Goal: Transaction & Acquisition: Book appointment/travel/reservation

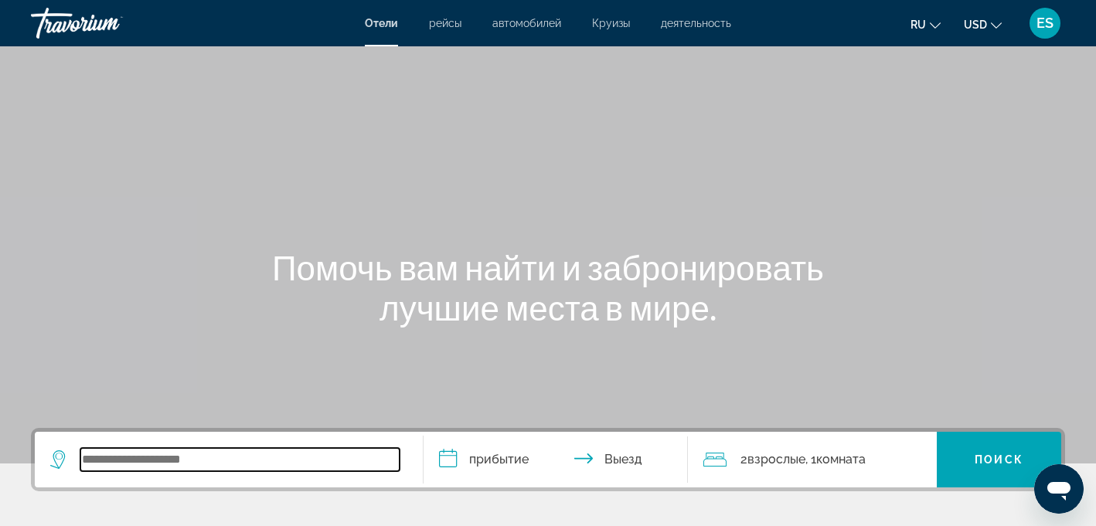
click at [131, 467] on input "Search widget" at bounding box center [239, 459] width 319 height 23
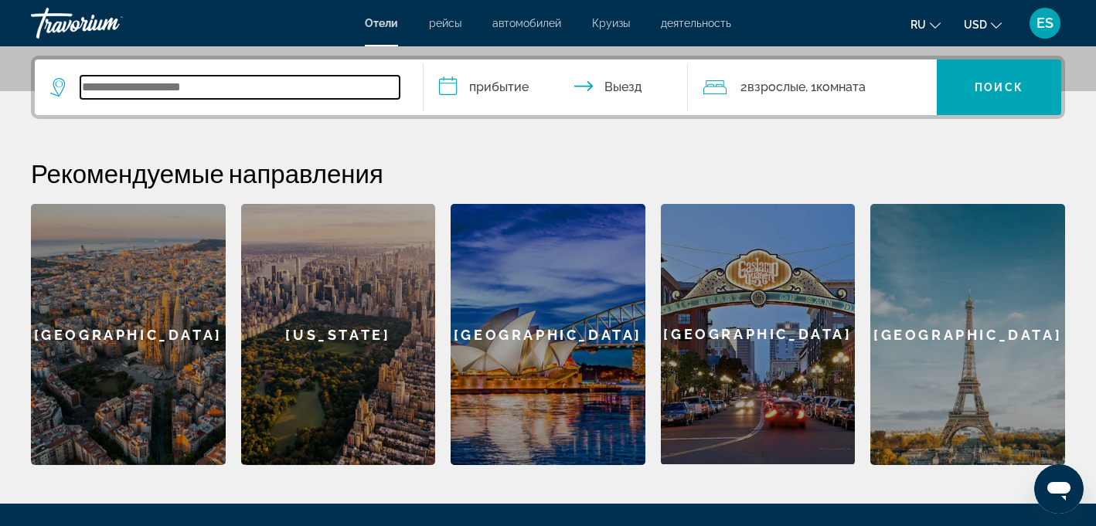
scroll to position [378, 0]
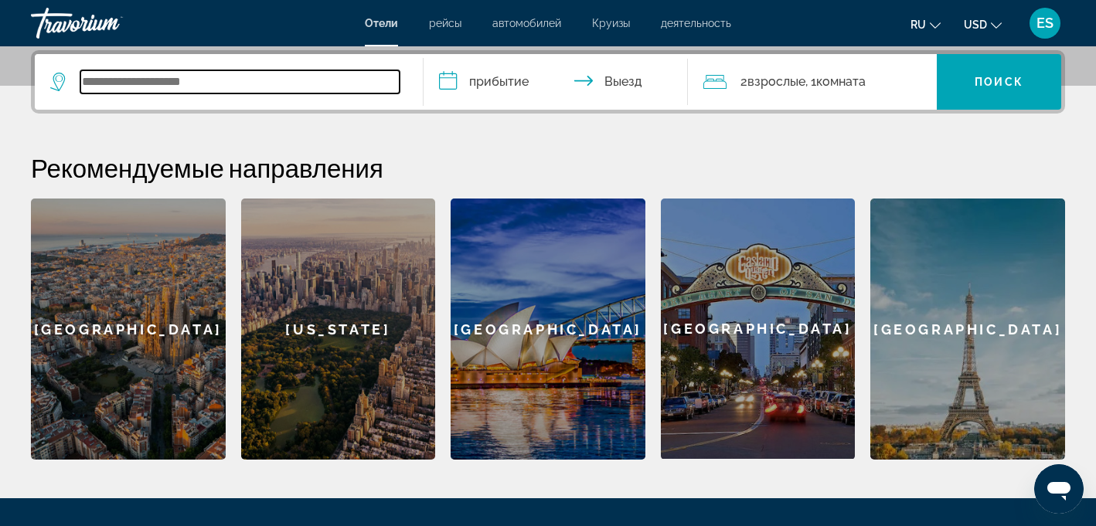
type input "*"
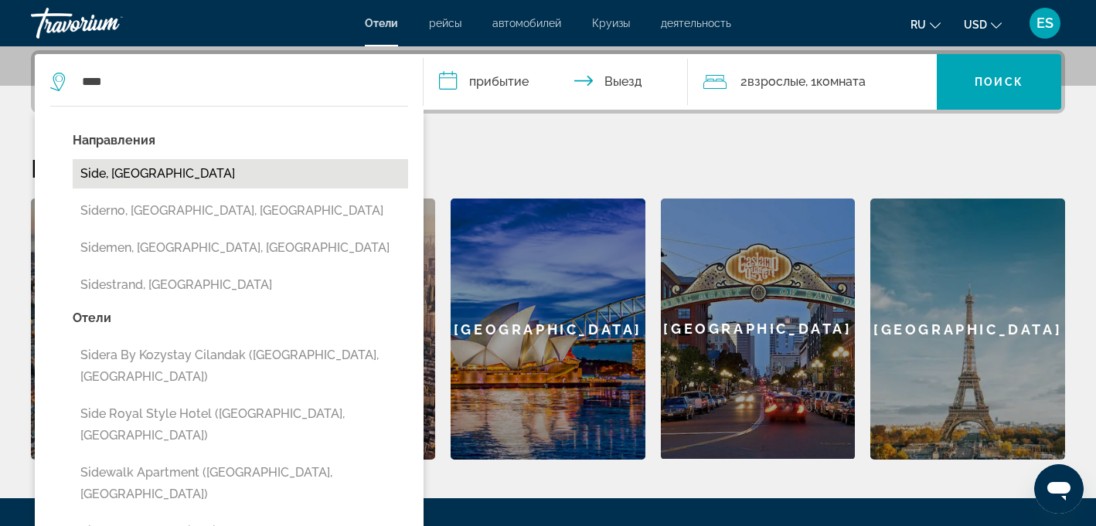
click at [167, 177] on button "Side, [GEOGRAPHIC_DATA]" at bounding box center [240, 173] width 335 height 29
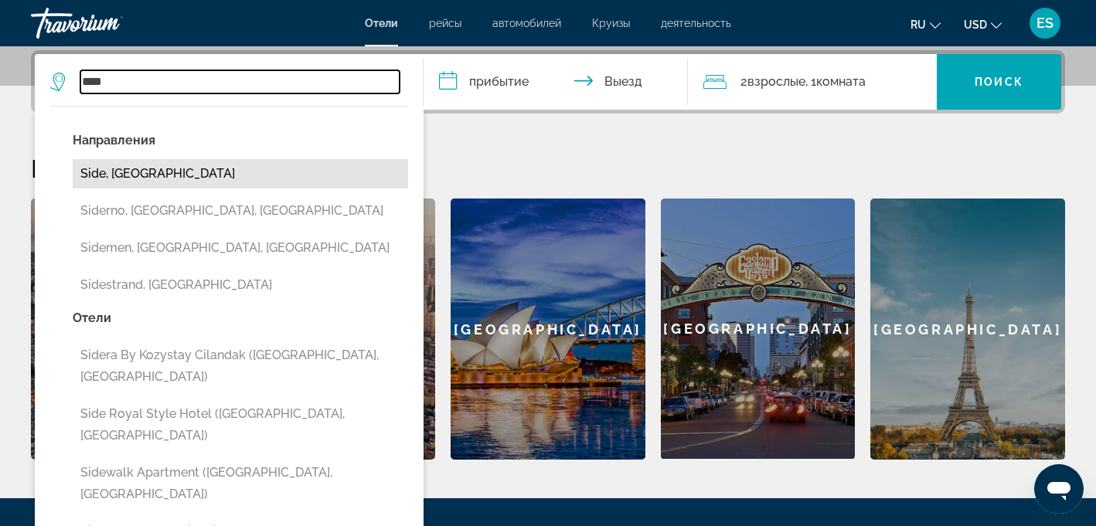
type input "**********"
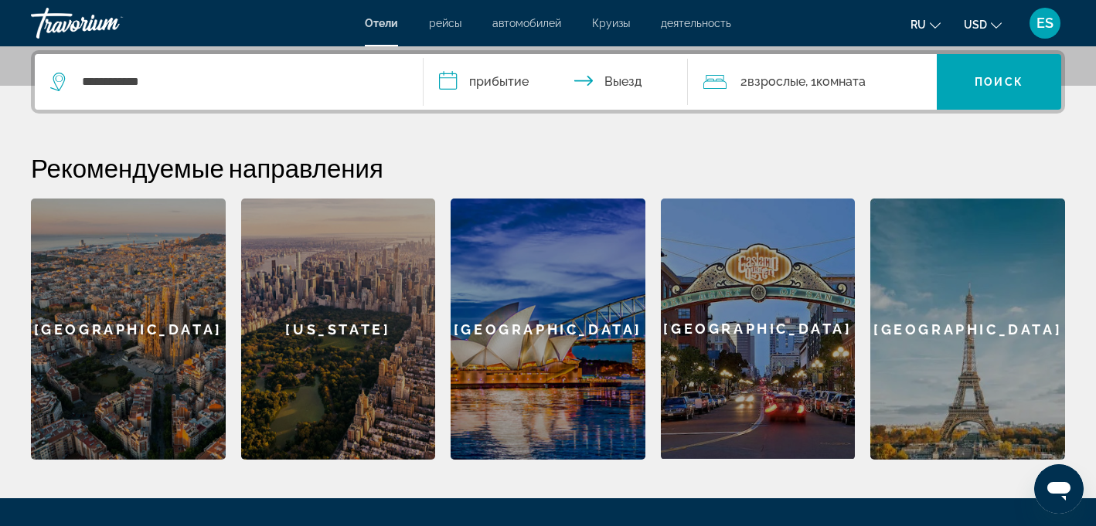
click at [485, 75] on input "**********" at bounding box center [559, 84] width 270 height 60
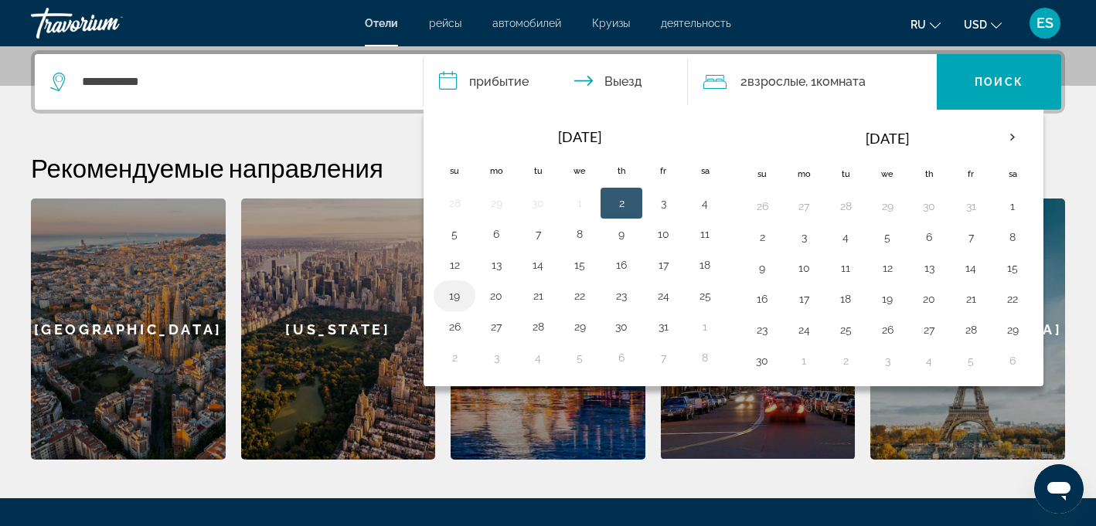
click at [458, 290] on button "19" at bounding box center [454, 296] width 25 height 22
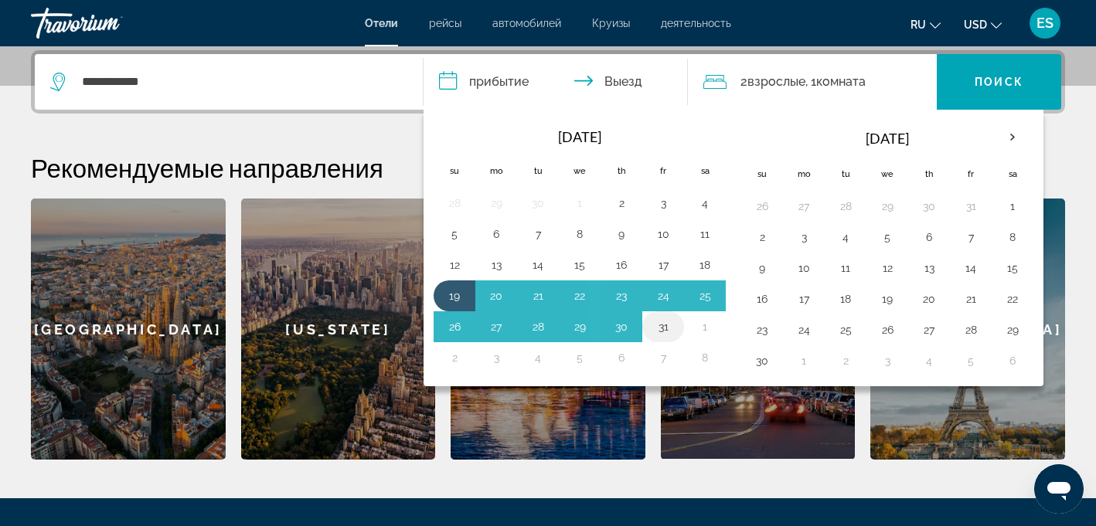
click at [660, 323] on button "31" at bounding box center [663, 327] width 25 height 22
type input "**********"
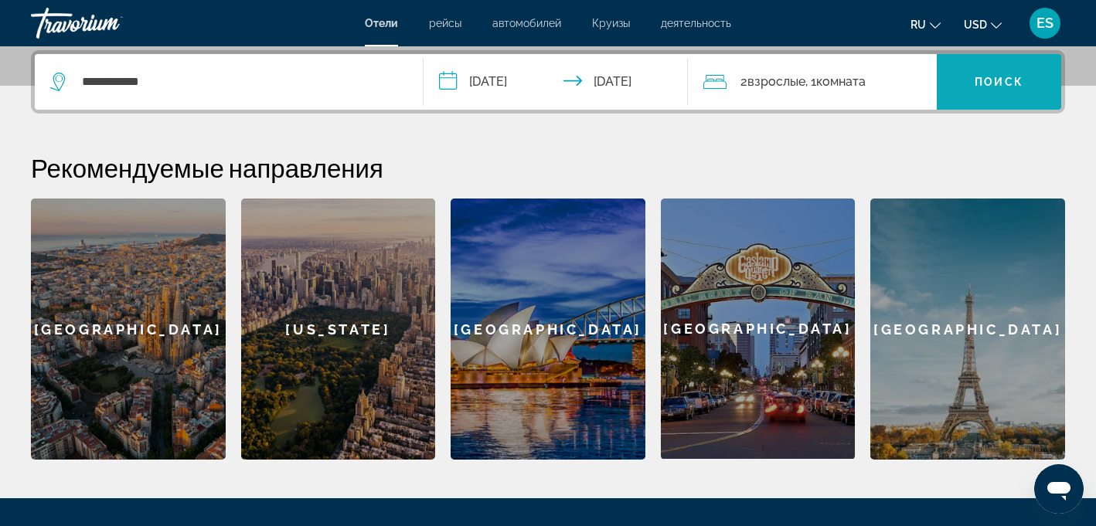
click at [980, 76] on span "Поиск" at bounding box center [999, 82] width 49 height 12
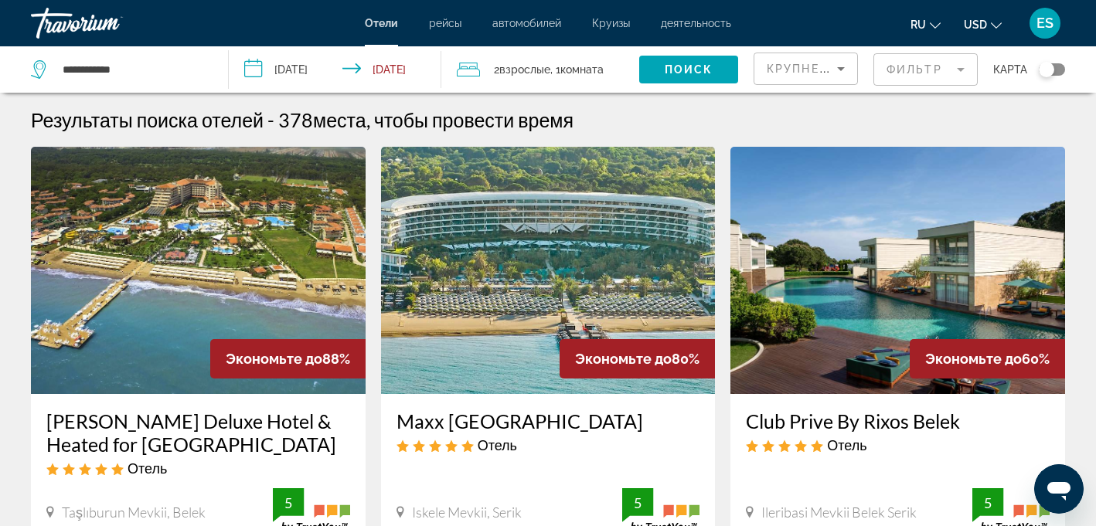
click at [934, 71] on mat-form-field "Фильтр" at bounding box center [925, 69] width 104 height 32
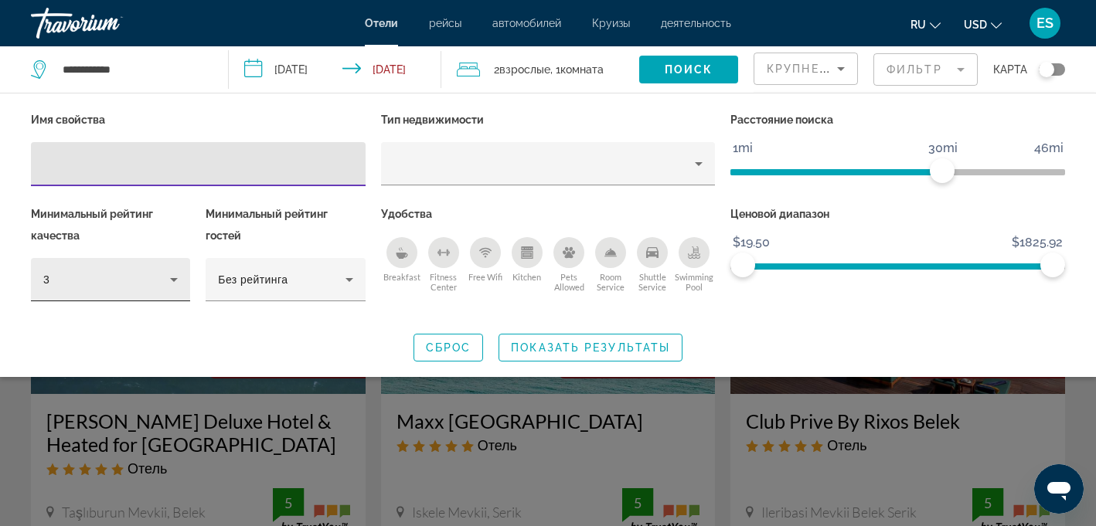
click at [154, 278] on div "3" at bounding box center [106, 279] width 127 height 19
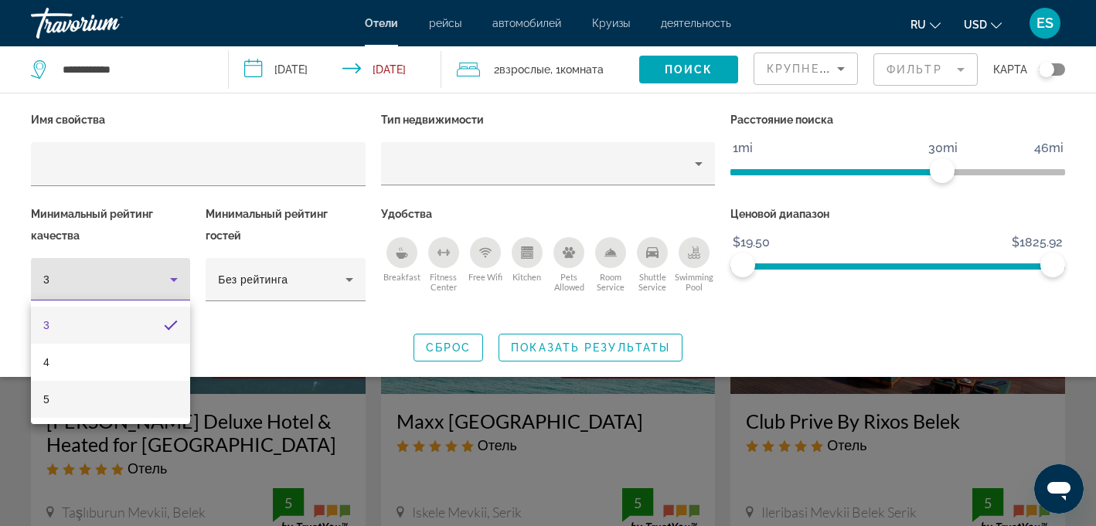
click at [107, 391] on mat-option "5" at bounding box center [110, 399] width 159 height 37
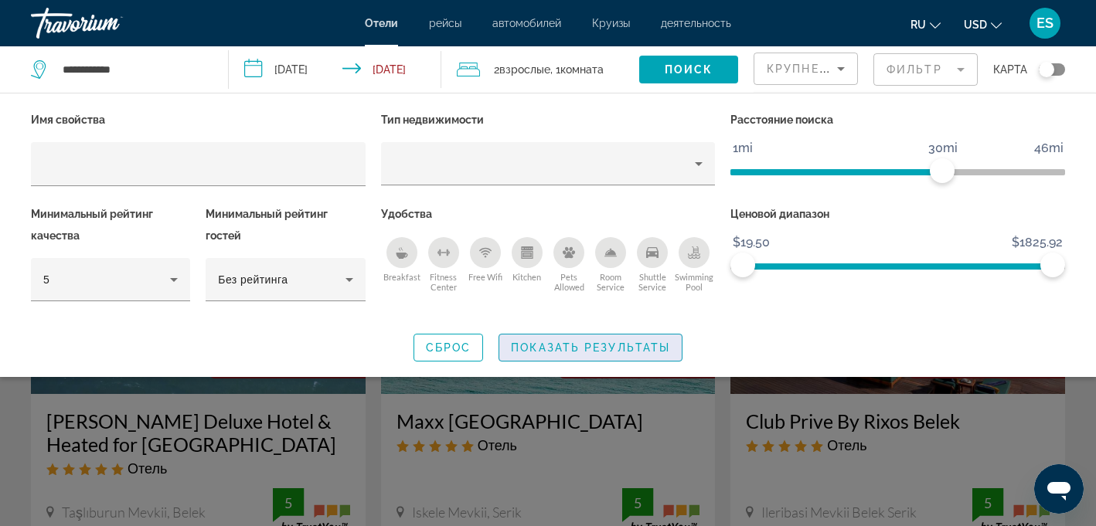
click at [556, 344] on span "Показать результаты" at bounding box center [590, 348] width 159 height 12
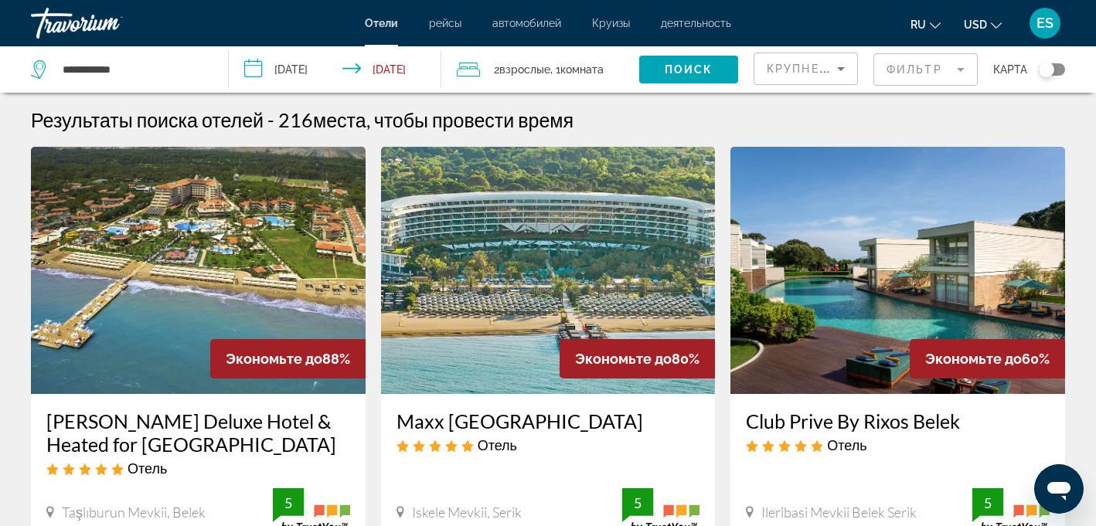
click at [916, 69] on mat-form-field "Фильтр" at bounding box center [925, 69] width 104 height 32
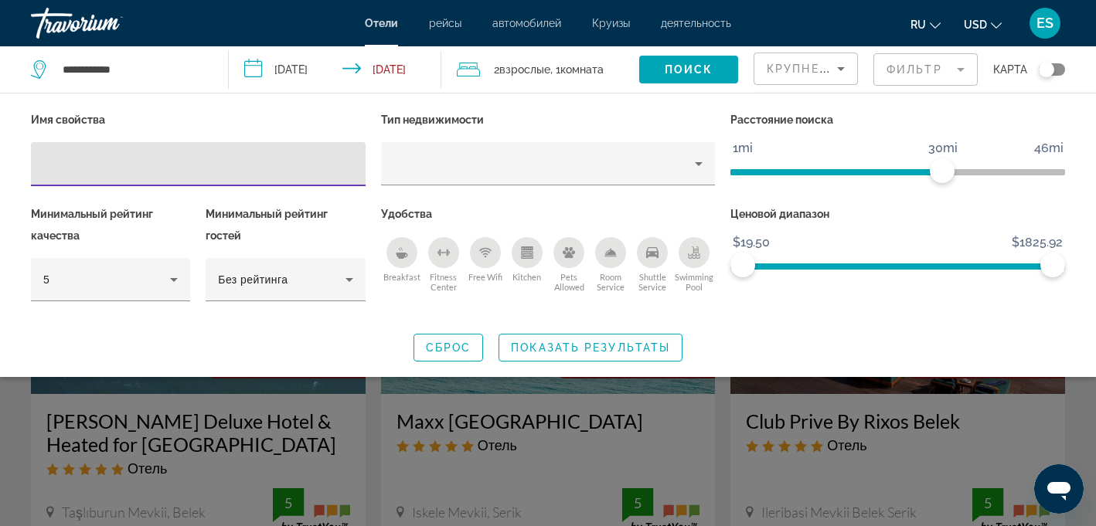
click at [844, 457] on div "Search widget" at bounding box center [548, 379] width 1096 height 294
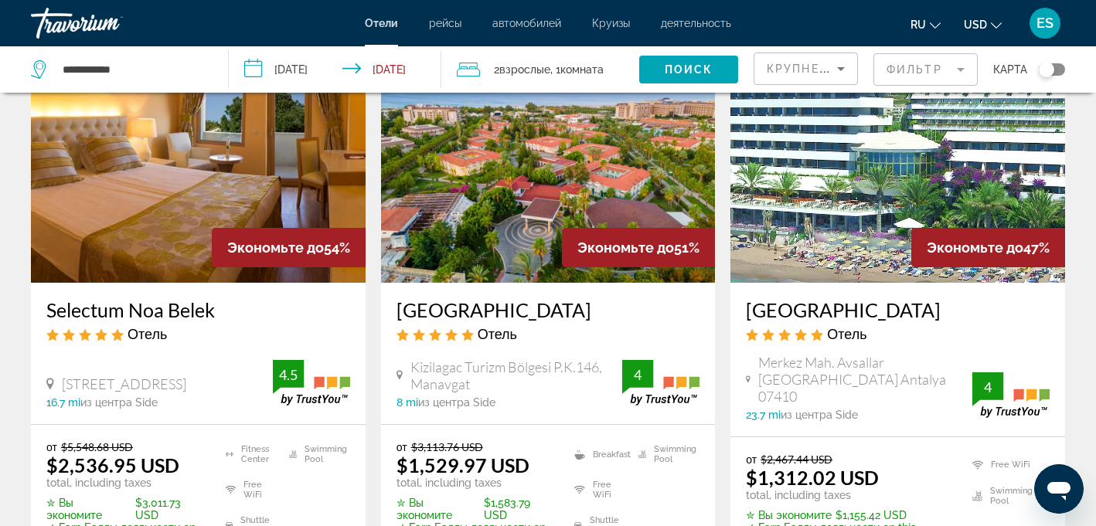
scroll to position [743, 0]
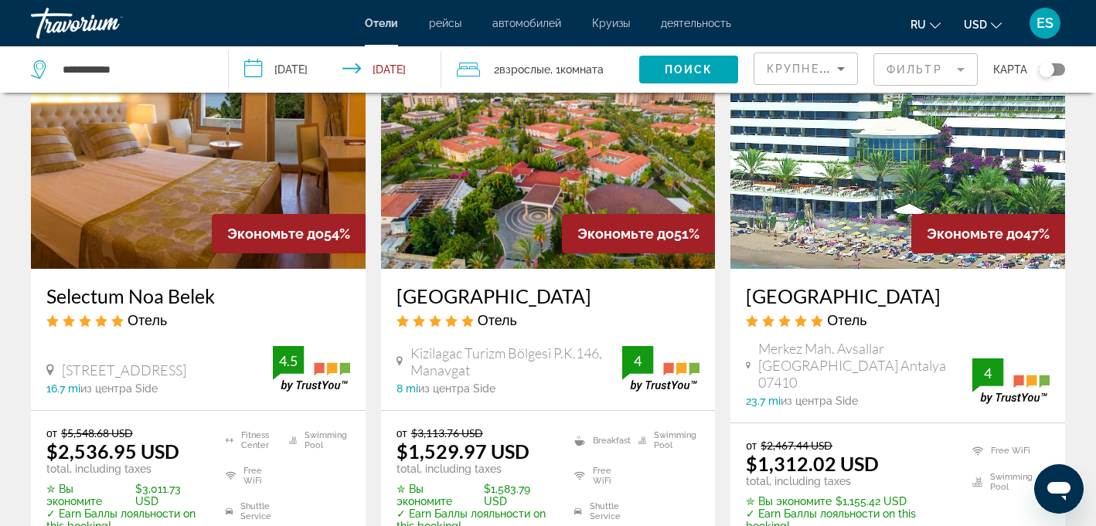
click at [481, 149] on img "Main content" at bounding box center [548, 145] width 335 height 247
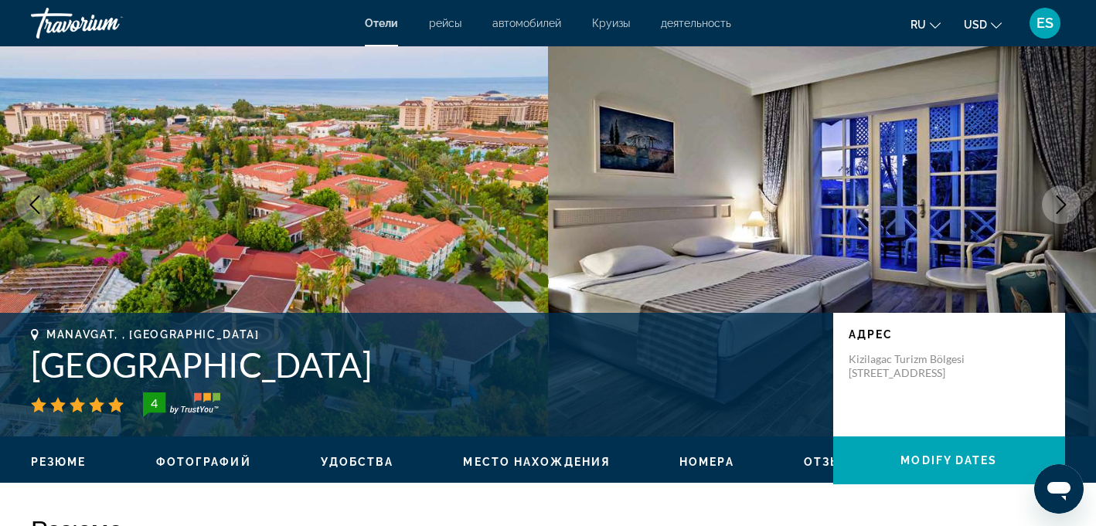
scroll to position [121, 0]
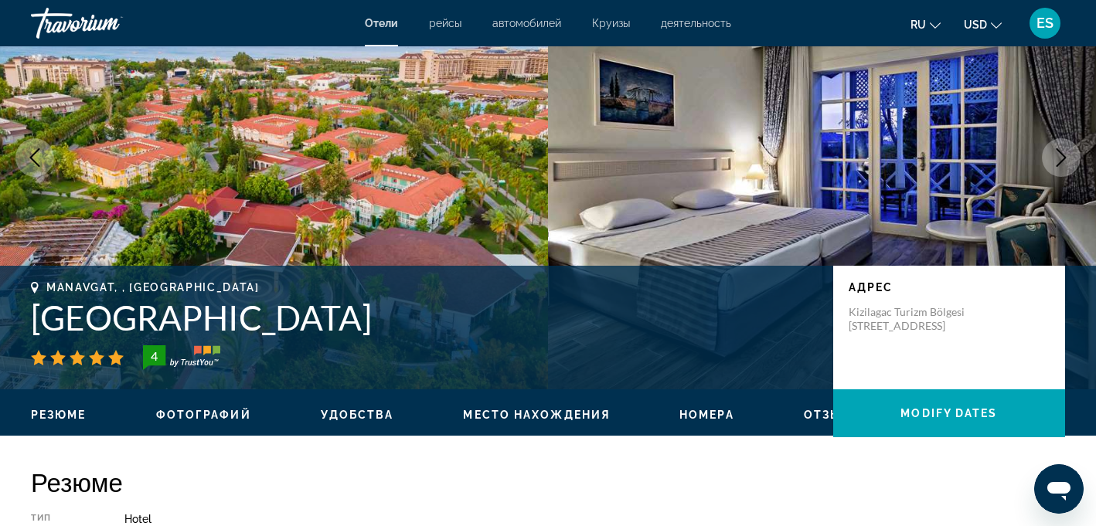
click at [1066, 151] on icon "Next image" at bounding box center [1061, 157] width 19 height 19
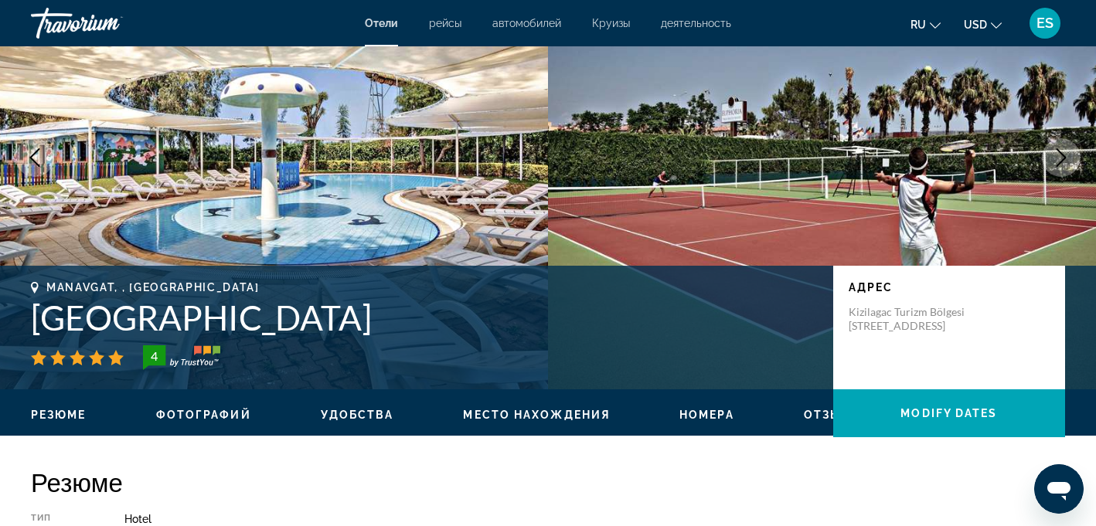
click at [1061, 162] on icon "Next image" at bounding box center [1061, 157] width 19 height 19
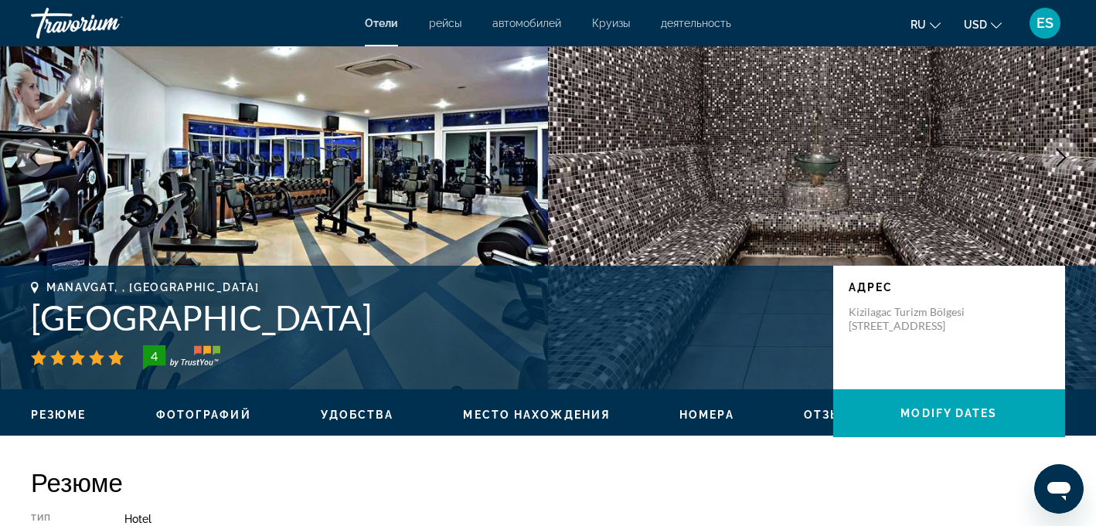
click at [1061, 162] on icon "Next image" at bounding box center [1061, 157] width 19 height 19
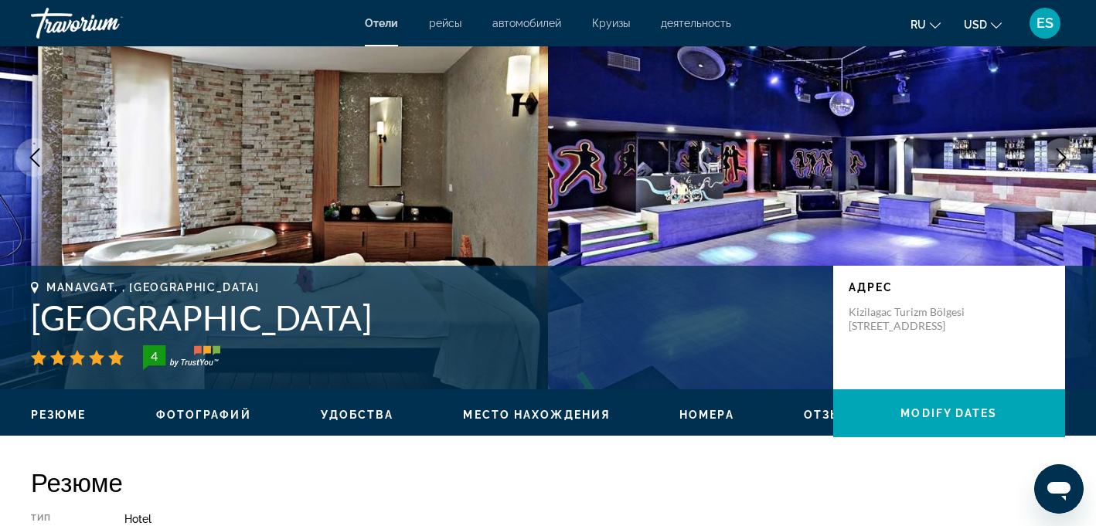
click at [1061, 163] on icon "Next image" at bounding box center [1061, 157] width 19 height 19
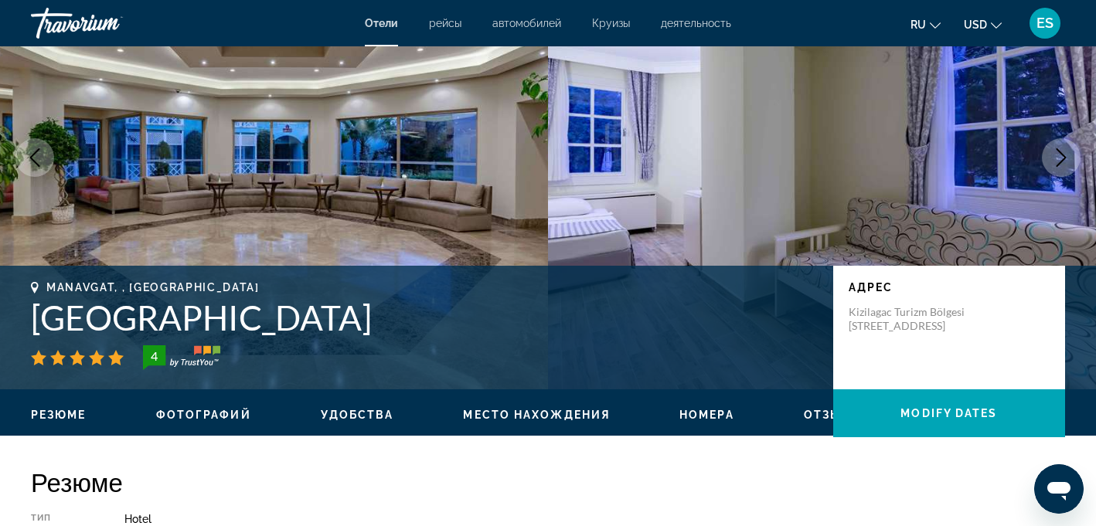
click at [1061, 163] on icon "Next image" at bounding box center [1061, 157] width 19 height 19
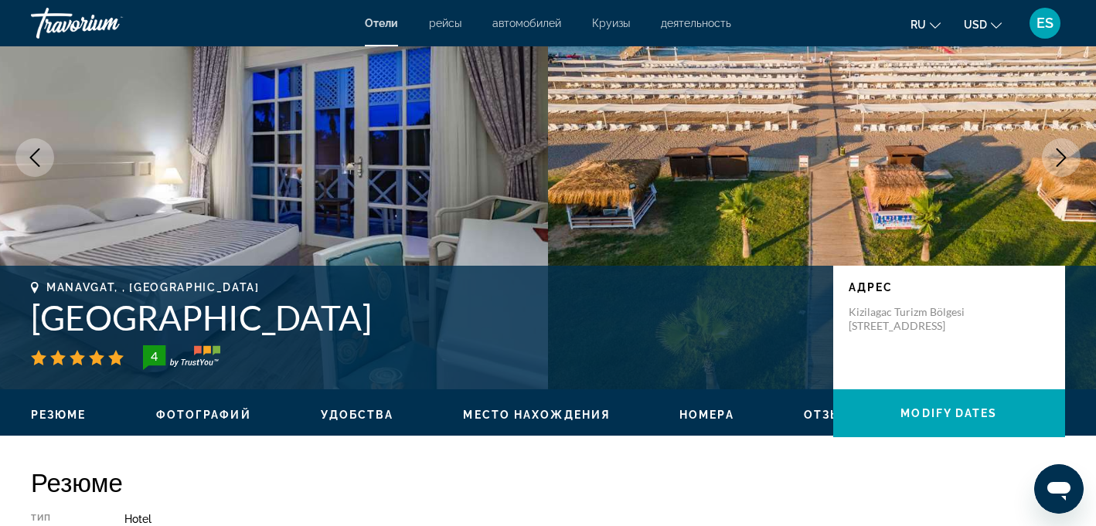
click at [1061, 163] on icon "Next image" at bounding box center [1061, 157] width 19 height 19
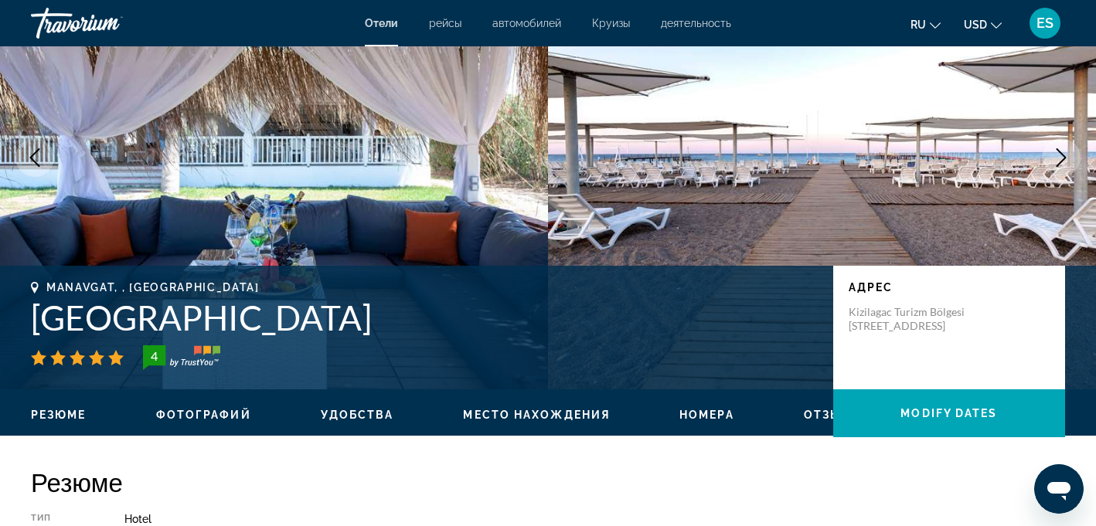
click at [1060, 155] on icon "Next image" at bounding box center [1061, 157] width 19 height 19
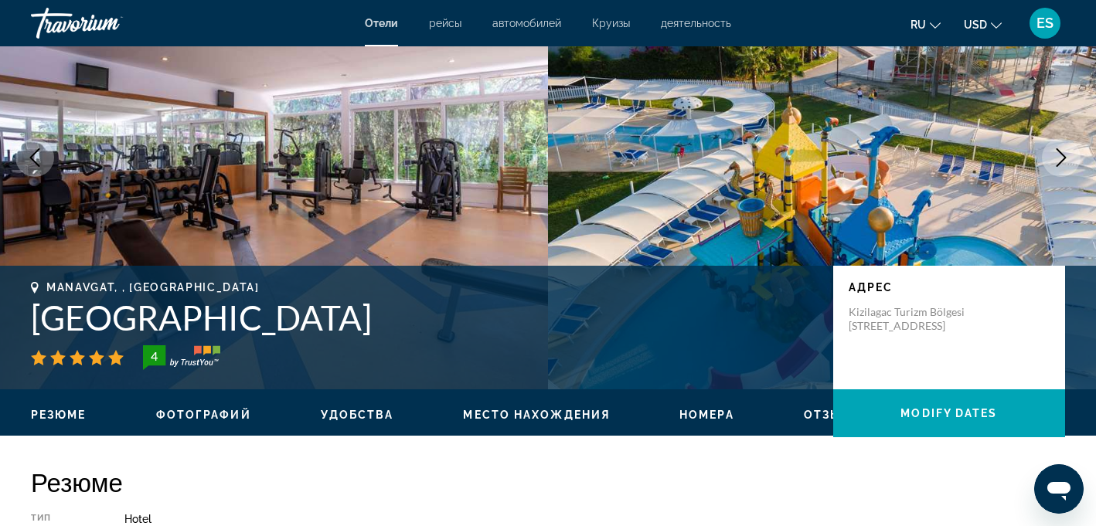
click at [1060, 157] on icon "Next image" at bounding box center [1061, 157] width 19 height 19
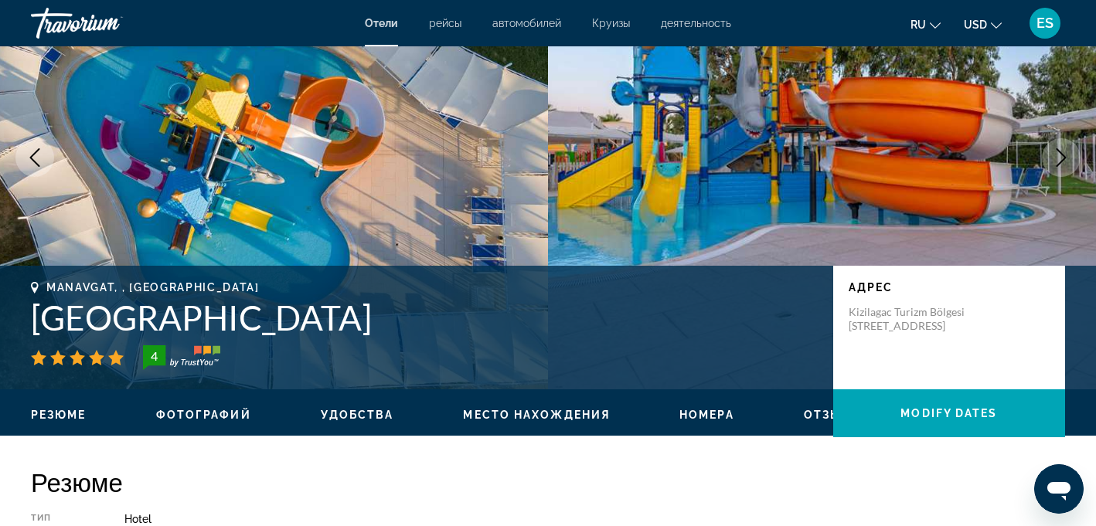
click at [1060, 157] on icon "Next image" at bounding box center [1061, 157] width 19 height 19
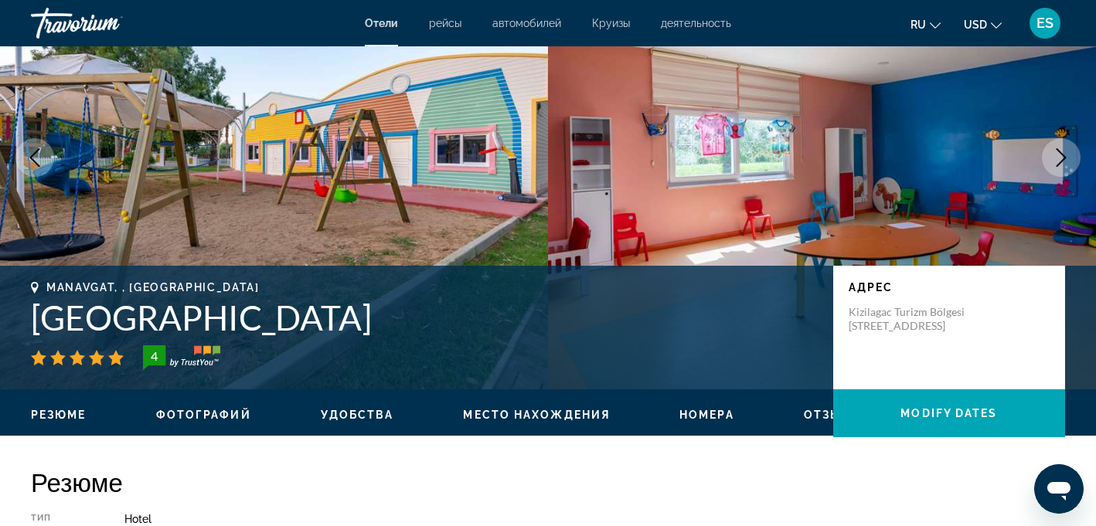
click at [1060, 157] on icon "Next image" at bounding box center [1061, 157] width 19 height 19
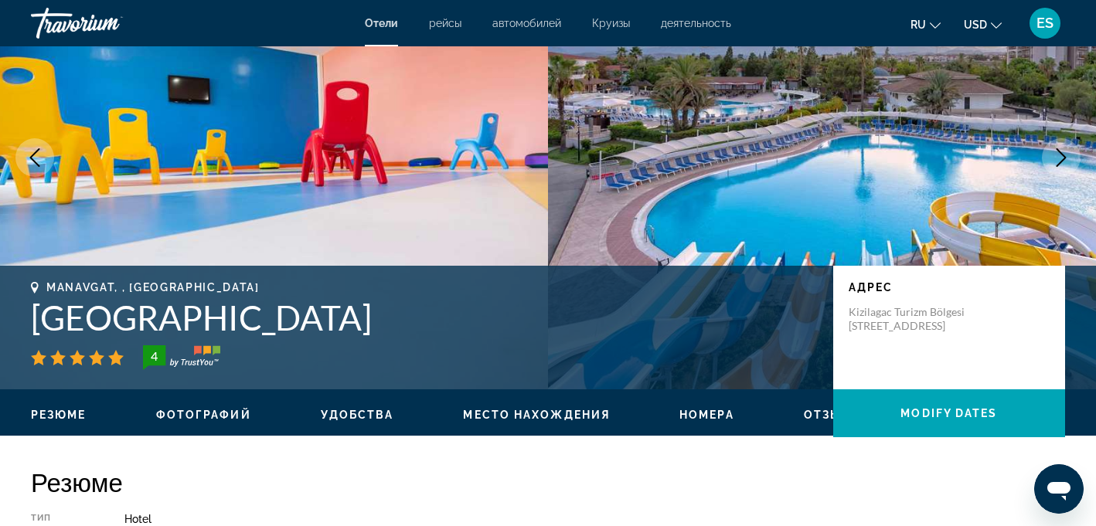
click at [1060, 157] on icon "Next image" at bounding box center [1061, 157] width 19 height 19
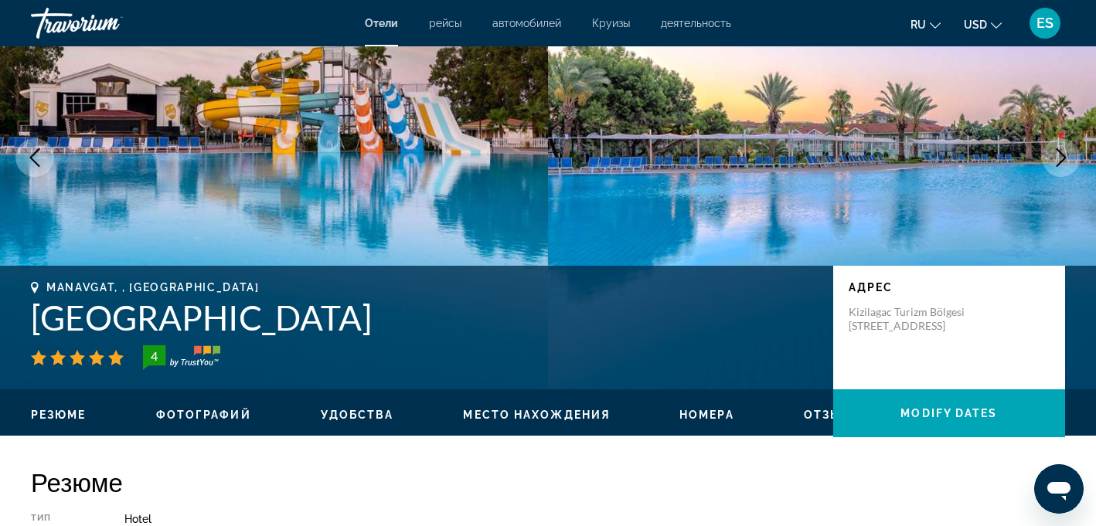
click at [1060, 157] on icon "Next image" at bounding box center [1061, 157] width 19 height 19
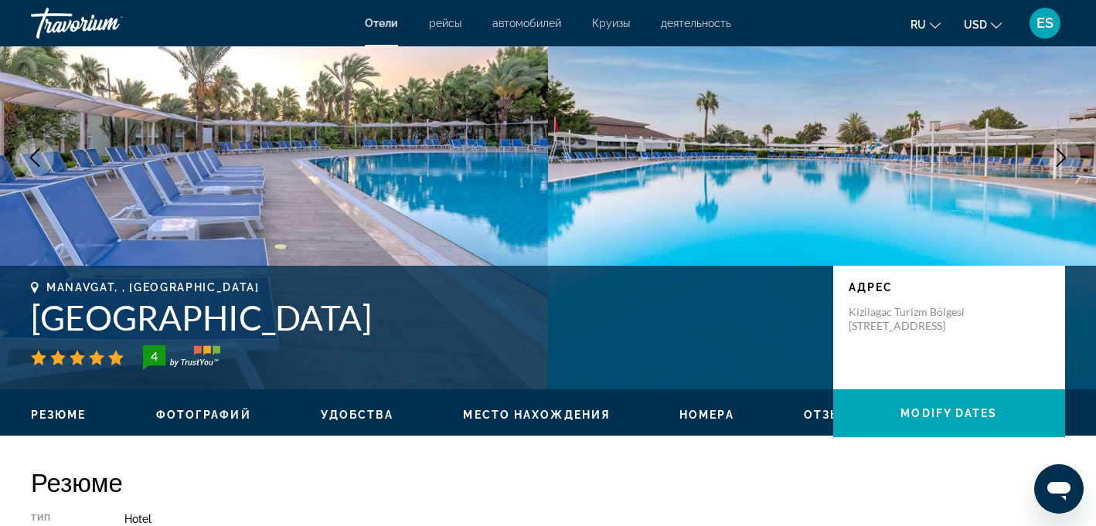
click at [1060, 157] on icon "Next image" at bounding box center [1061, 157] width 19 height 19
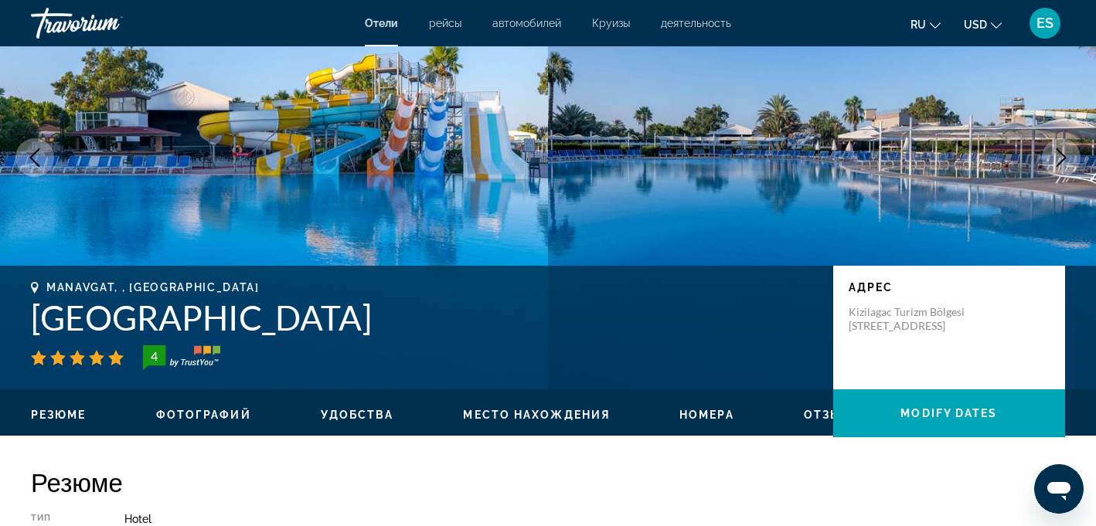
click at [1060, 157] on icon "Next image" at bounding box center [1061, 157] width 19 height 19
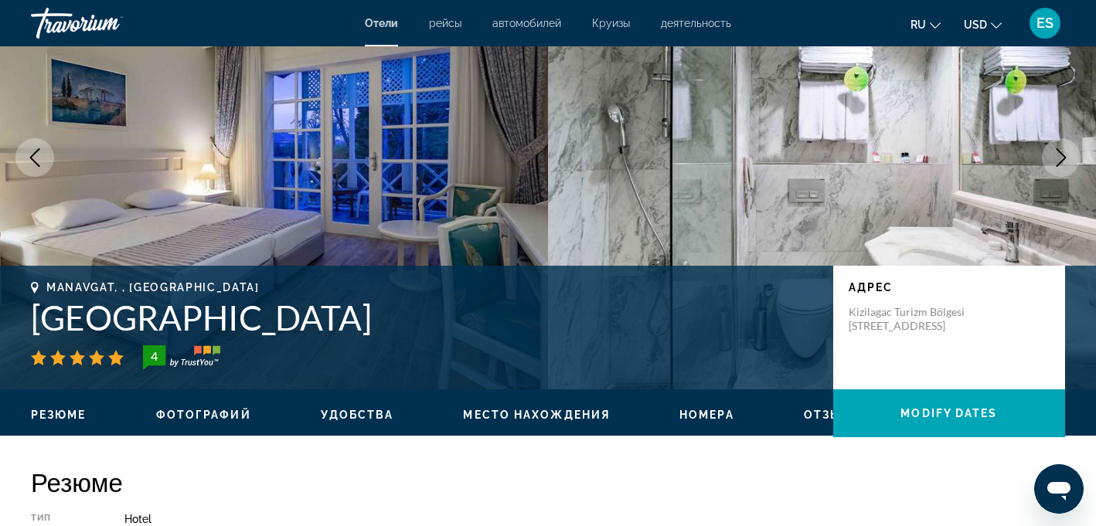
click at [1060, 157] on icon "Next image" at bounding box center [1061, 157] width 19 height 19
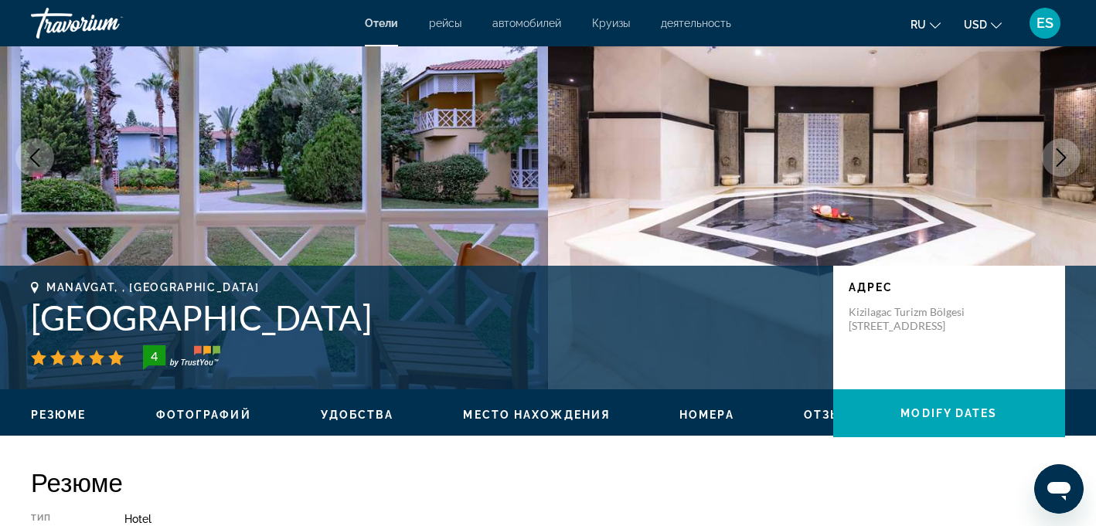
click at [1060, 157] on icon "Next image" at bounding box center [1061, 157] width 19 height 19
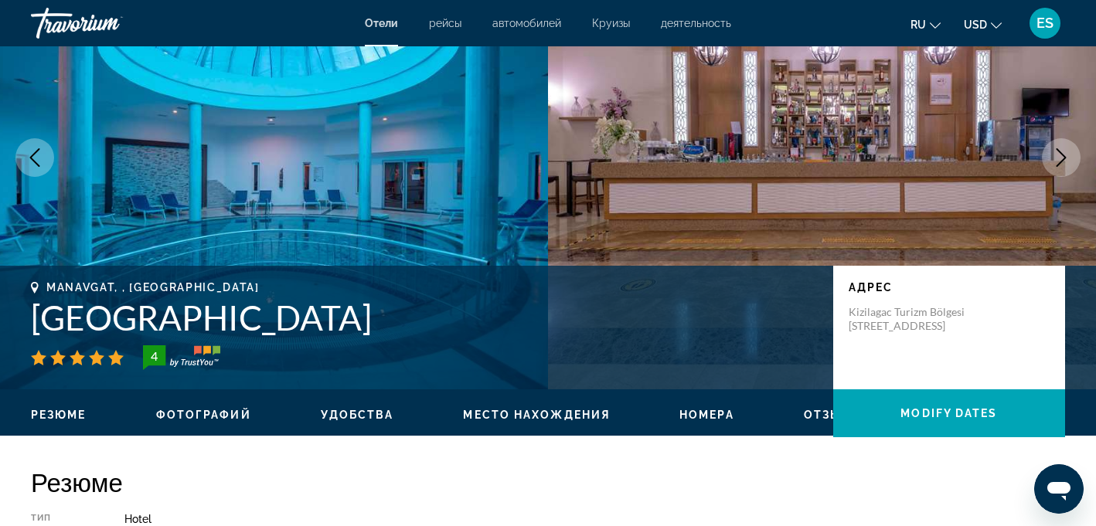
click at [1060, 157] on icon "Next image" at bounding box center [1061, 157] width 19 height 19
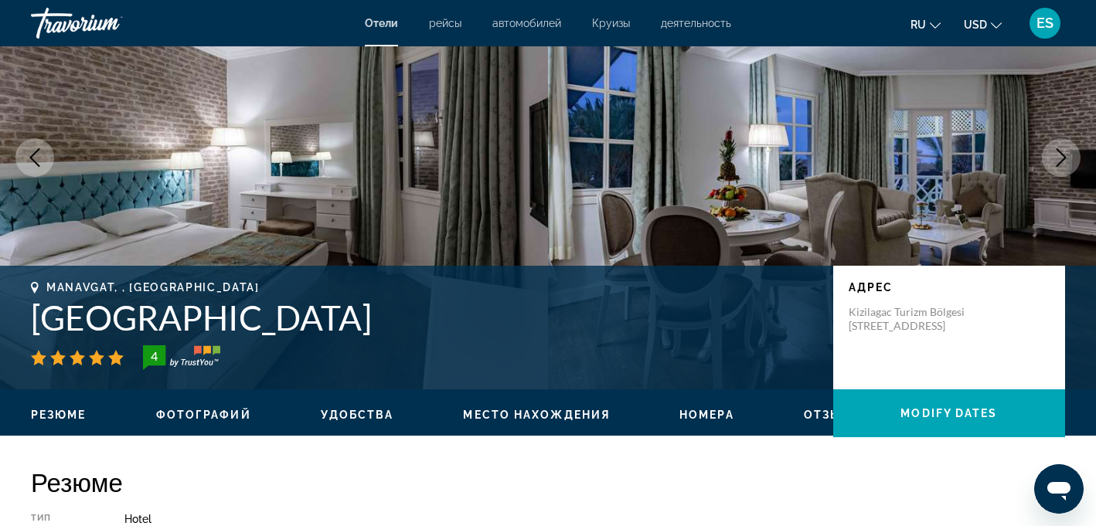
click at [1060, 157] on icon "Next image" at bounding box center [1061, 157] width 19 height 19
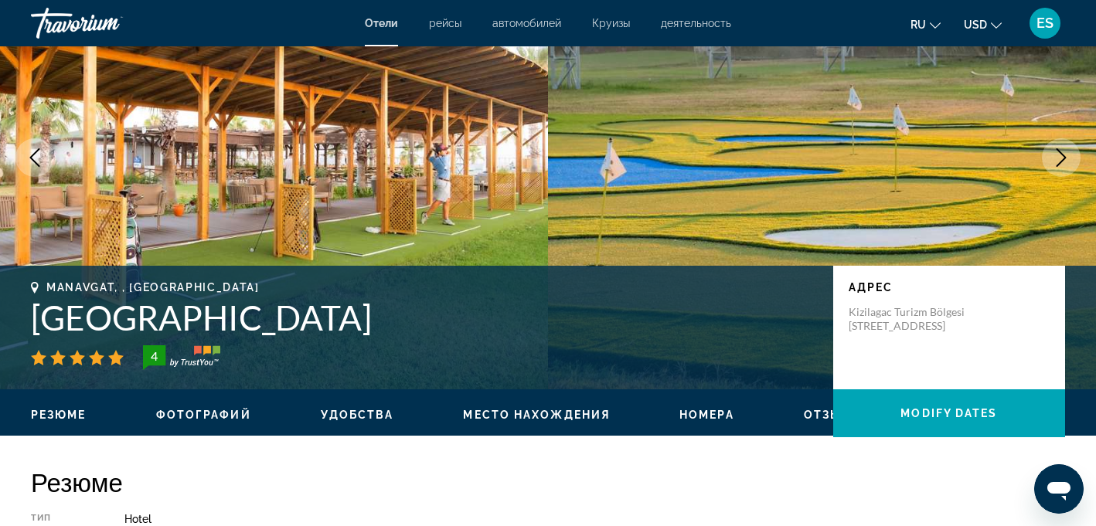
click at [1060, 157] on icon "Next image" at bounding box center [1061, 157] width 19 height 19
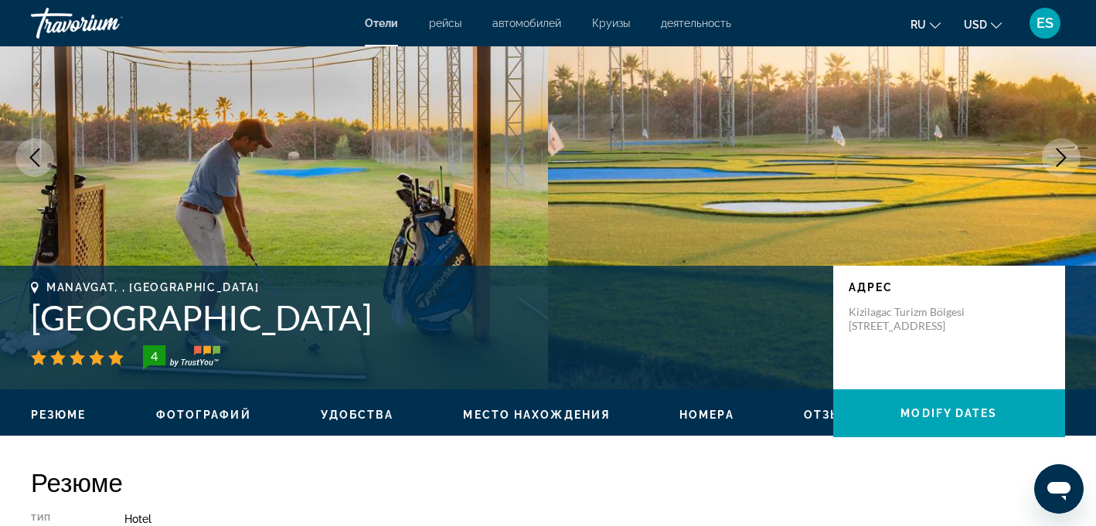
click at [1060, 157] on icon "Next image" at bounding box center [1061, 157] width 19 height 19
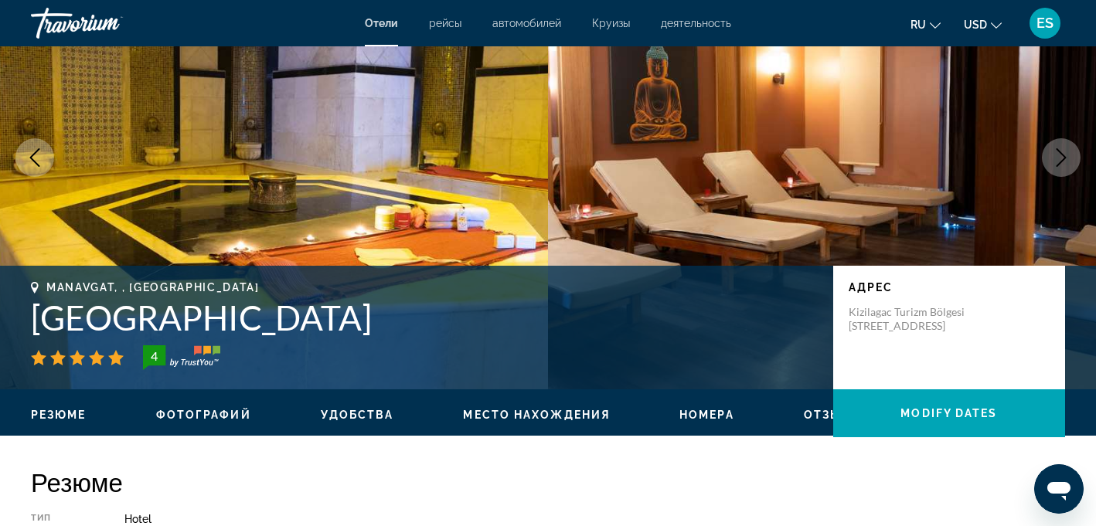
click at [1060, 157] on icon "Next image" at bounding box center [1061, 157] width 19 height 19
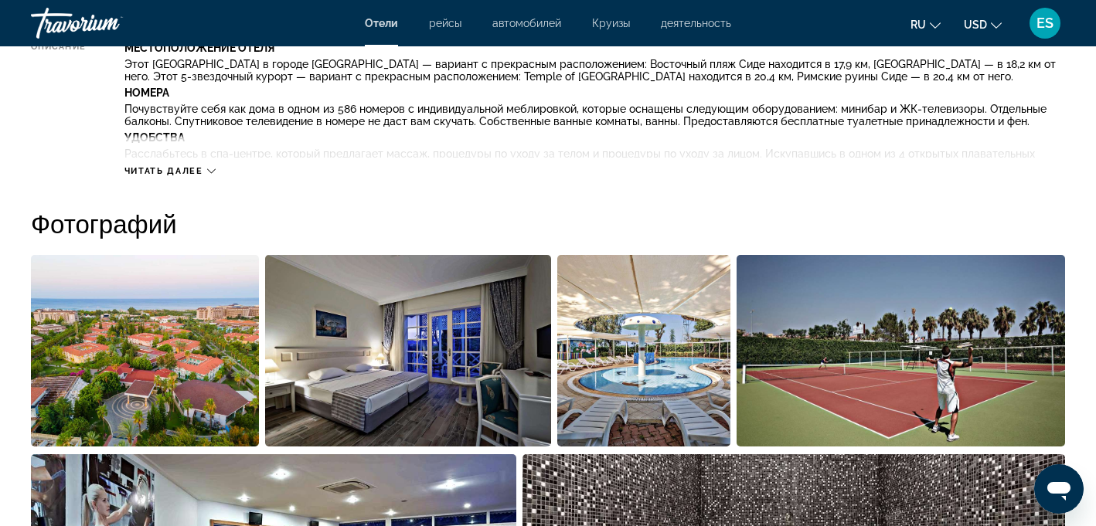
scroll to position [641, 0]
click at [192, 168] on span "Читать далее" at bounding box center [163, 170] width 79 height 10
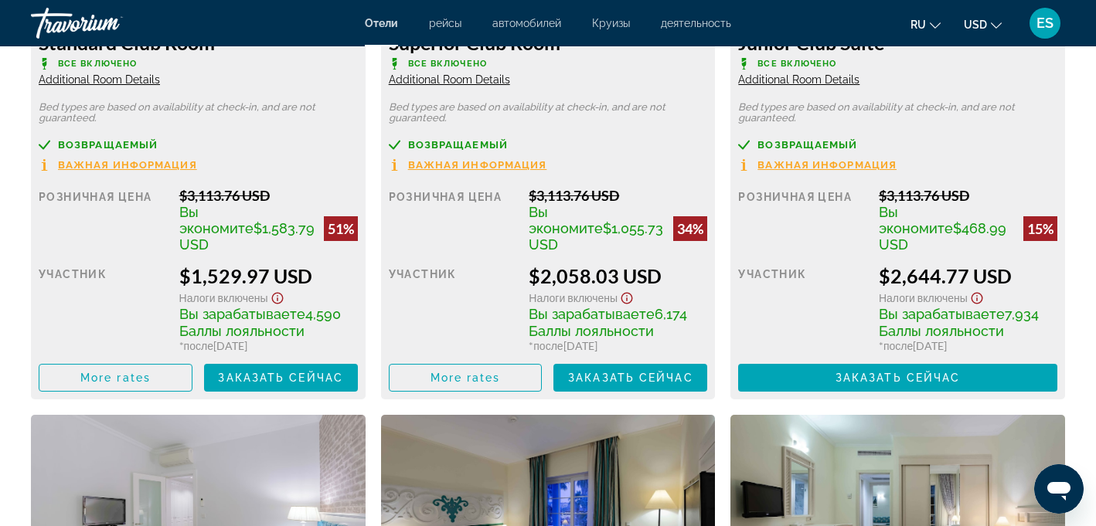
scroll to position [2533, 0]
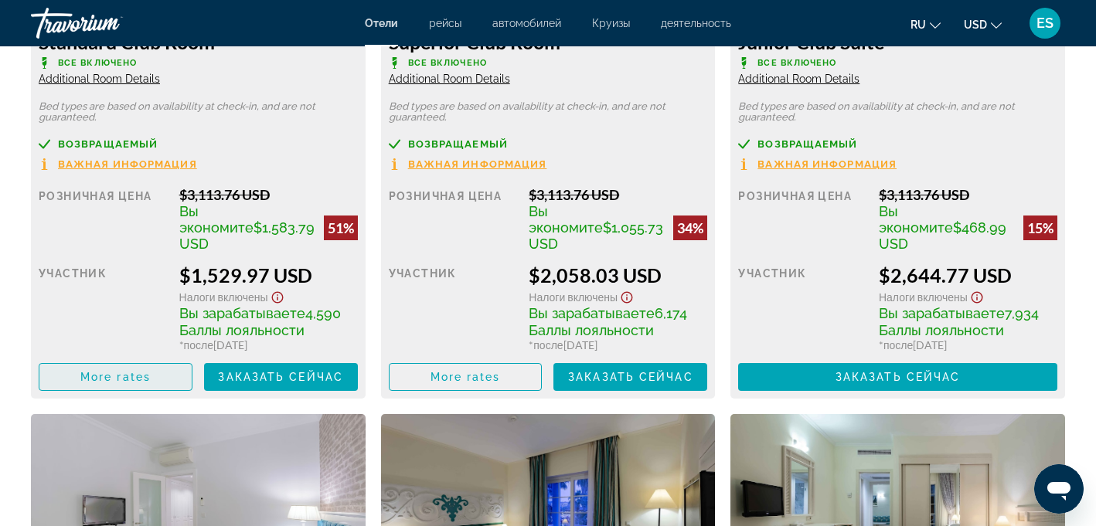
click at [140, 371] on span "More rates" at bounding box center [115, 377] width 70 height 12
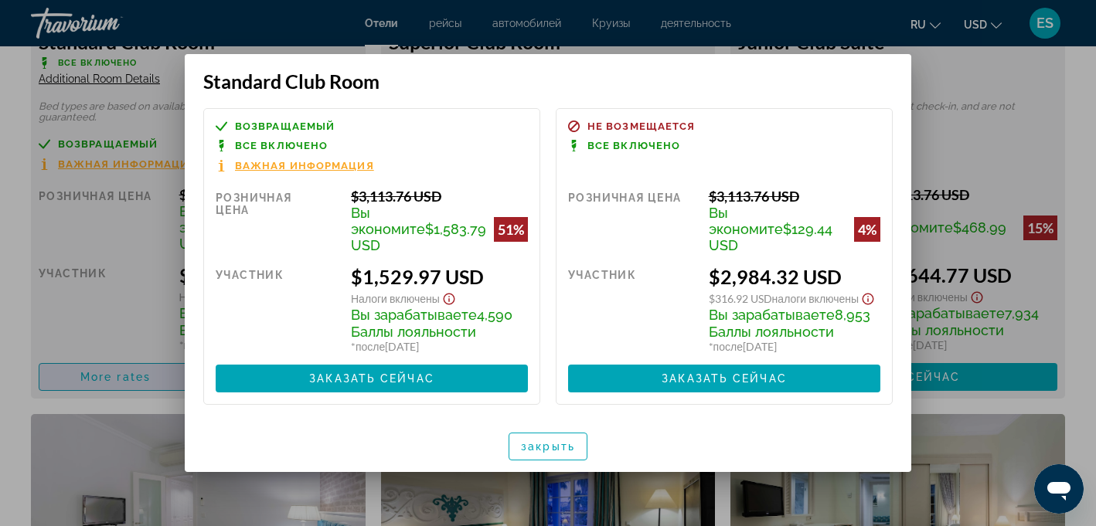
scroll to position [0, 0]
click at [559, 444] on span "закрыть" at bounding box center [548, 447] width 54 height 12
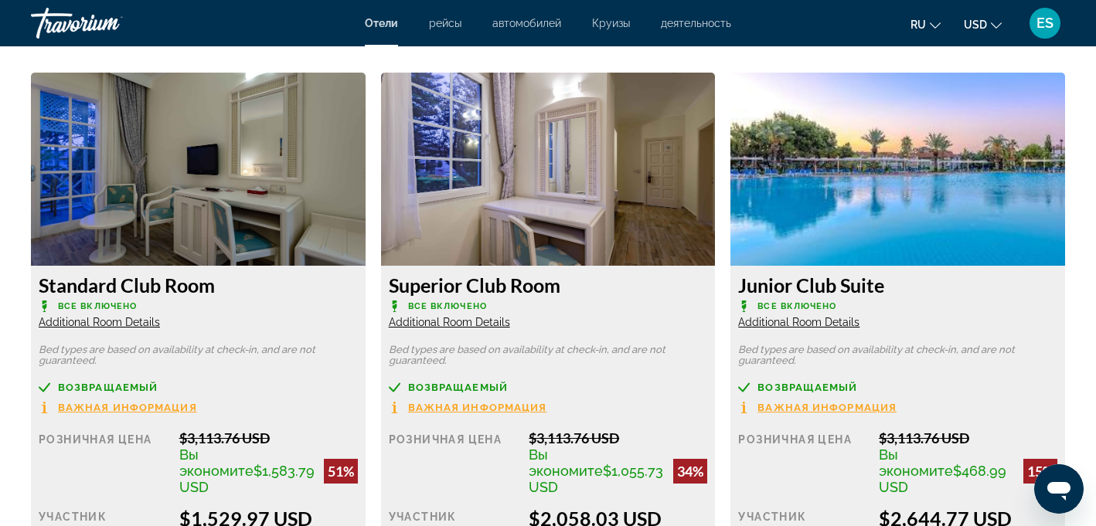
scroll to position [2287, 0]
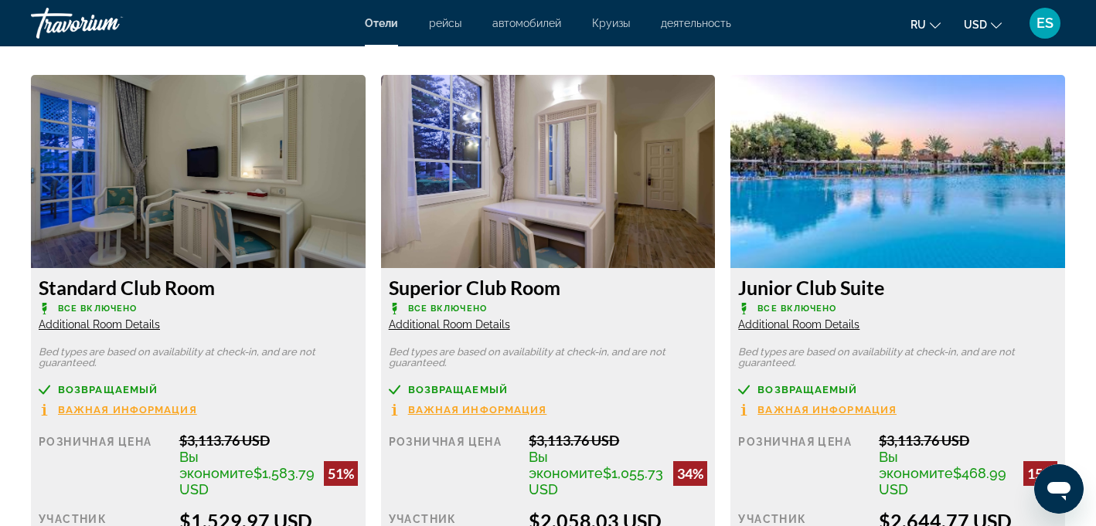
click at [97, 325] on span "Additional Room Details" at bounding box center [99, 324] width 121 height 12
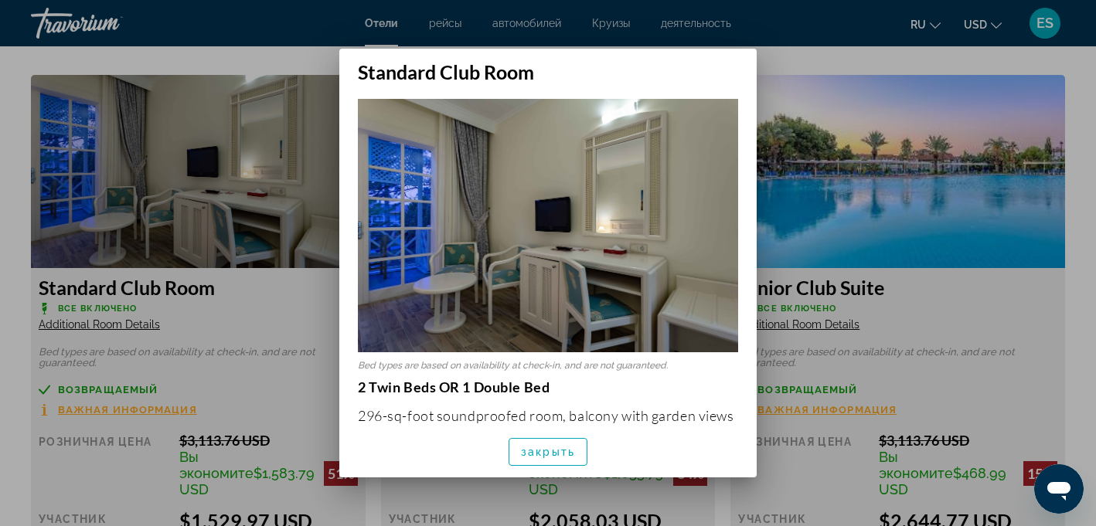
scroll to position [0, 0]
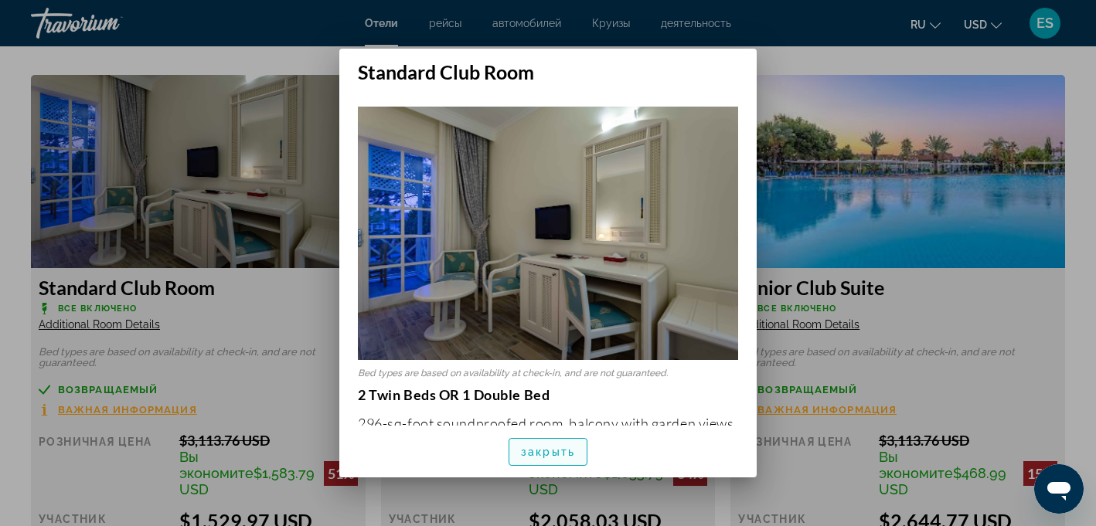
click at [553, 447] on span "закрыть" at bounding box center [548, 452] width 54 height 12
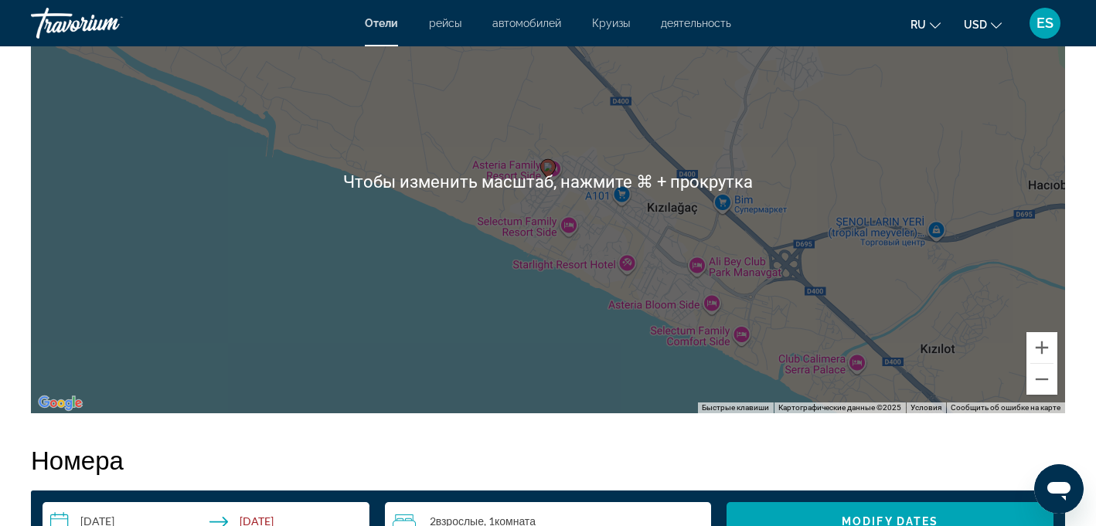
scroll to position [1778, 0]
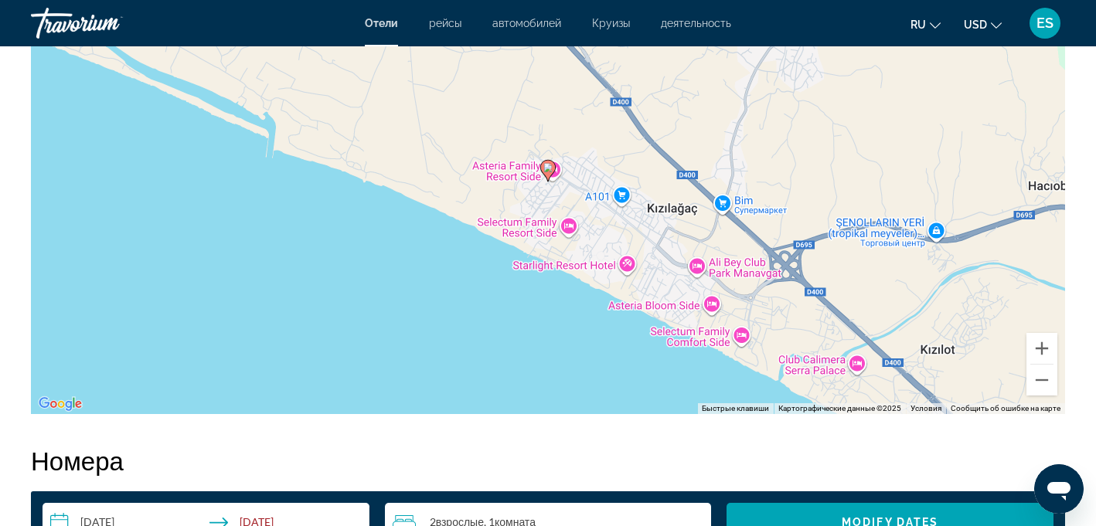
click at [697, 266] on div "Чтобы активировать перетаскивание с помощью клавиатуры, нажмите Alt + Ввод. Пос…" at bounding box center [548, 183] width 1034 height 464
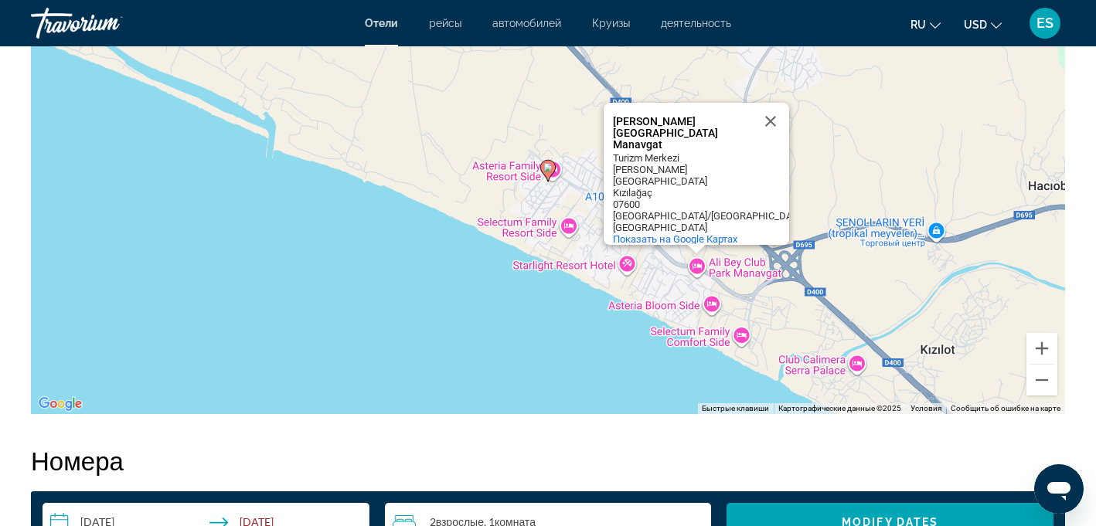
click at [736, 266] on div "Чтобы активировать перетаскивание с помощью клавиатуры, нажмите Alt + Ввод. Пос…" at bounding box center [548, 183] width 1034 height 464
click at [770, 140] on button "Закрыть" at bounding box center [770, 121] width 37 height 37
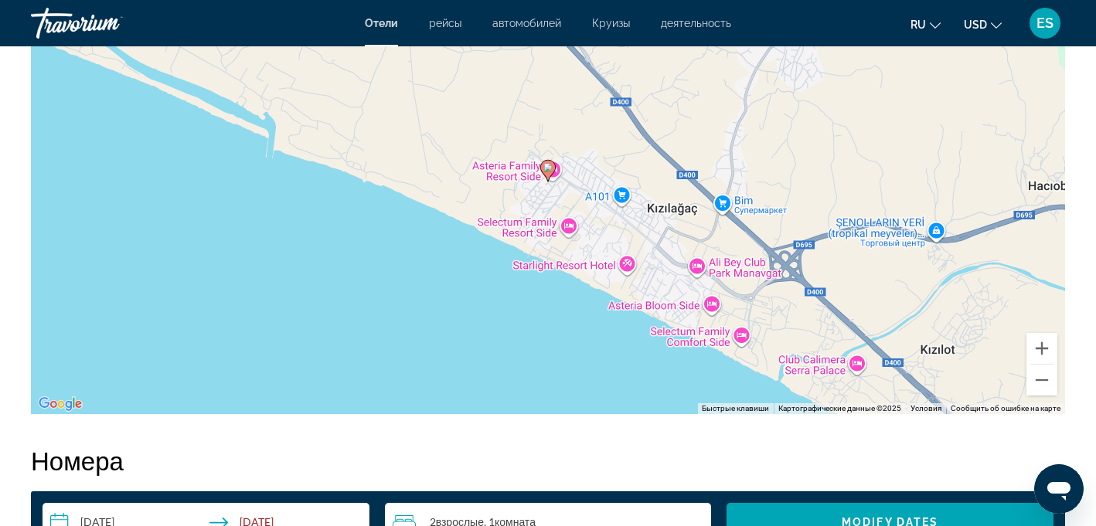
click at [735, 269] on div "Чтобы активировать перетаскивание с помощью клавиатуры, нажмите Alt + Ввод. Пос…" at bounding box center [548, 183] width 1034 height 464
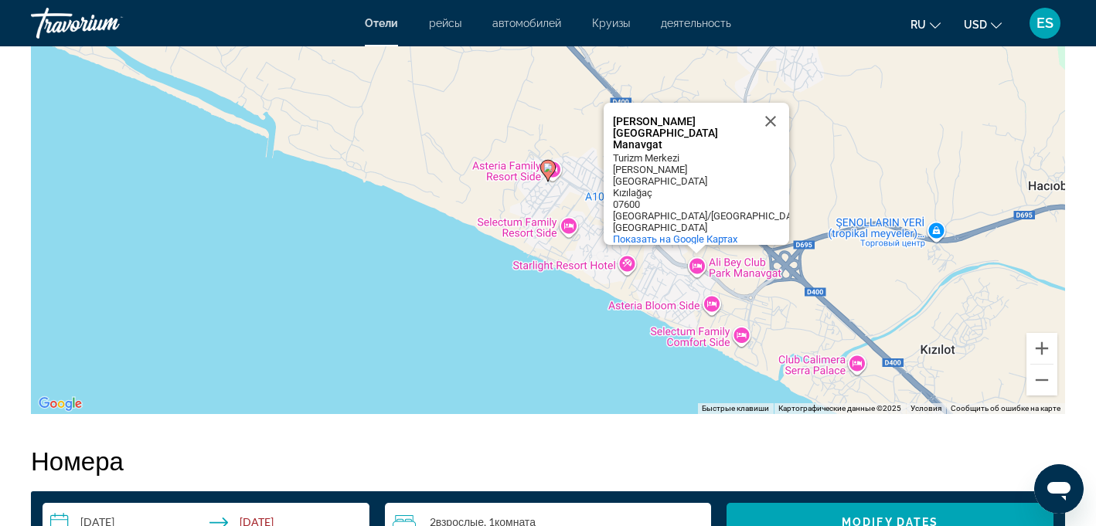
click at [696, 266] on div "Чтобы активировать перетаскивание с помощью клавиатуры, нажмите Alt + Ввод. Пос…" at bounding box center [548, 183] width 1034 height 464
click at [771, 140] on button "Закрыть" at bounding box center [770, 121] width 37 height 37
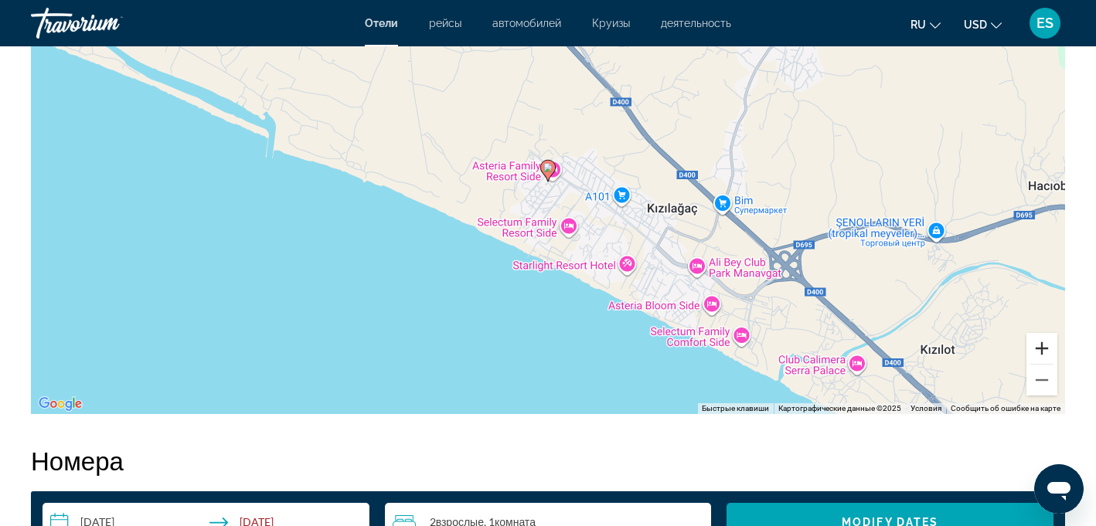
click at [1041, 345] on button "Увеличить" at bounding box center [1041, 348] width 31 height 31
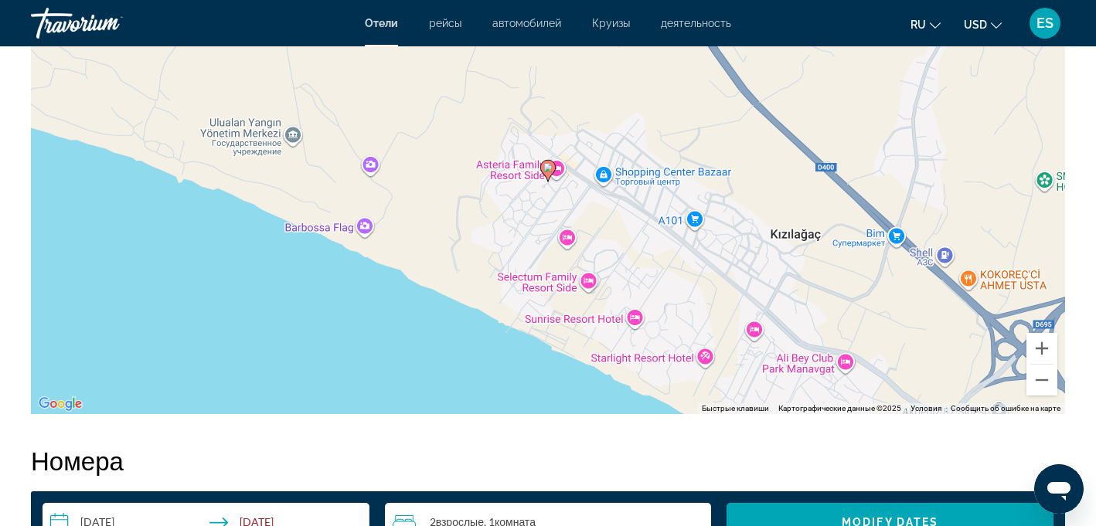
click at [545, 166] on image "Main content" at bounding box center [547, 167] width 9 height 9
click at [557, 170] on div "Для навигации используйте клавиши со стрелками. Чтобы активировать перетаскиван…" at bounding box center [548, 183] width 1034 height 464
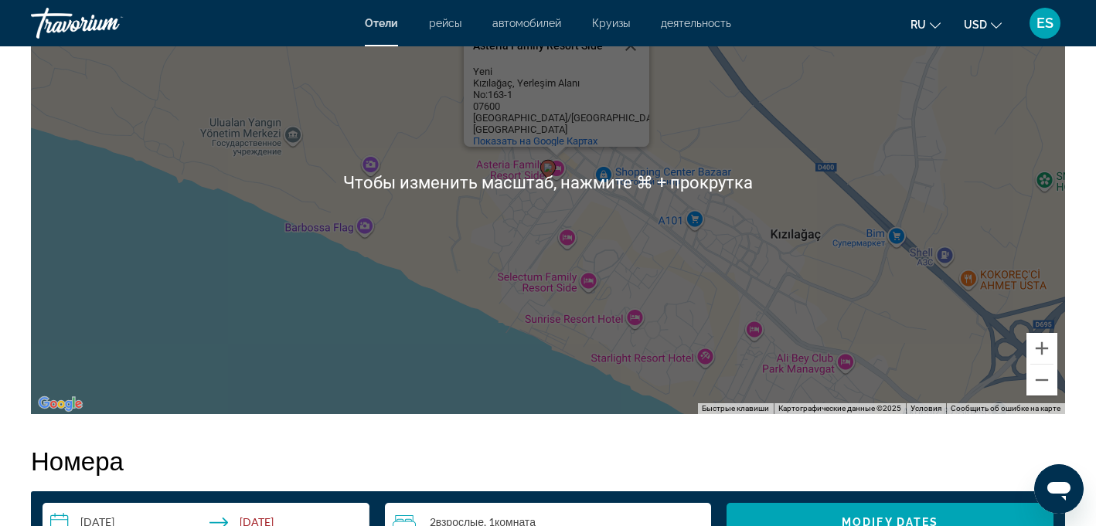
scroll to position [1740, 0]
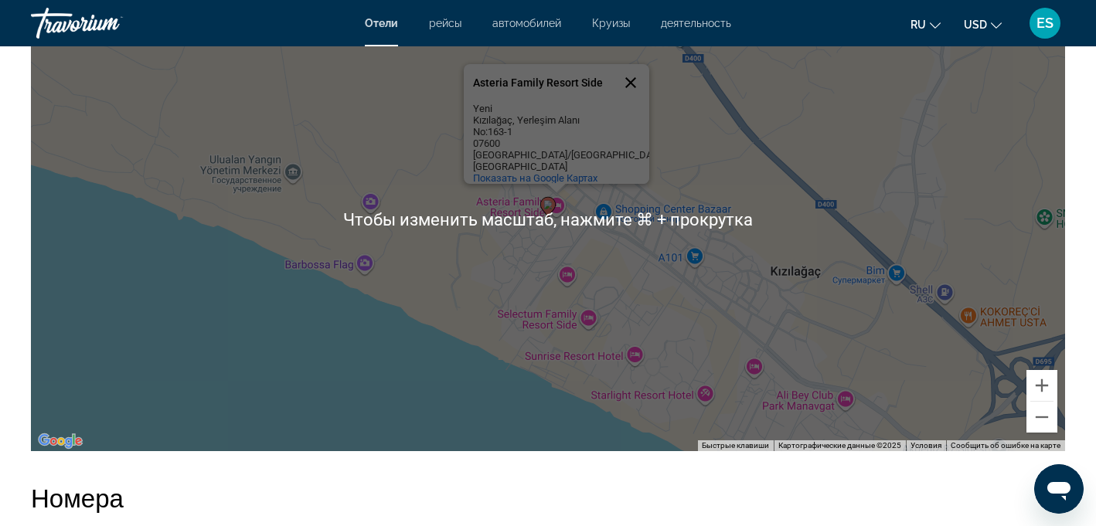
click at [631, 81] on button "Закрыть" at bounding box center [630, 82] width 37 height 37
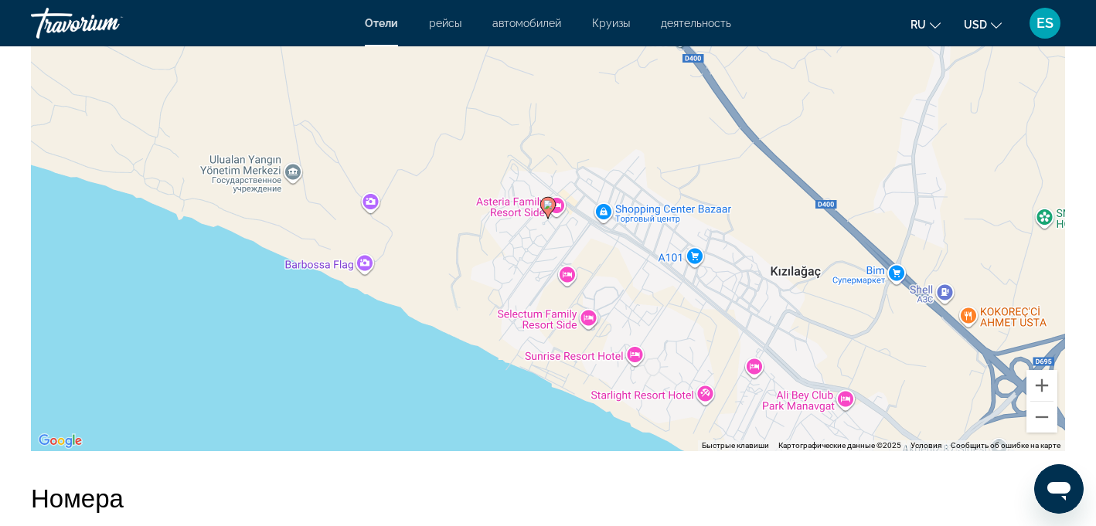
click at [509, 202] on div "Чтобы активировать перетаскивание с помощью клавиатуры, нажмите Alt + Ввод. Пос…" at bounding box center [548, 220] width 1034 height 464
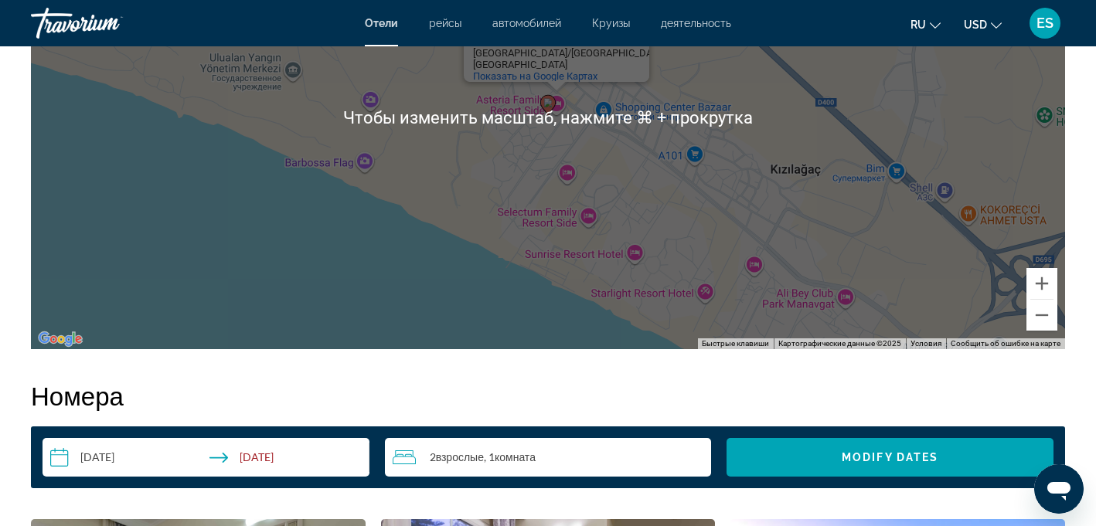
scroll to position [1851, 0]
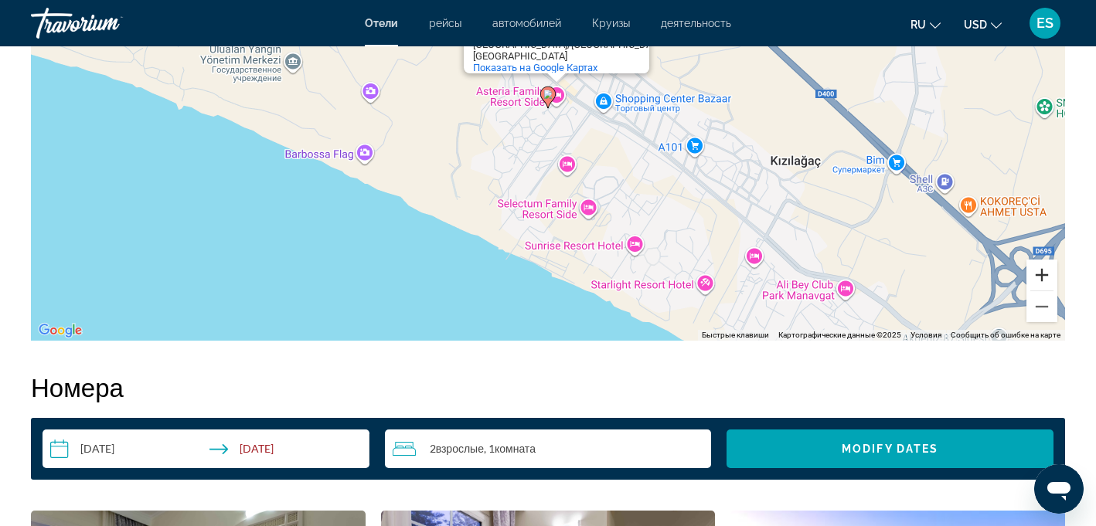
click at [1039, 268] on button "Увеличить" at bounding box center [1041, 275] width 31 height 31
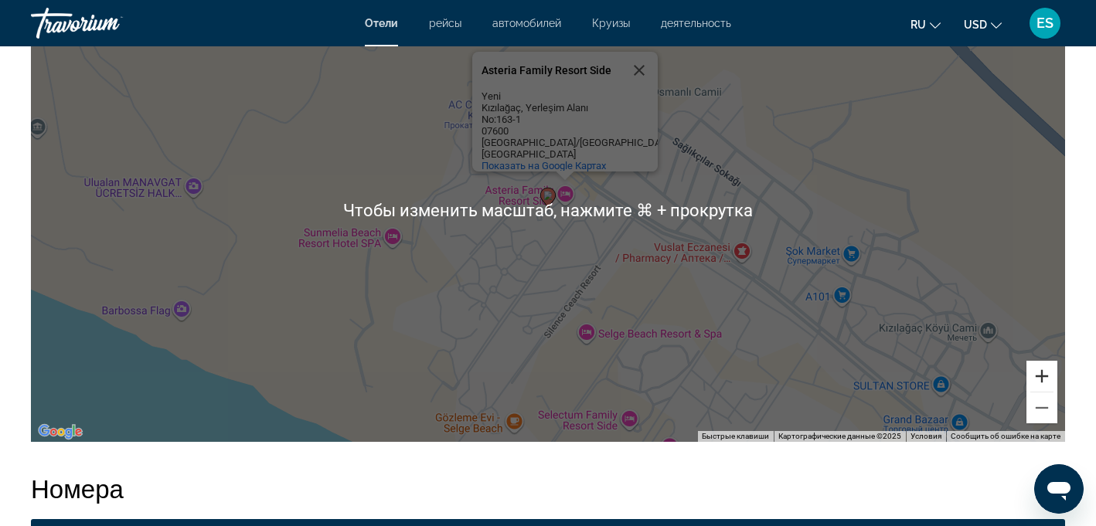
scroll to position [1747, 0]
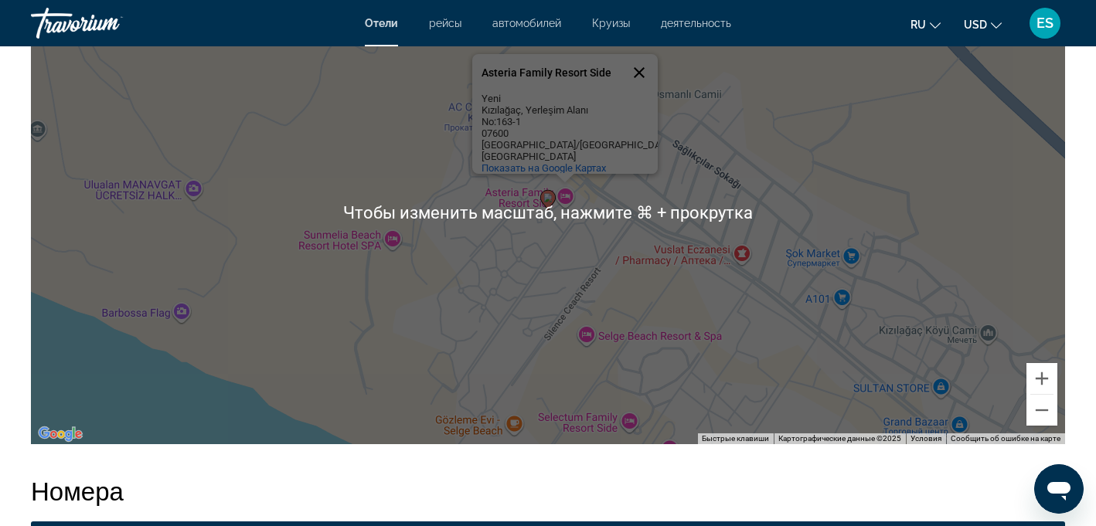
click at [642, 69] on button "Закрыть" at bounding box center [639, 72] width 37 height 37
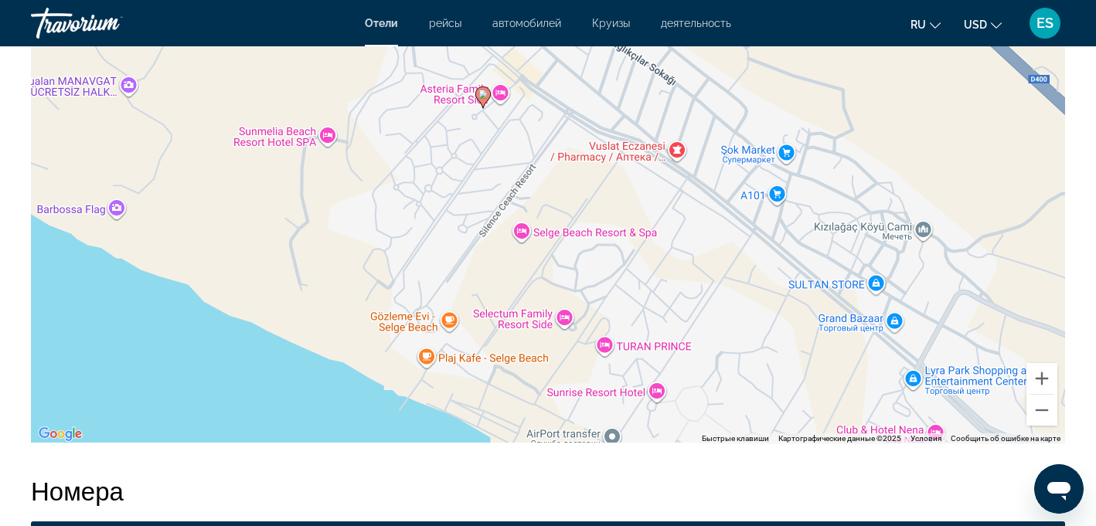
drag, startPoint x: 689, startPoint y: 379, endPoint x: 623, endPoint y: 276, distance: 123.1
click at [623, 276] on div "Чтобы активировать перетаскивание с помощью клавиатуры, нажмите Alt + Ввод. Пос…" at bounding box center [548, 213] width 1034 height 464
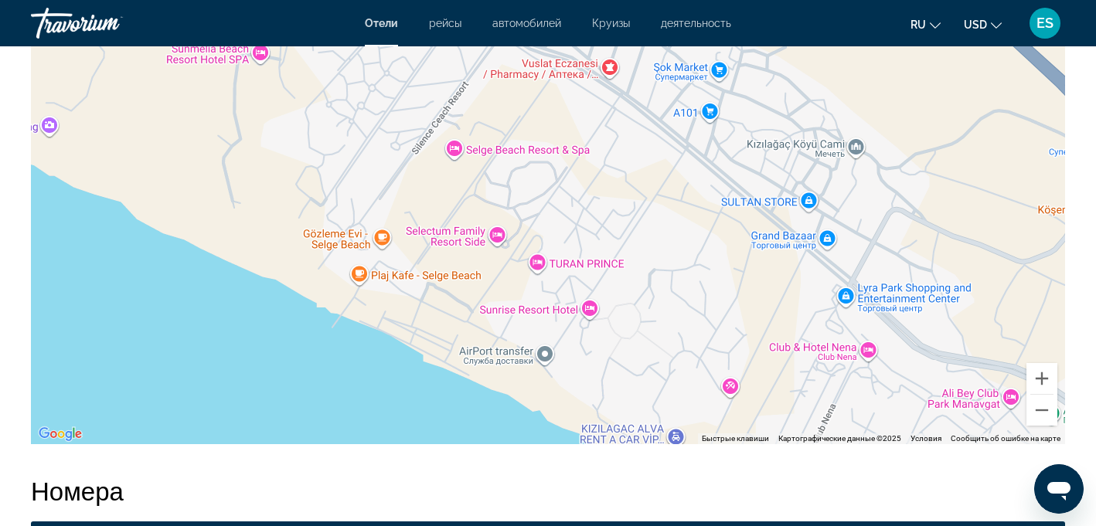
drag, startPoint x: 623, startPoint y: 276, endPoint x: 554, endPoint y: 192, distance: 108.8
click at [554, 192] on div "Чтобы активировать перетаскивание с помощью клавиатуры, нажмите Alt + Ввод. Пос…" at bounding box center [548, 213] width 1034 height 464
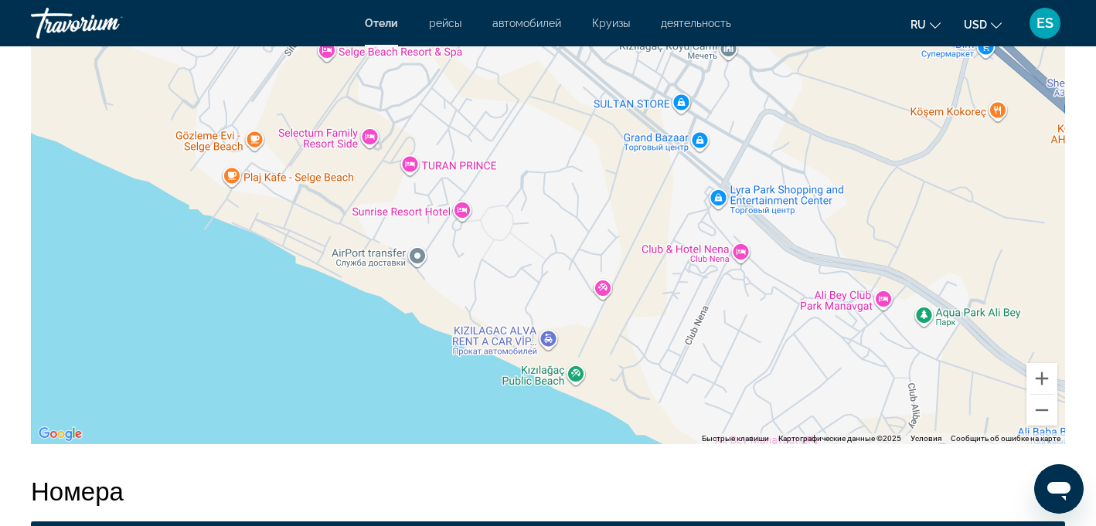
drag, startPoint x: 682, startPoint y: 375, endPoint x: 552, endPoint y: 274, distance: 164.2
click at [552, 274] on div "Чтобы активировать перетаскивание с помощью клавиатуры, нажмите Alt + Ввод. Пос…" at bounding box center [548, 213] width 1034 height 464
click at [740, 251] on div "Чтобы активировать перетаскивание с помощью клавиатуры, нажмите Alt + Ввод. Пос…" at bounding box center [548, 213] width 1034 height 464
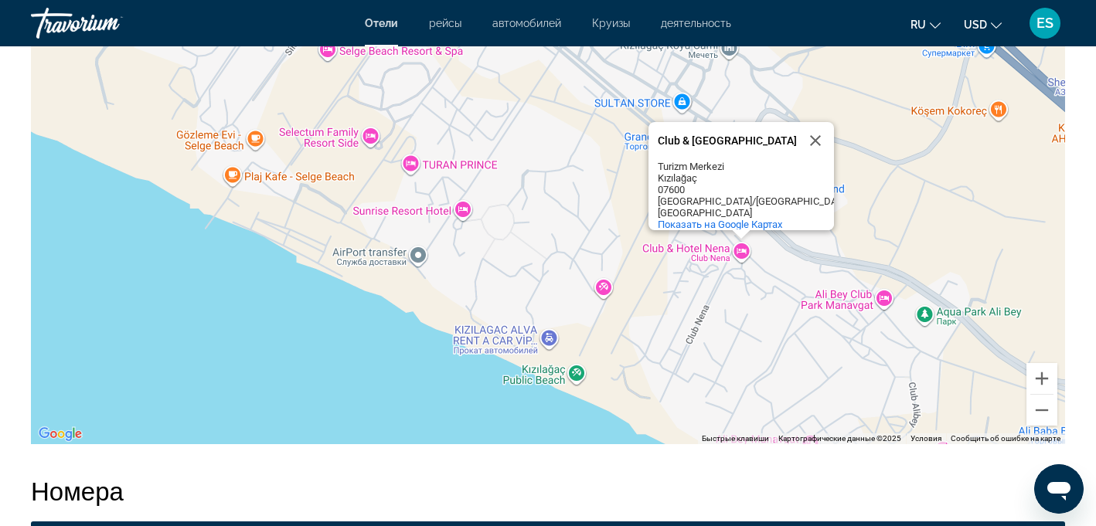
click at [672, 249] on div "Чтобы активировать перетаскивание с помощью клавиатуры, нажмите Alt + Ввод. Пос…" at bounding box center [548, 213] width 1034 height 464
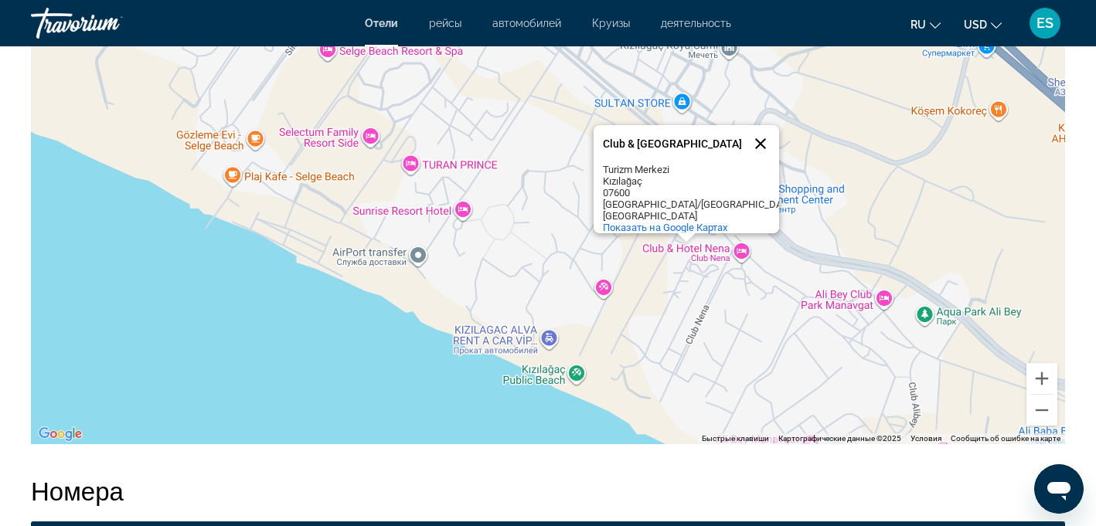
click at [757, 145] on button "Закрыть" at bounding box center [760, 143] width 37 height 37
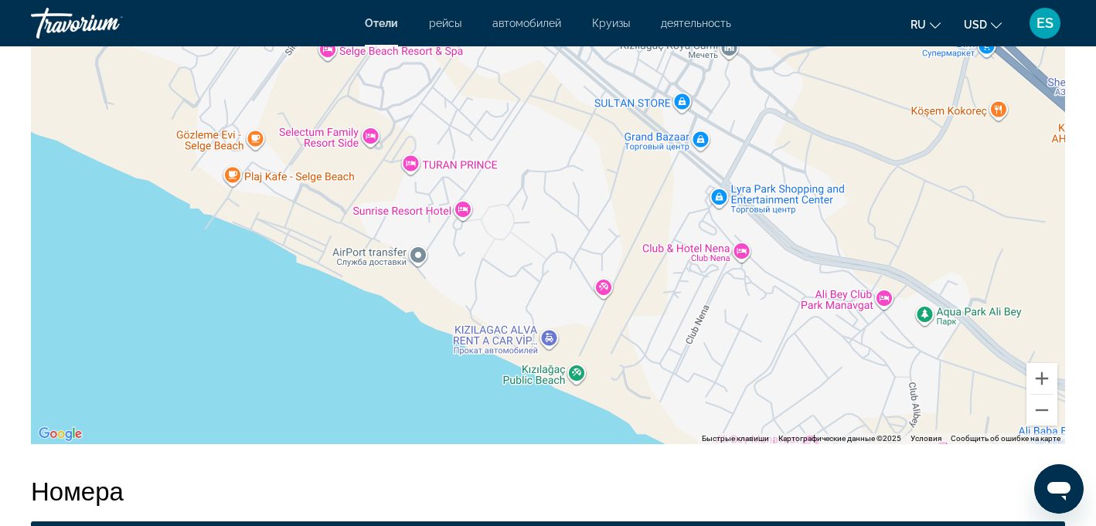
click at [458, 480] on h2 "Номера" at bounding box center [548, 490] width 1034 height 31
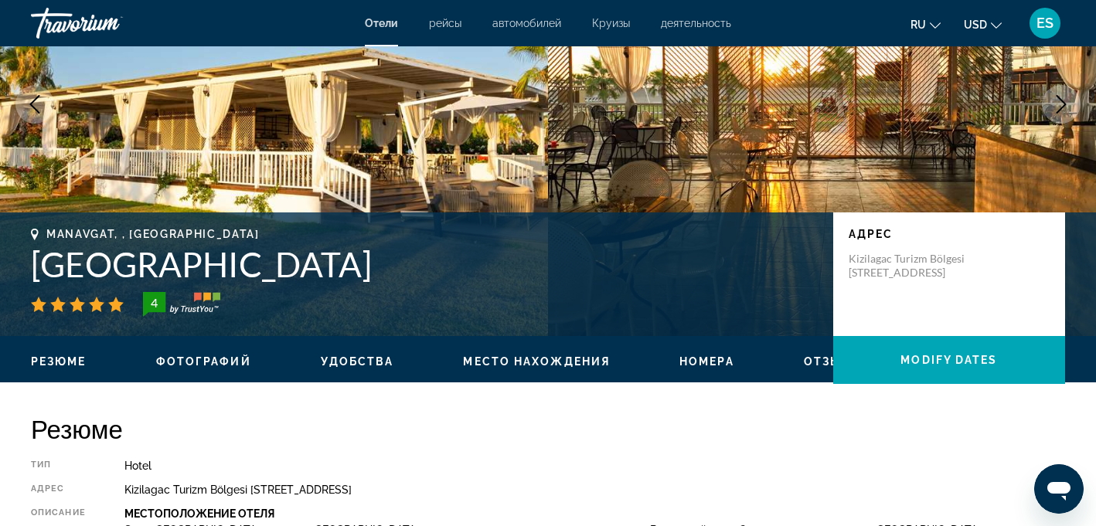
scroll to position [0, 0]
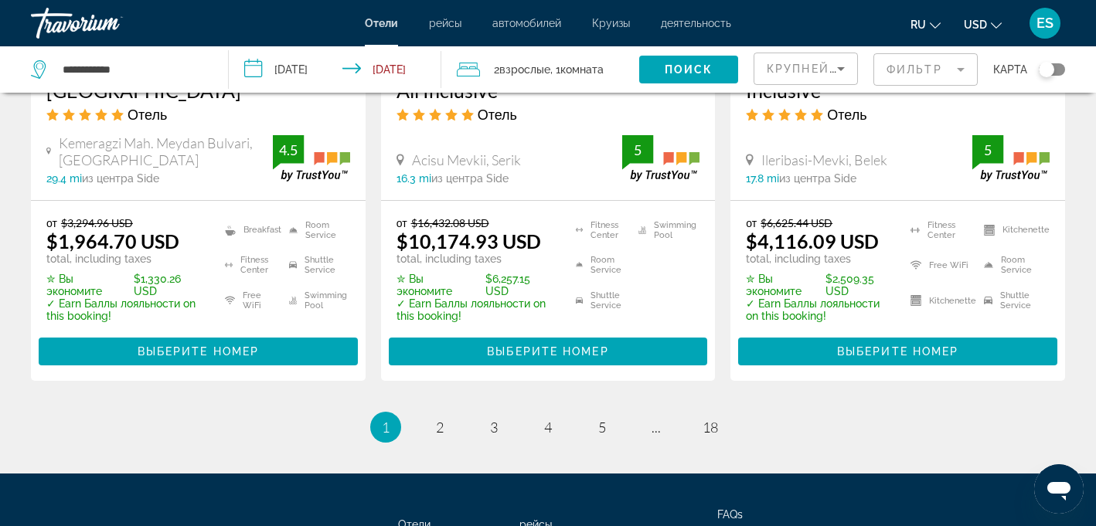
scroll to position [2173, 0]
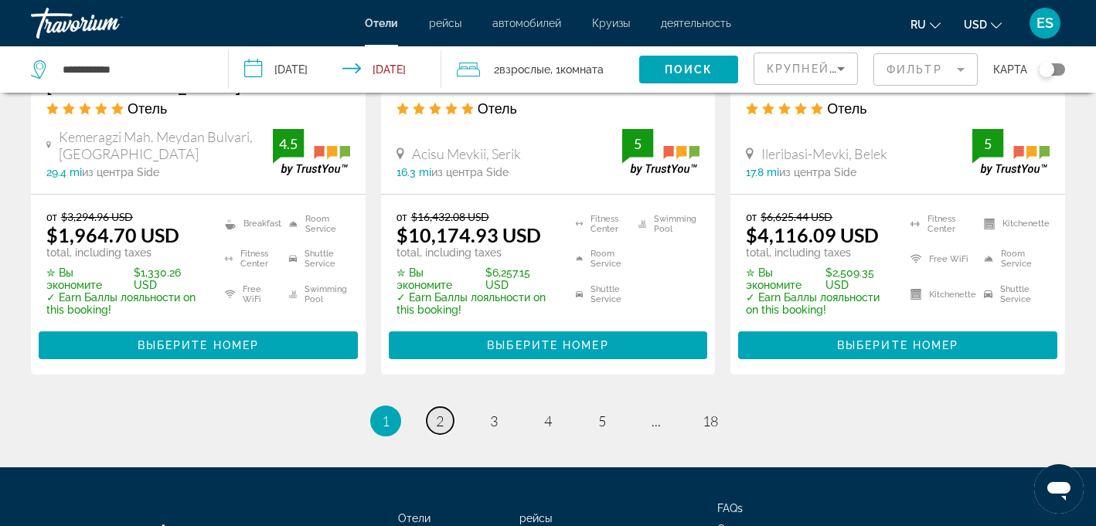
click at [438, 413] on span "2" at bounding box center [440, 421] width 8 height 17
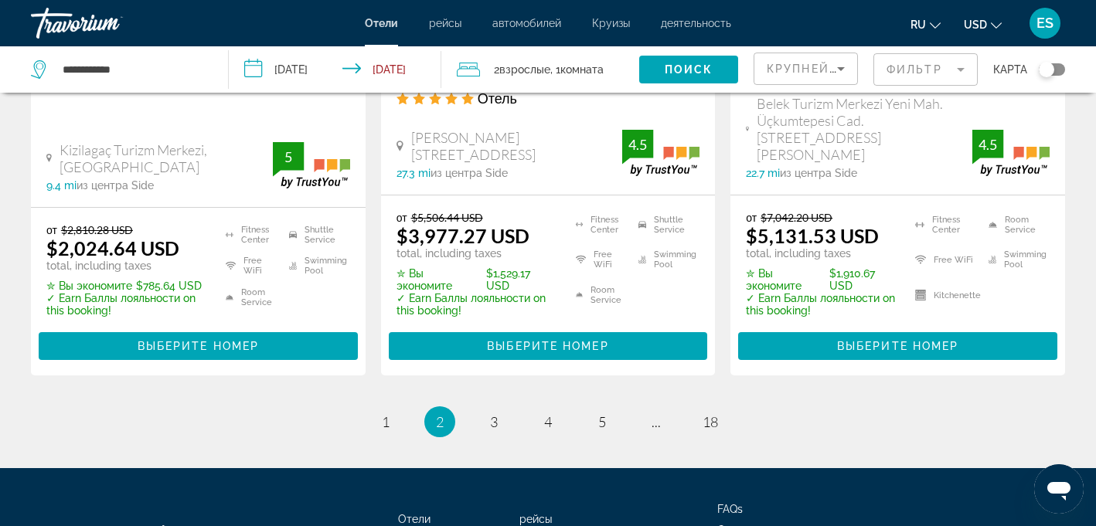
scroll to position [2209, 0]
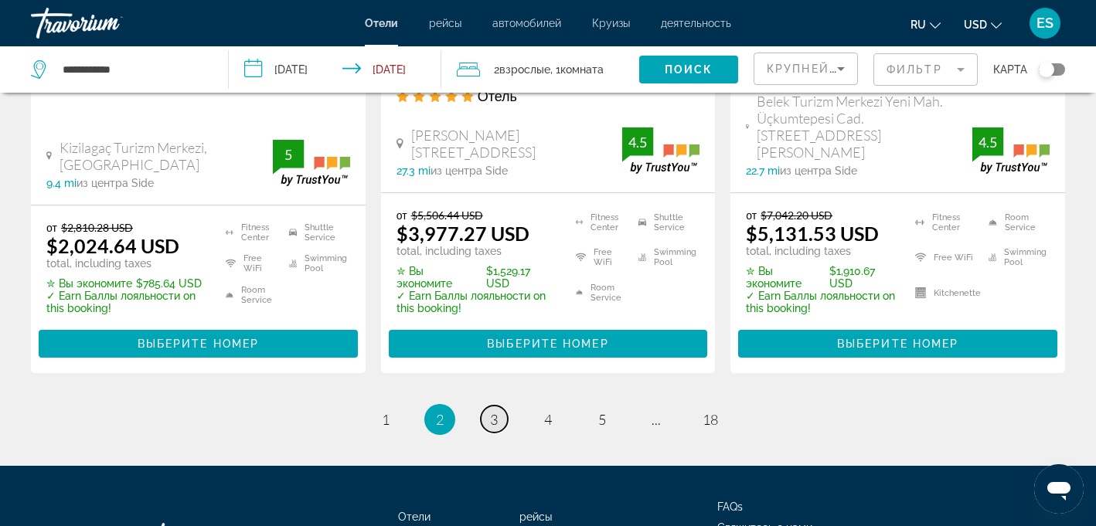
click at [493, 411] on span "3" at bounding box center [494, 419] width 8 height 17
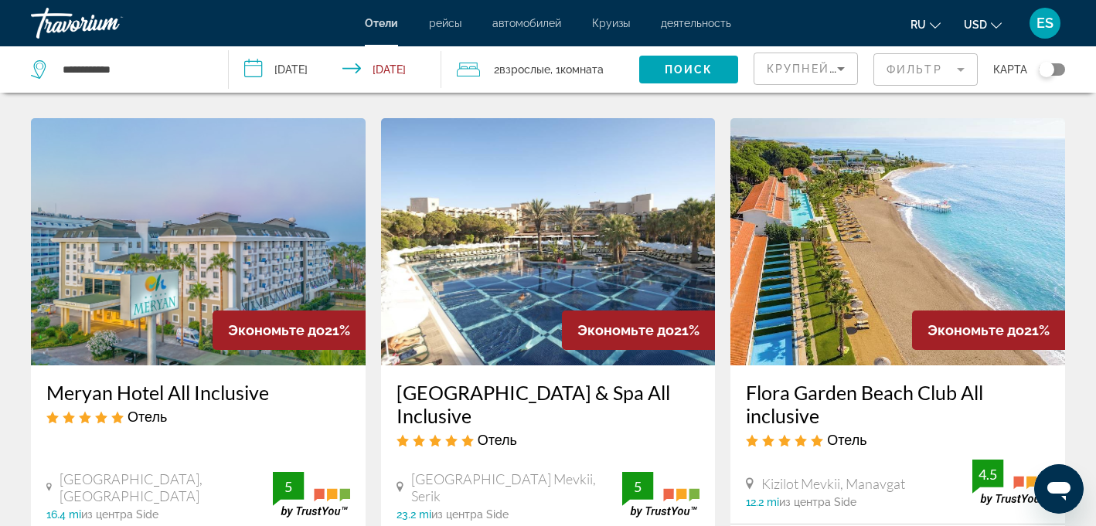
scroll to position [1255, 0]
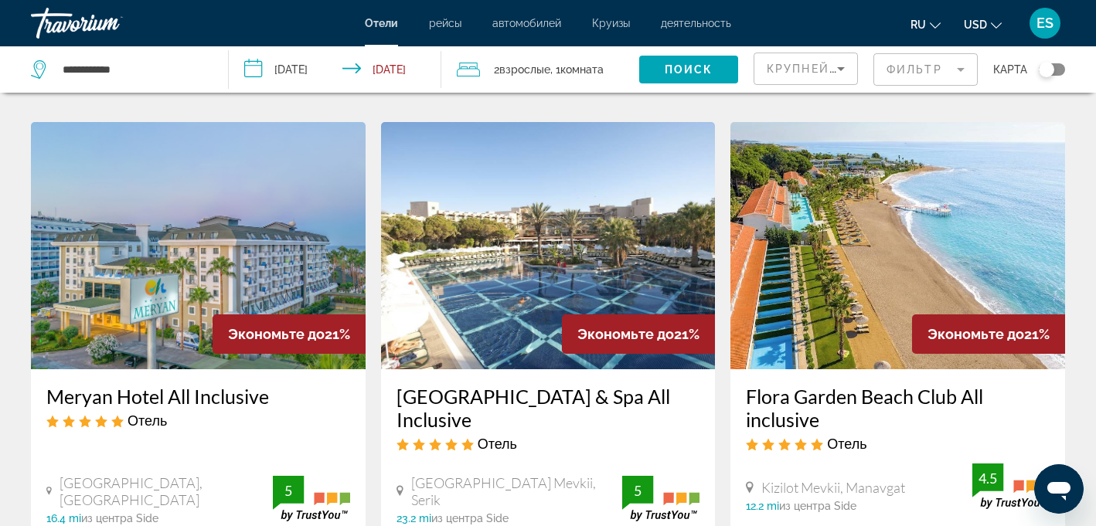
click at [875, 201] on img "Main content" at bounding box center [897, 245] width 335 height 247
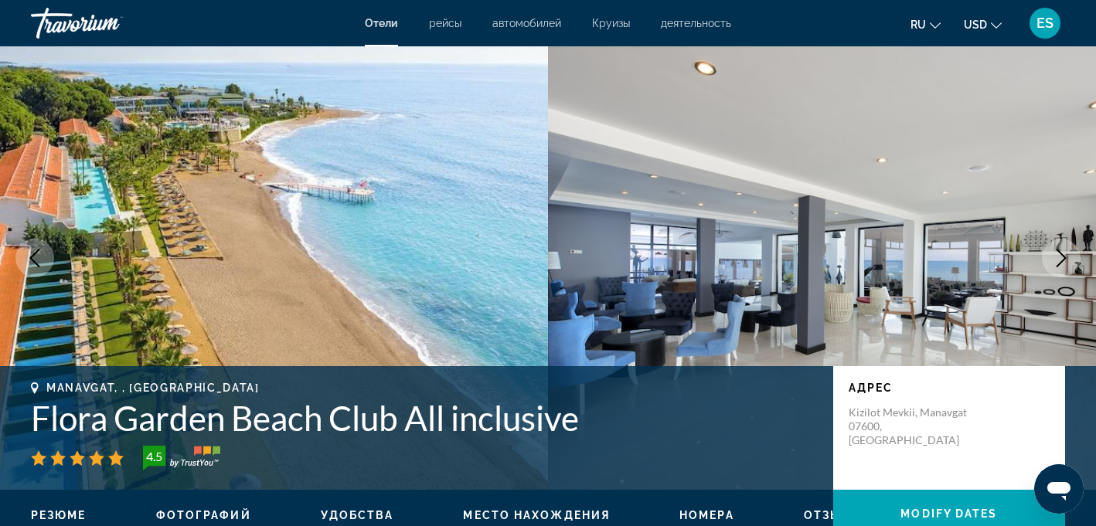
scroll to position [7, 0]
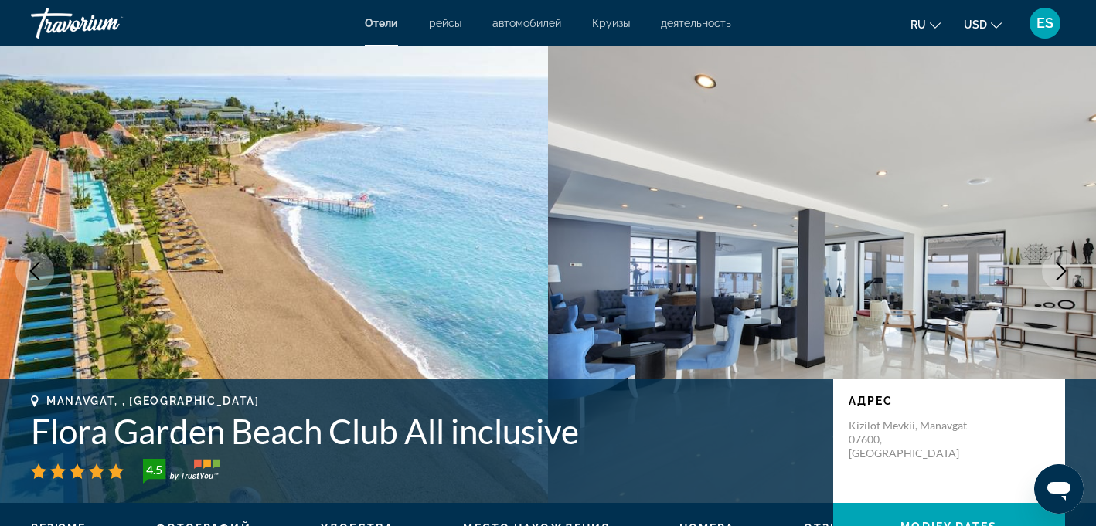
click at [1060, 270] on icon "Next image" at bounding box center [1061, 271] width 19 height 19
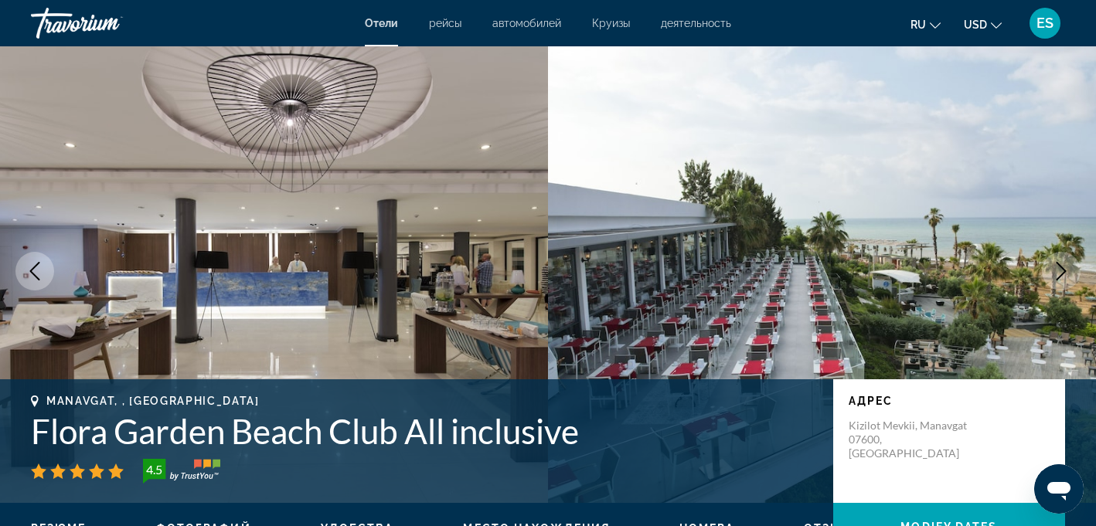
click at [1062, 270] on icon "Next image" at bounding box center [1061, 271] width 19 height 19
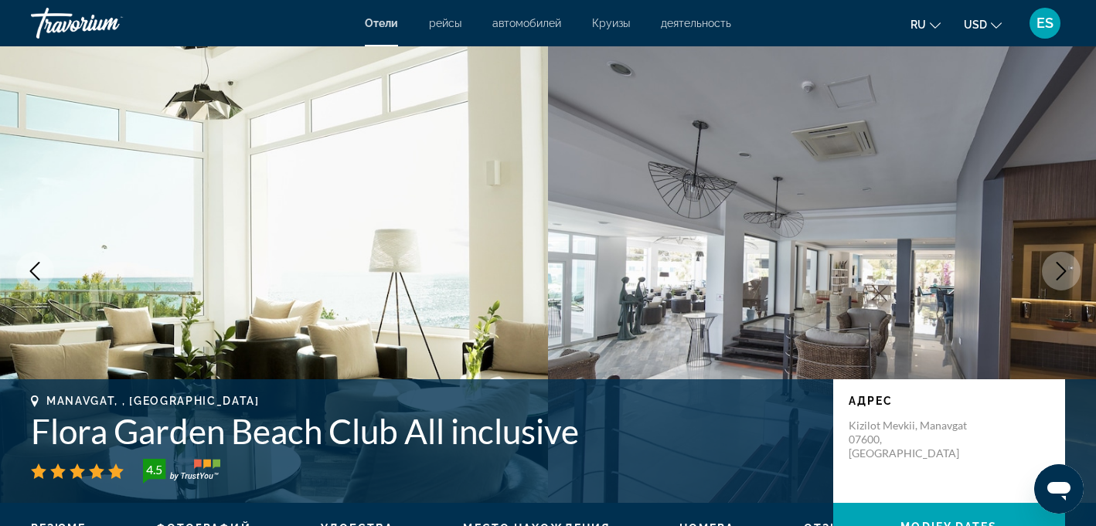
click at [1062, 270] on icon "Next image" at bounding box center [1061, 271] width 19 height 19
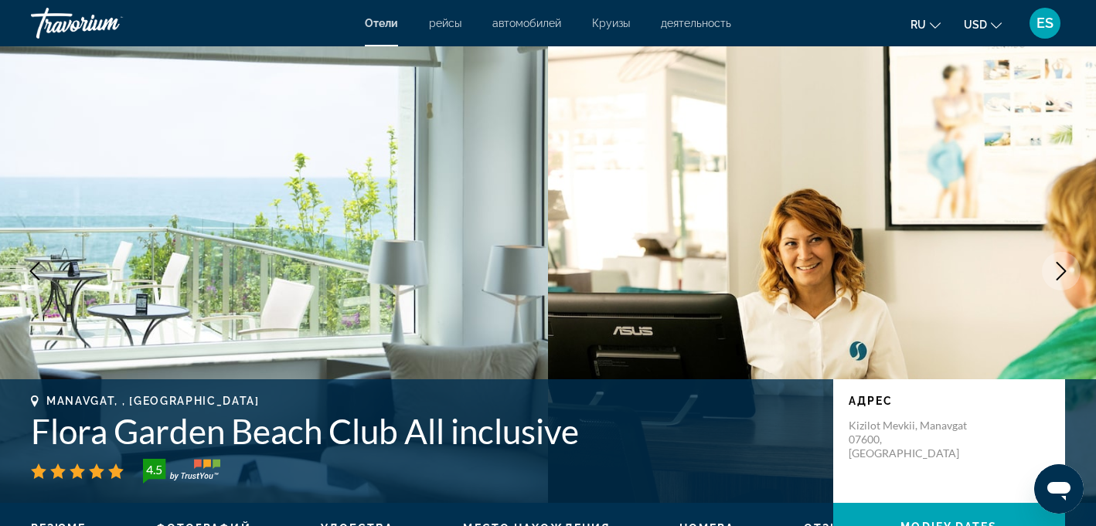
click at [1060, 277] on icon "Next image" at bounding box center [1061, 271] width 19 height 19
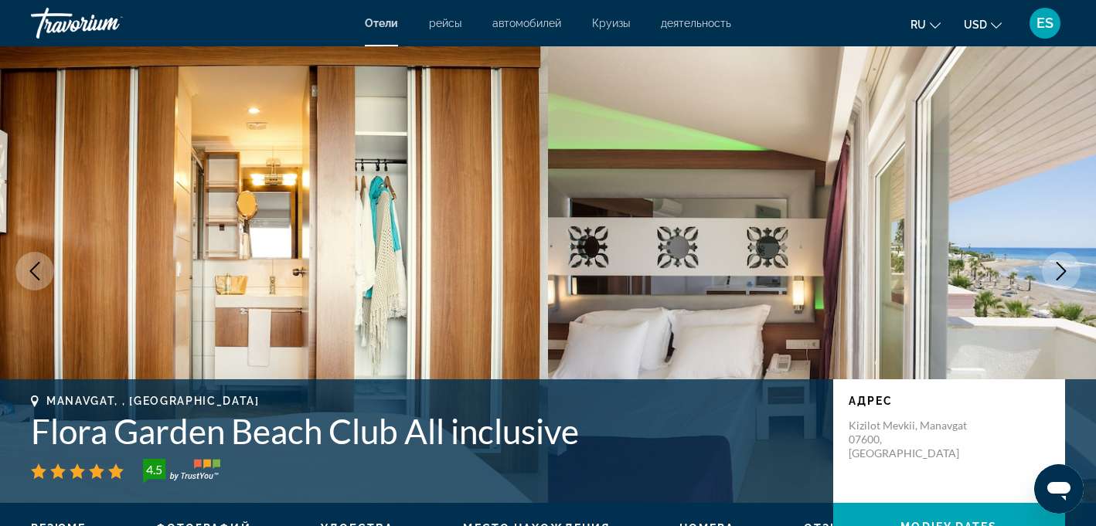
click at [1060, 277] on icon "Next image" at bounding box center [1061, 271] width 19 height 19
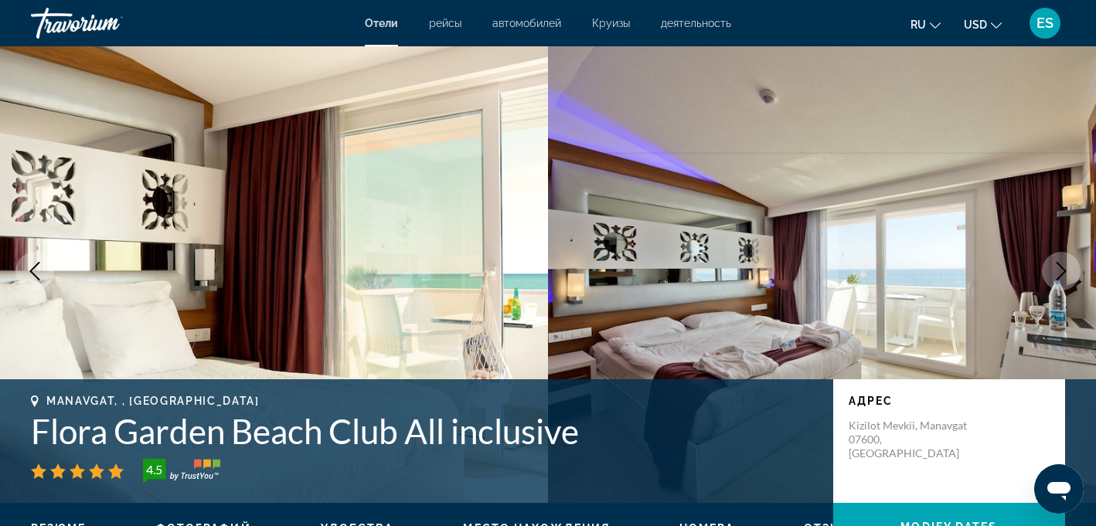
click at [1060, 278] on icon "Next image" at bounding box center [1061, 271] width 19 height 19
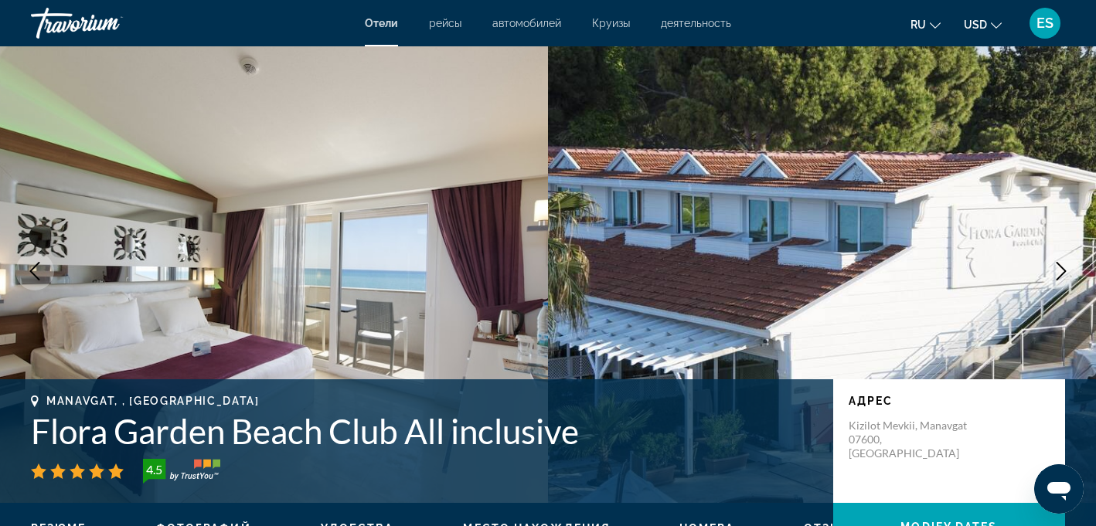
click at [1057, 271] on icon "Next image" at bounding box center [1061, 271] width 19 height 19
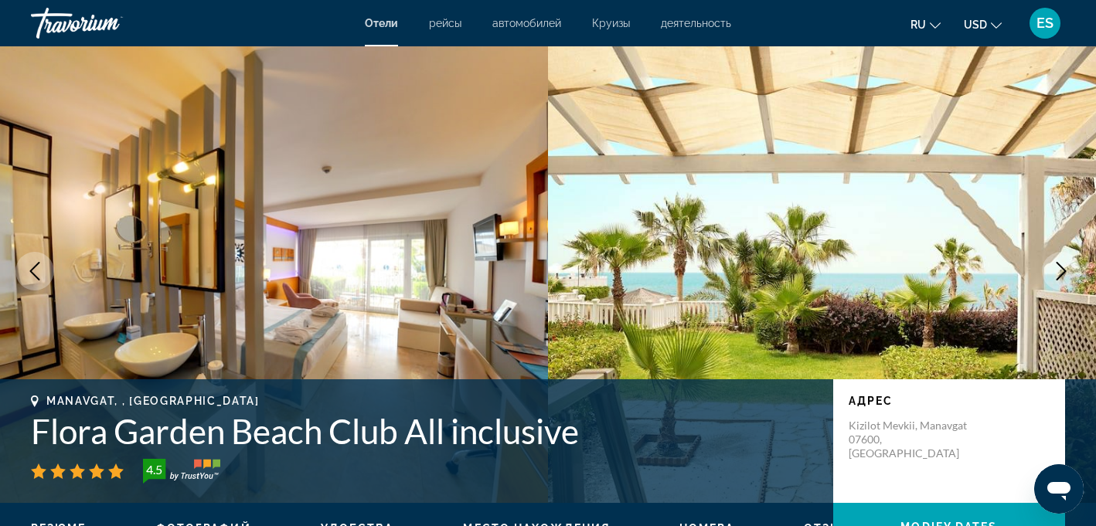
click at [1057, 271] on icon "Next image" at bounding box center [1061, 271] width 19 height 19
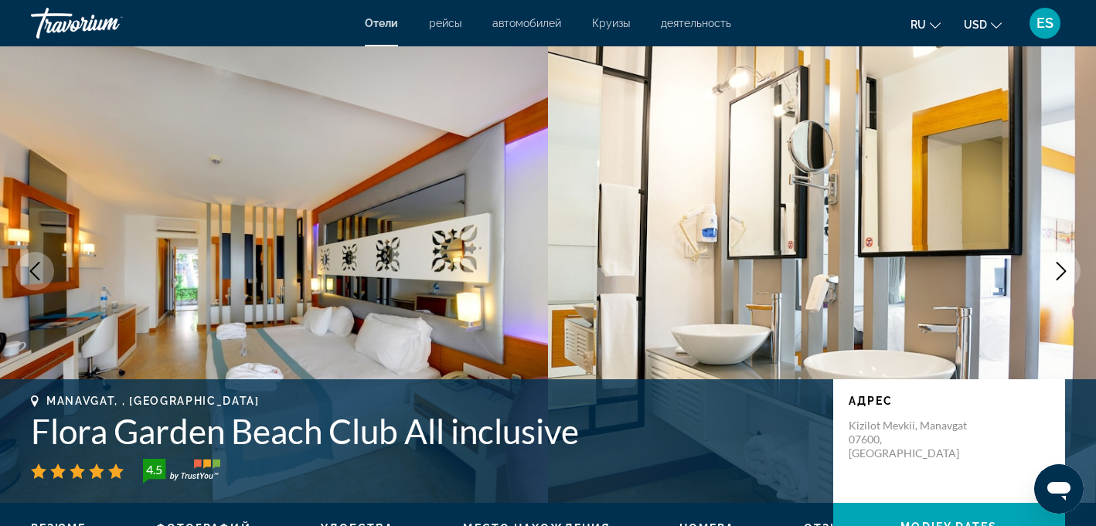
click at [1057, 271] on icon "Next image" at bounding box center [1061, 271] width 19 height 19
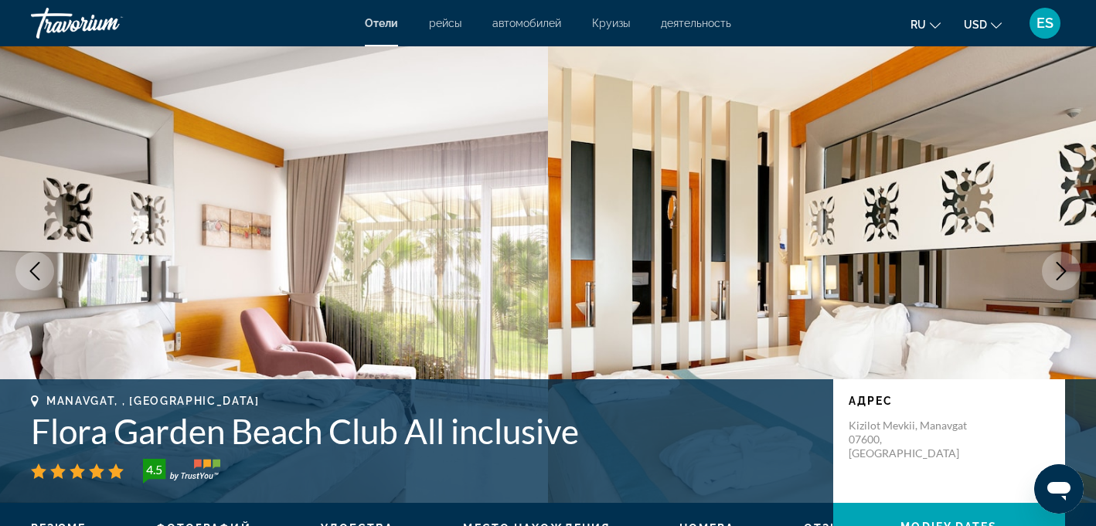
click at [1057, 271] on icon "Next image" at bounding box center [1061, 271] width 19 height 19
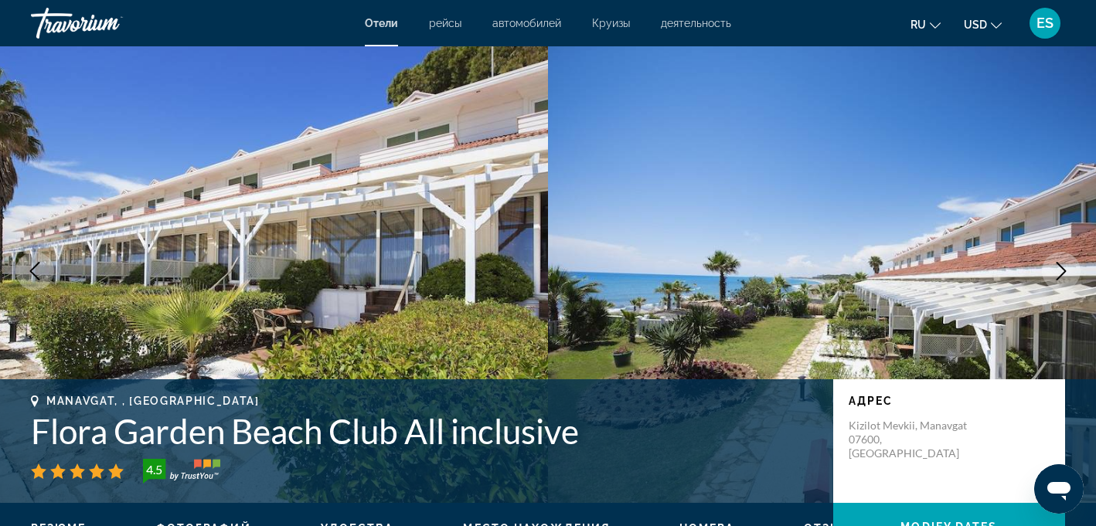
click at [1057, 271] on icon "Next image" at bounding box center [1061, 271] width 19 height 19
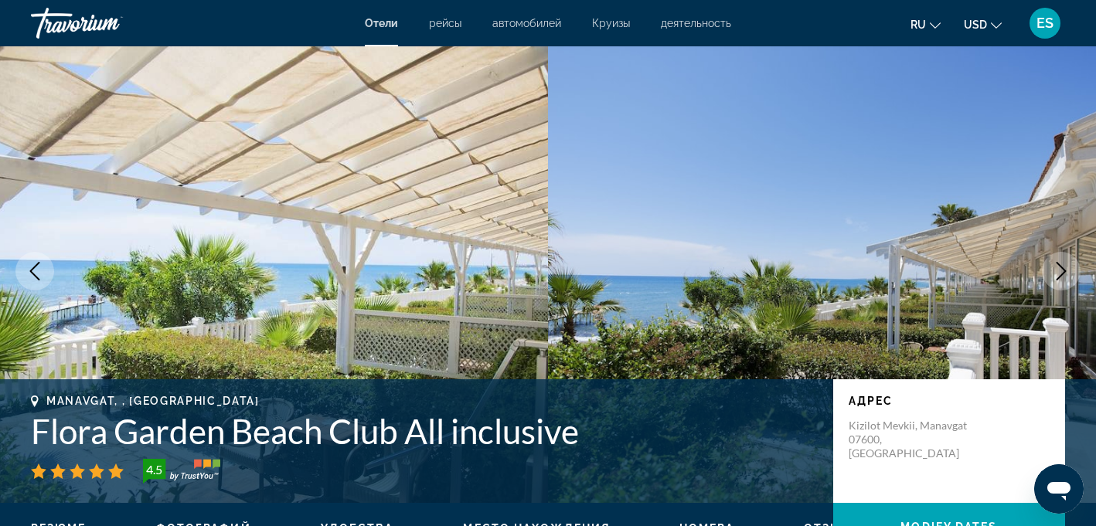
click at [1057, 271] on icon "Next image" at bounding box center [1061, 271] width 19 height 19
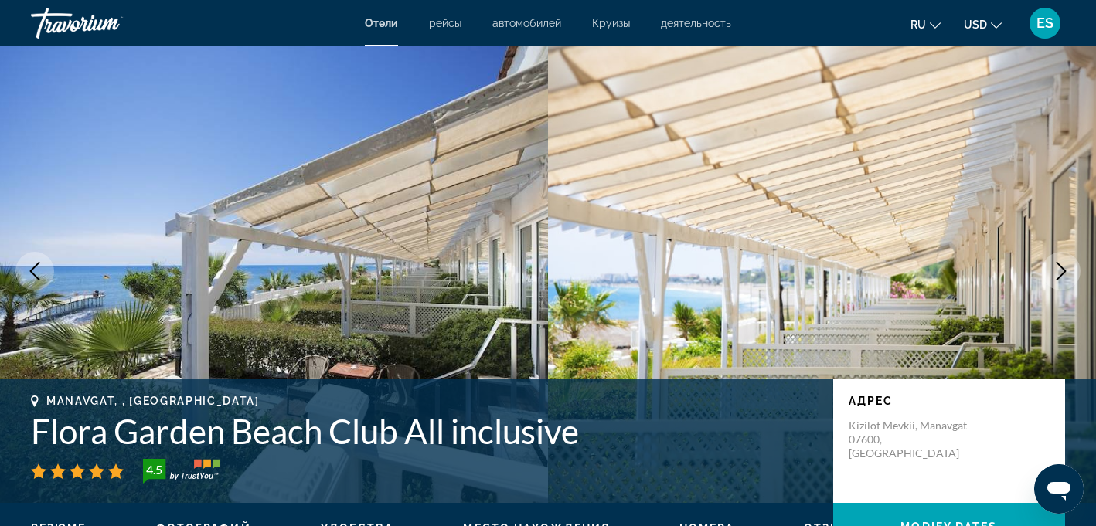
click at [1057, 271] on icon "Next image" at bounding box center [1061, 271] width 19 height 19
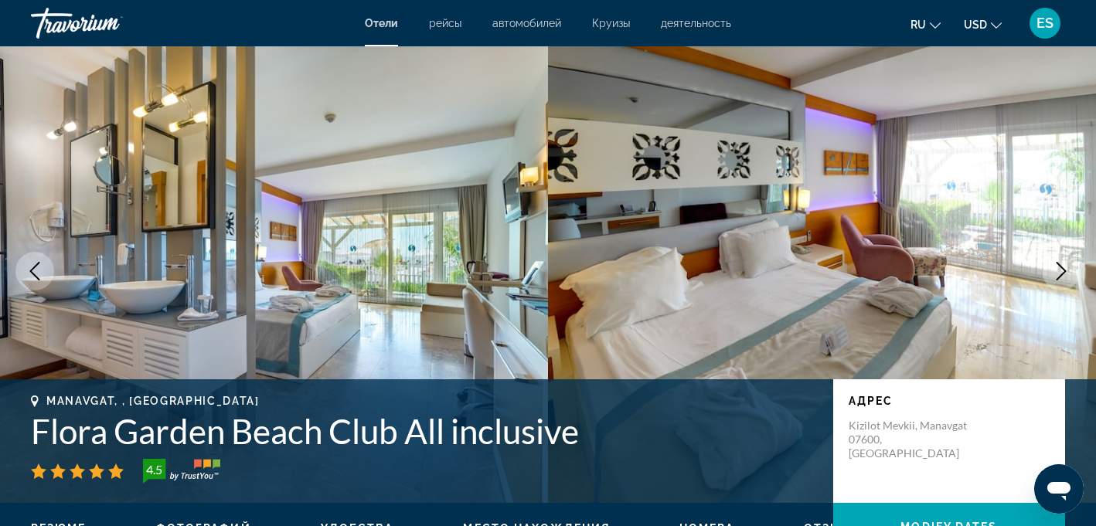
click at [1057, 271] on icon "Next image" at bounding box center [1061, 271] width 19 height 19
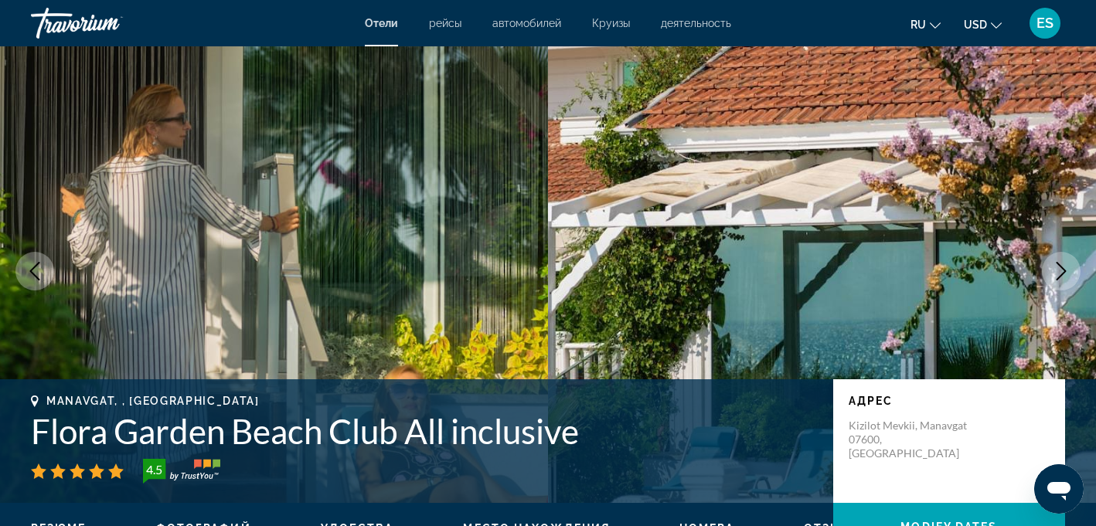
click at [1057, 274] on icon "Next image" at bounding box center [1061, 271] width 19 height 19
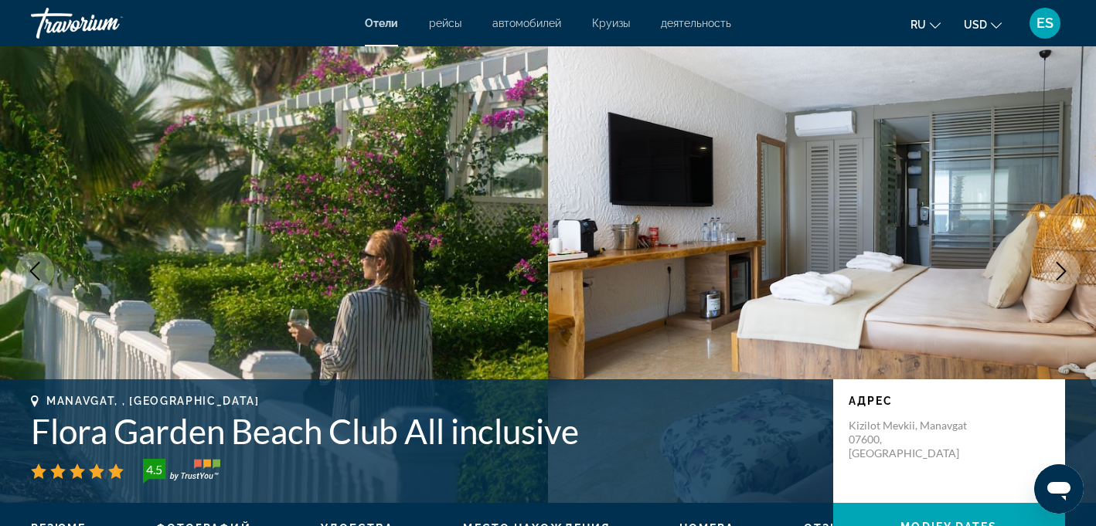
click at [1057, 274] on icon "Next image" at bounding box center [1061, 271] width 19 height 19
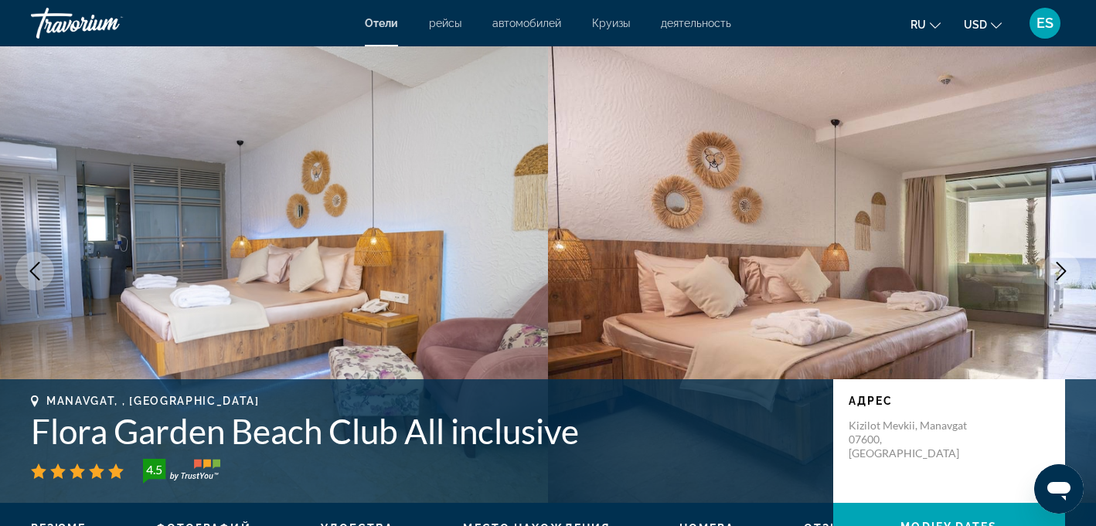
click at [1057, 274] on icon "Next image" at bounding box center [1061, 271] width 19 height 19
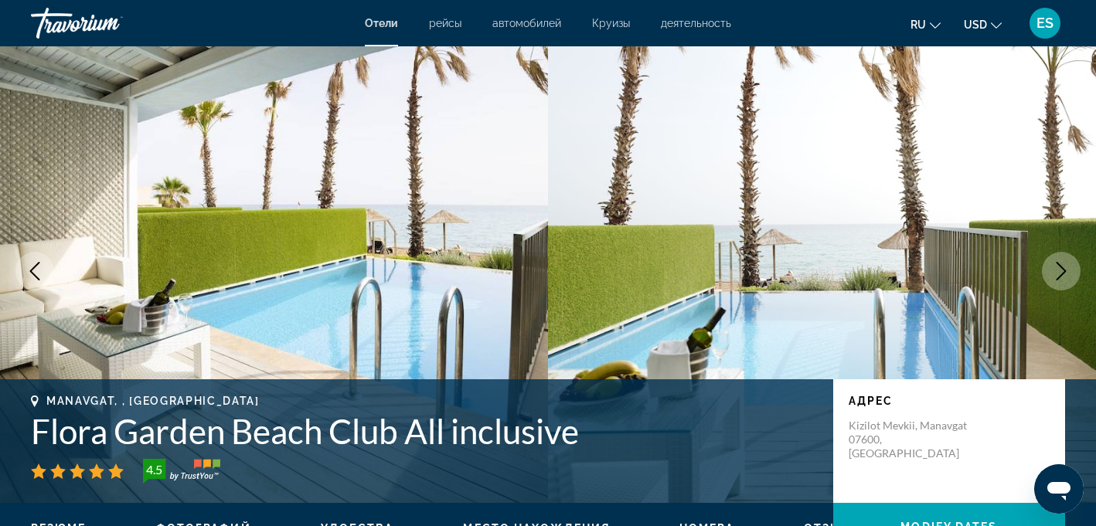
click at [1067, 270] on icon "Next image" at bounding box center [1061, 271] width 19 height 19
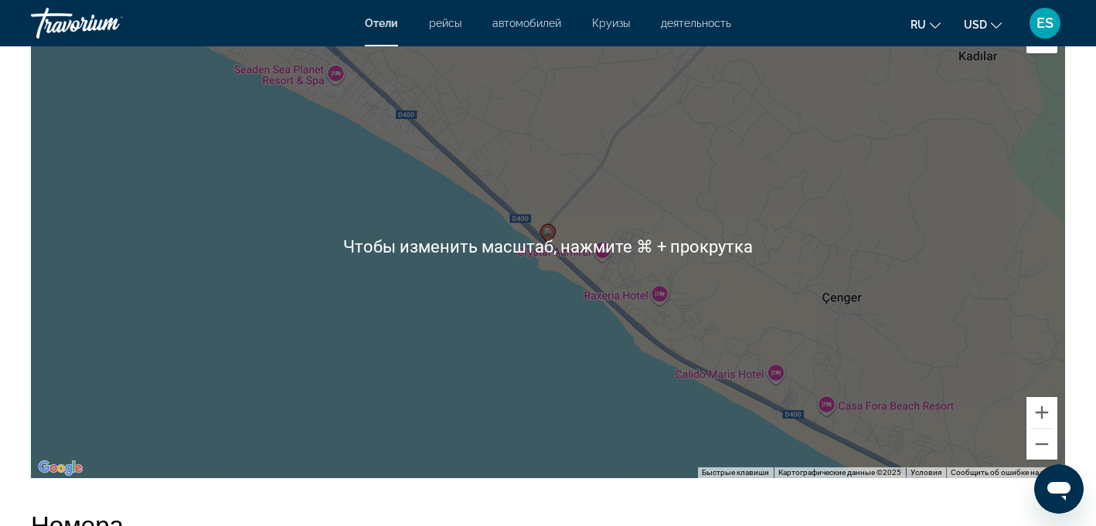
scroll to position [1497, 0]
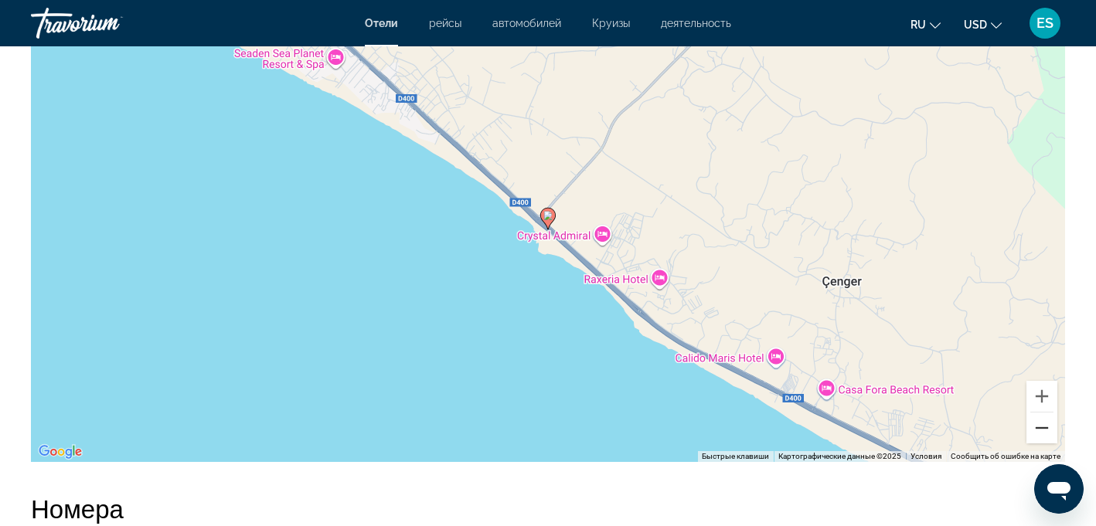
click at [1044, 434] on button "Уменьшить" at bounding box center [1041, 428] width 31 height 31
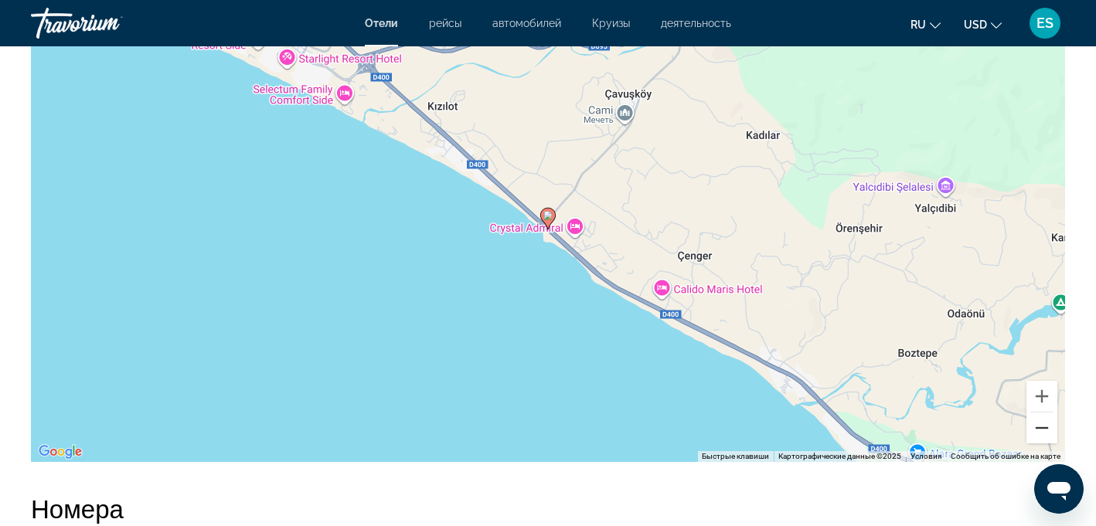
click at [1043, 433] on button "Уменьшить" at bounding box center [1041, 428] width 31 height 31
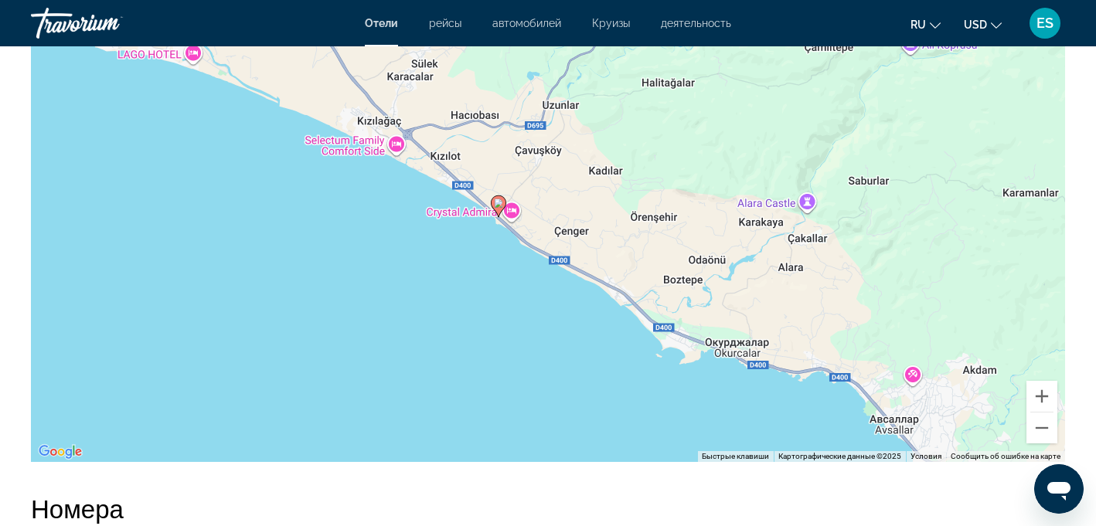
drag, startPoint x: 785, startPoint y: 220, endPoint x: 724, endPoint y: 192, distance: 67.1
click at [724, 192] on div "Чтобы активировать перетаскивание с помощью клавиатуры, нажмите Alt + Ввод. Пос…" at bounding box center [548, 230] width 1034 height 464
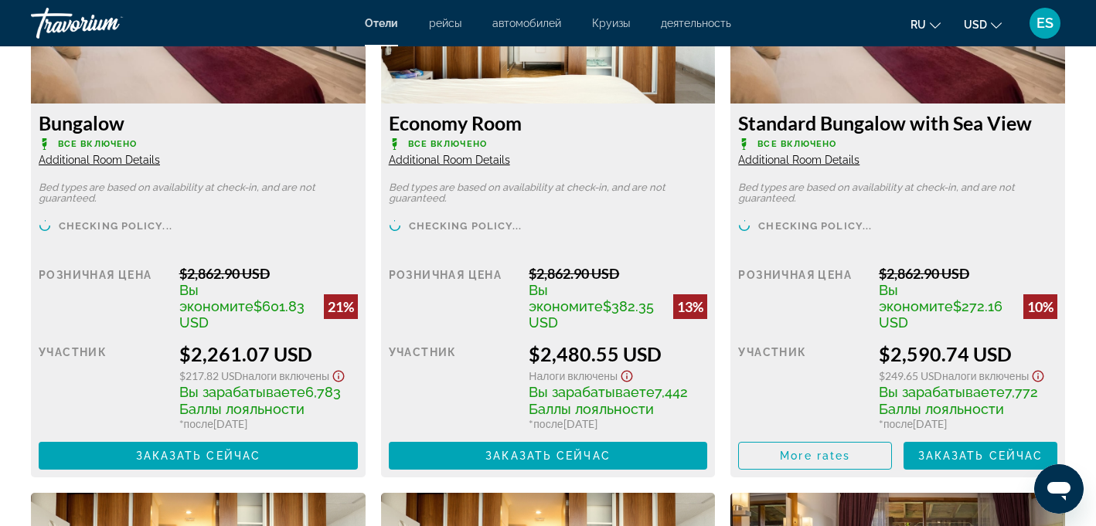
scroll to position [2220, 0]
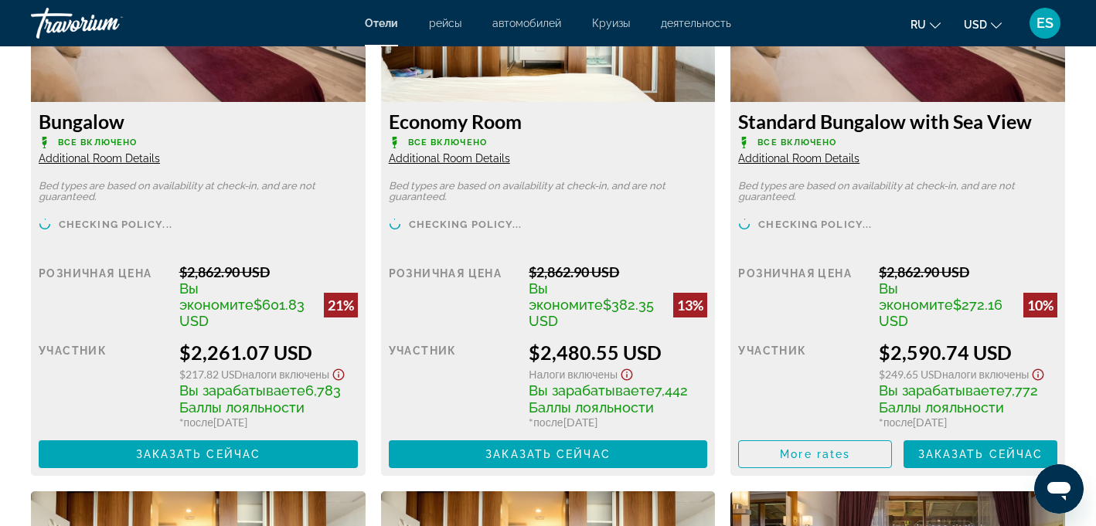
click at [145, 157] on span "Additional Room Details" at bounding box center [99, 158] width 121 height 12
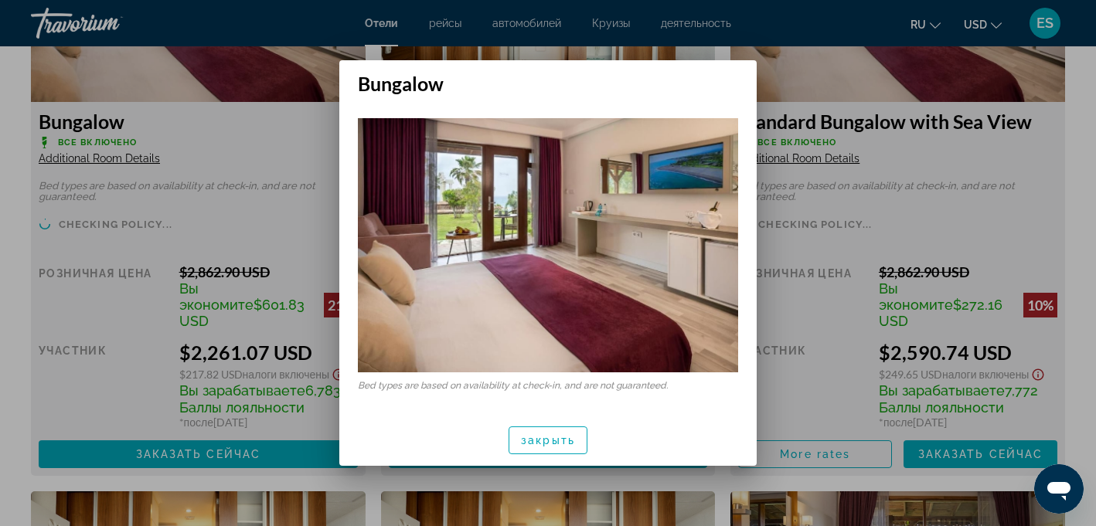
scroll to position [0, 0]
click at [540, 439] on span "закрыть" at bounding box center [548, 440] width 54 height 12
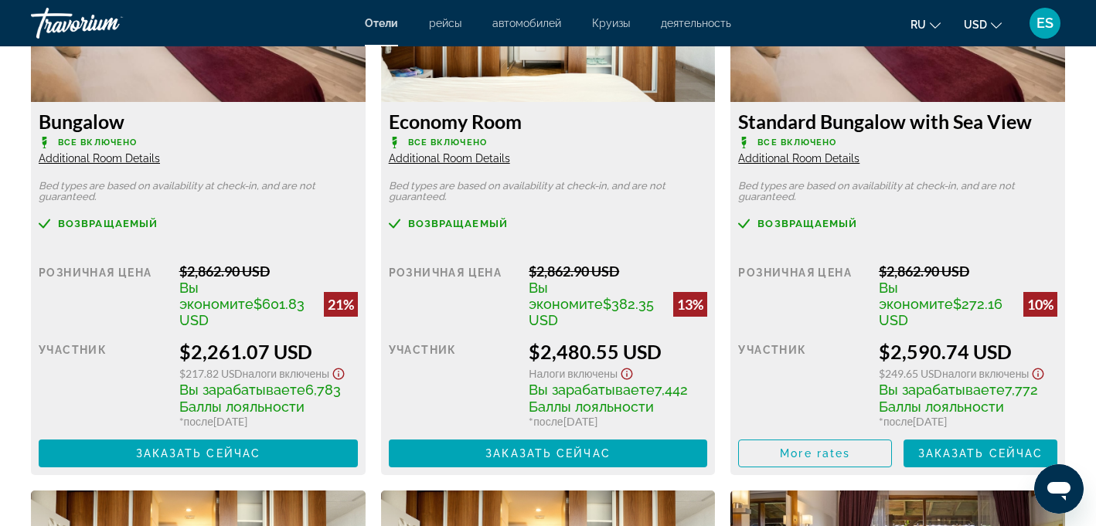
scroll to position [2220, 0]
click at [242, 447] on span "Заказать сейчас" at bounding box center [198, 453] width 125 height 12
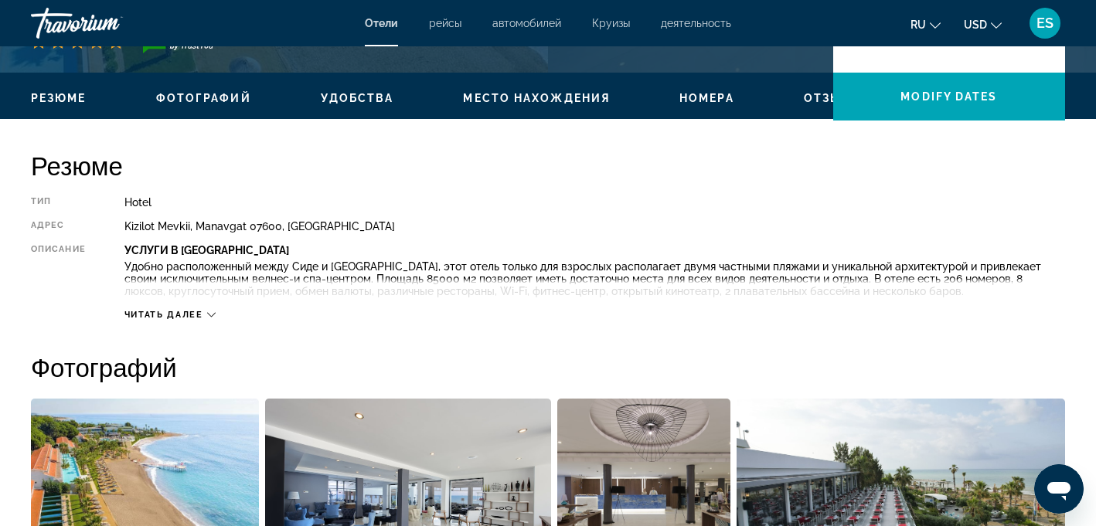
scroll to position [439, 0]
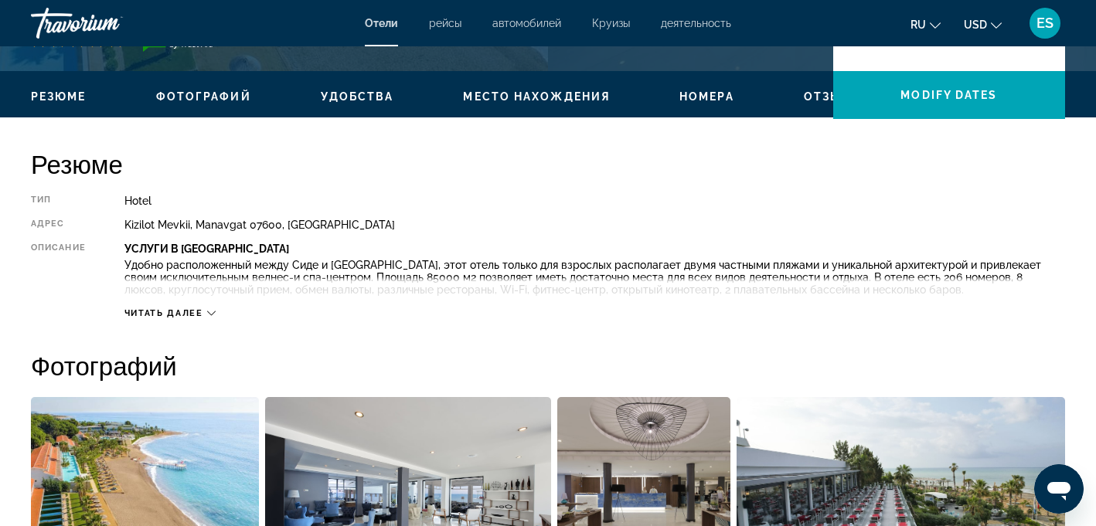
click at [197, 308] on span "Читать далее" at bounding box center [163, 313] width 79 height 10
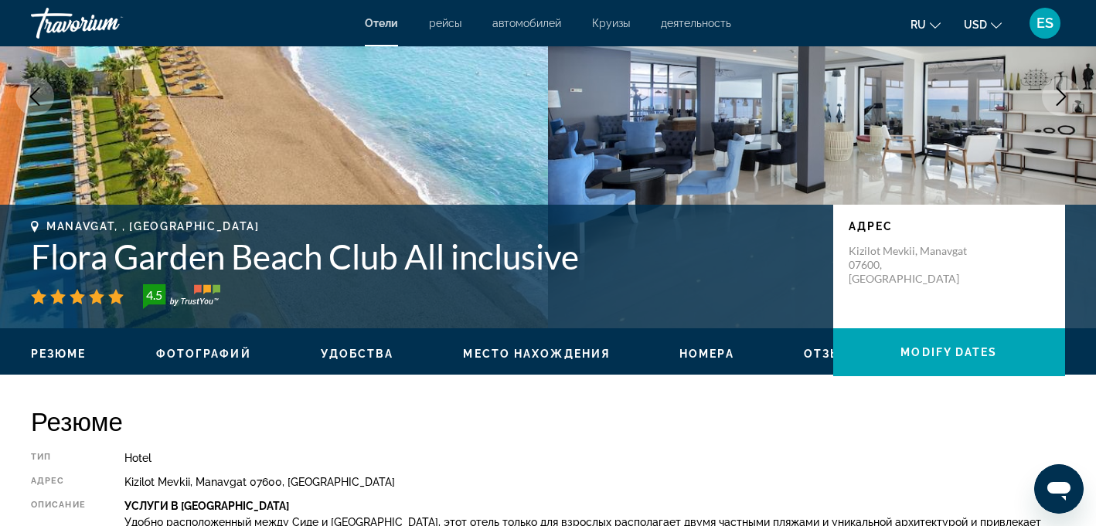
scroll to position [0, 0]
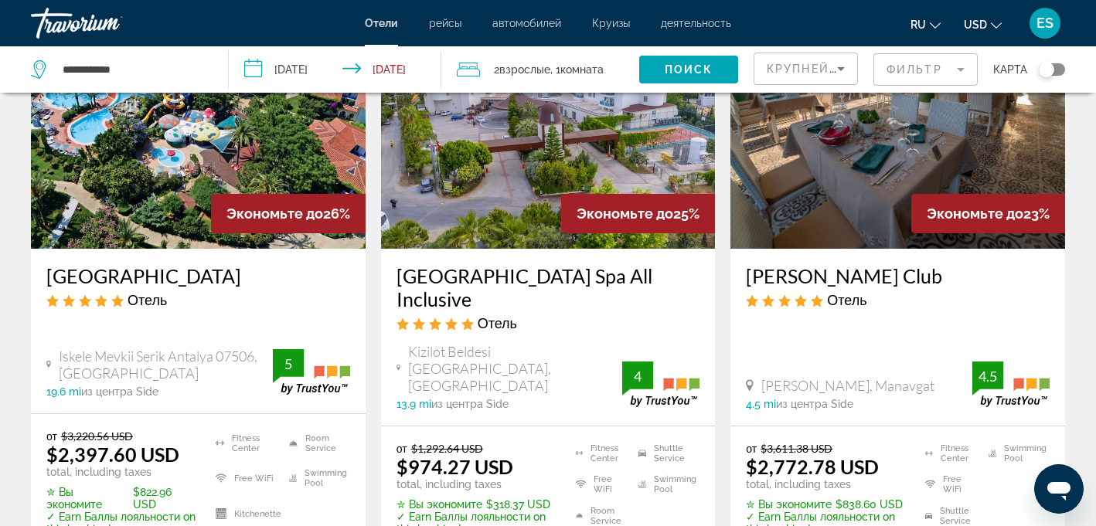
scroll to position [147, 0]
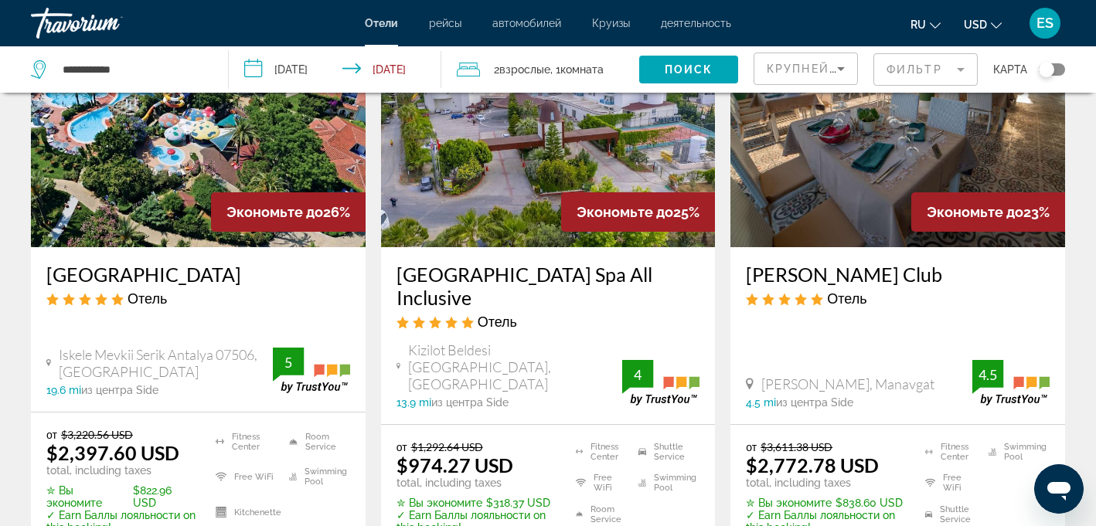
click at [871, 148] on img "Main content" at bounding box center [897, 123] width 335 height 247
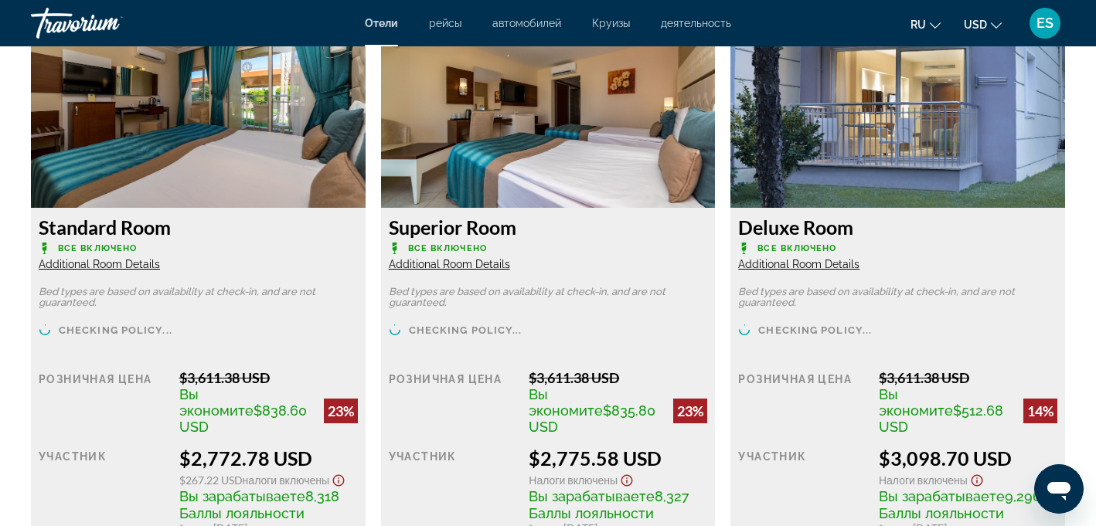
scroll to position [2129, 0]
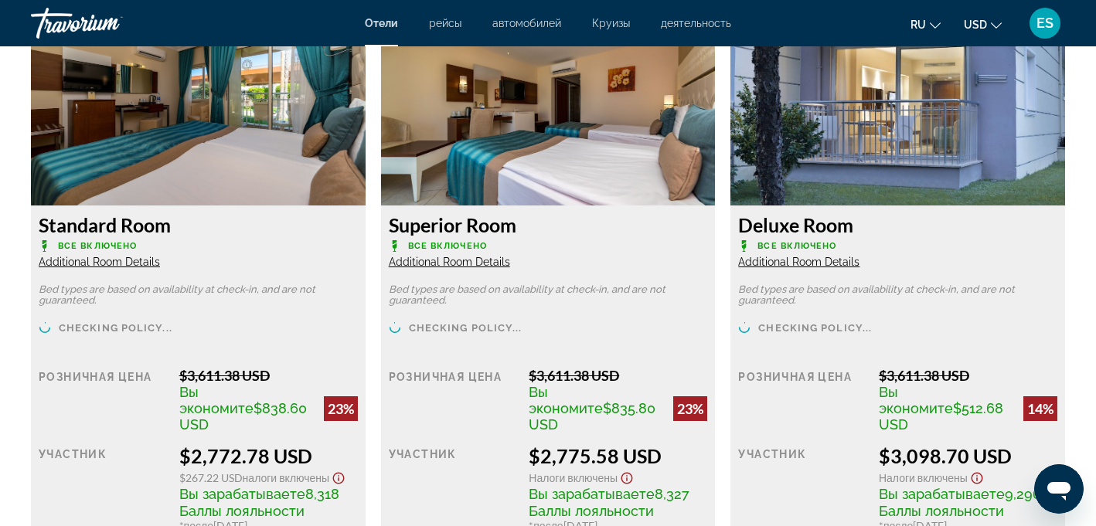
click at [180, 122] on img "Main content" at bounding box center [198, 108] width 335 height 193
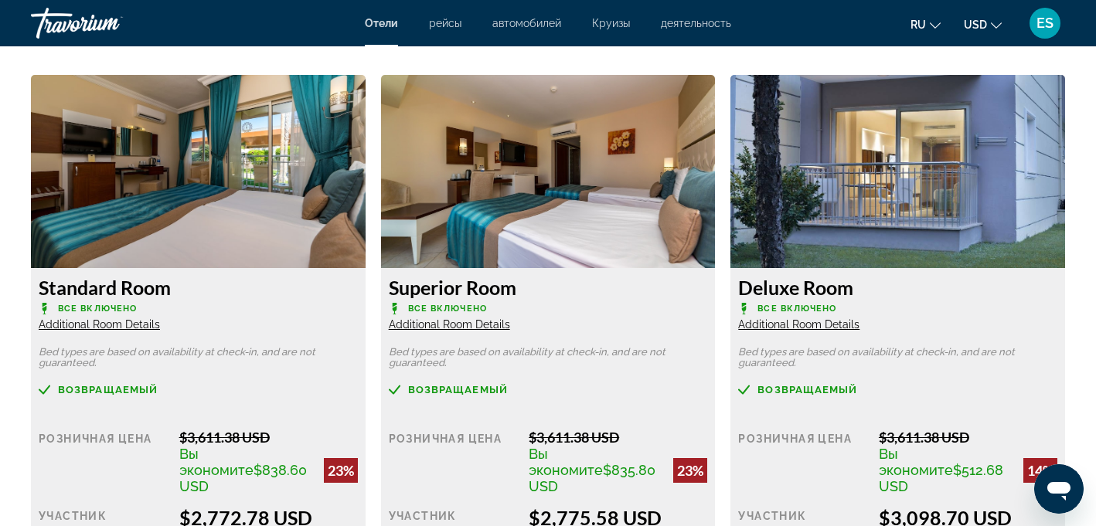
scroll to position [2063, 0]
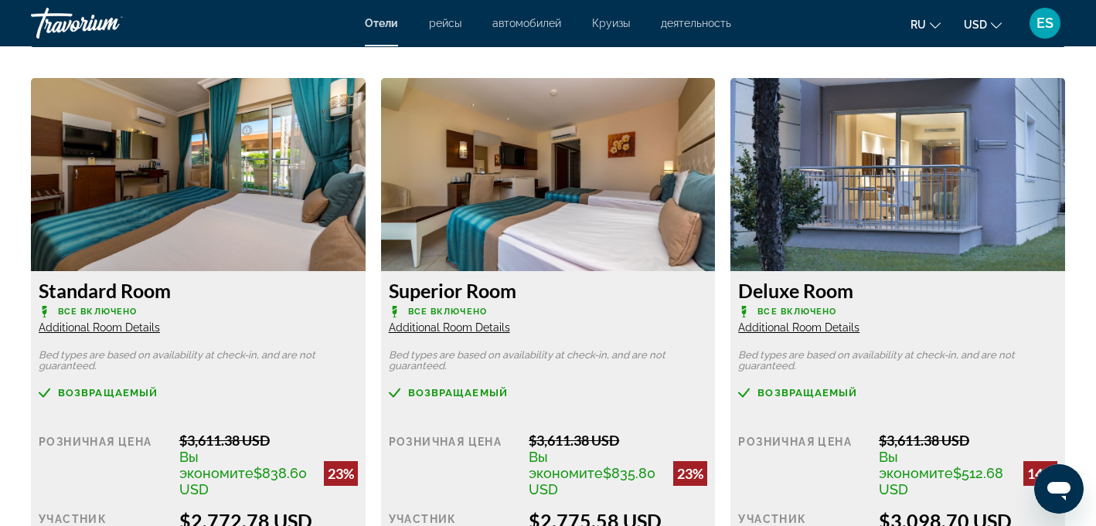
click at [130, 331] on span "Additional Room Details" at bounding box center [99, 328] width 121 height 12
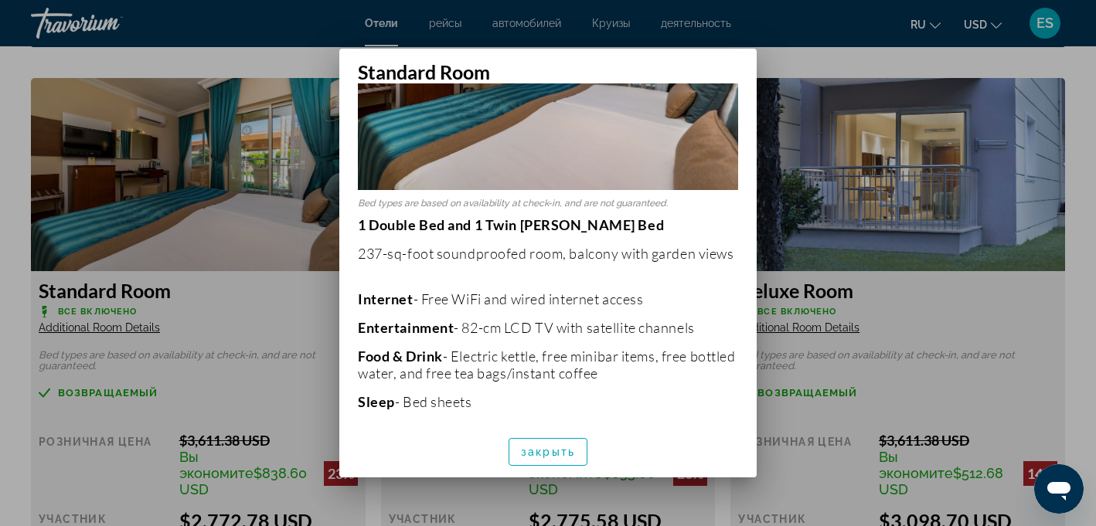
scroll to position [330, 0]
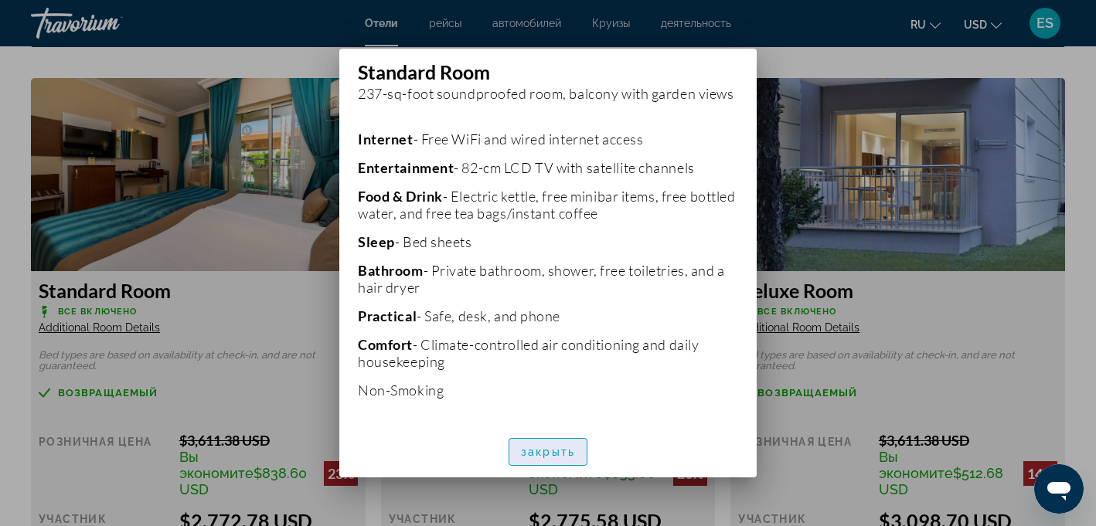
click at [558, 454] on span "закрыть" at bounding box center [548, 452] width 54 height 12
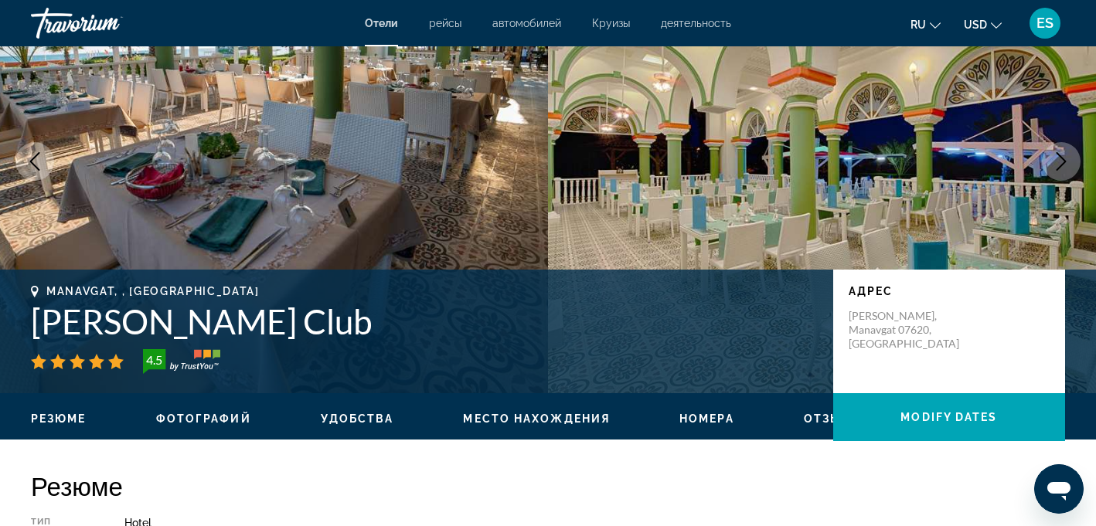
scroll to position [0, 0]
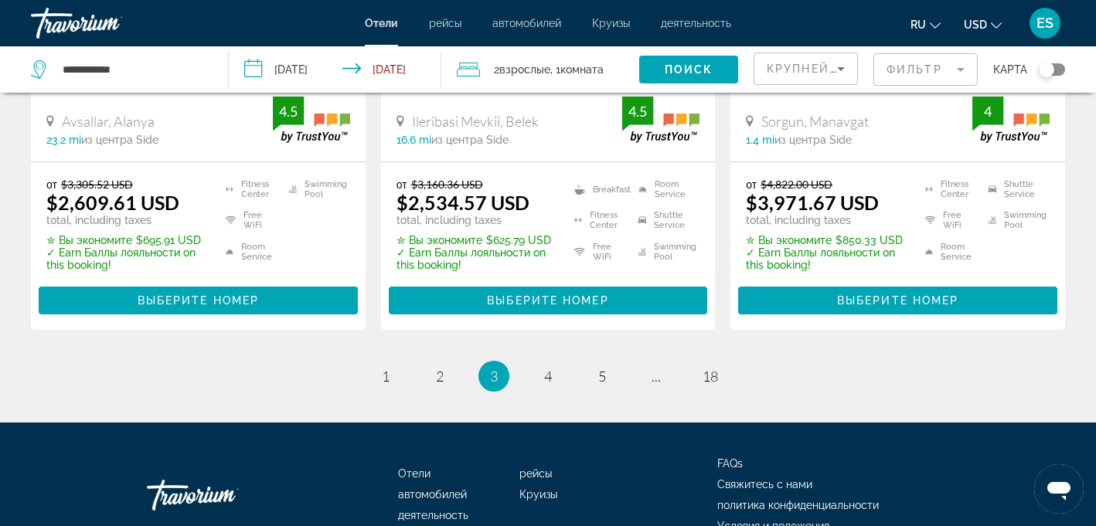
scroll to position [2308, 0]
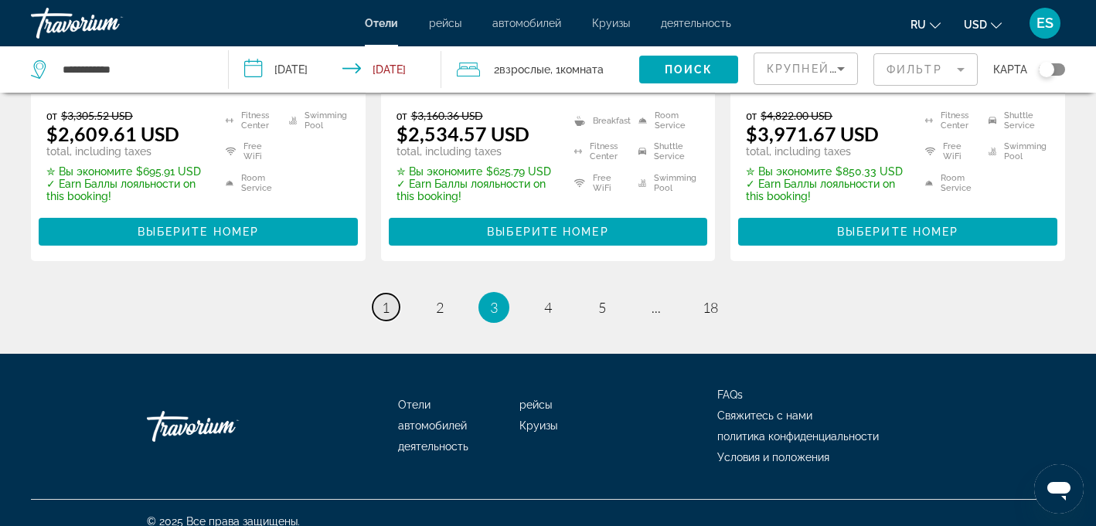
click at [378, 294] on link "page 1" at bounding box center [386, 307] width 27 height 27
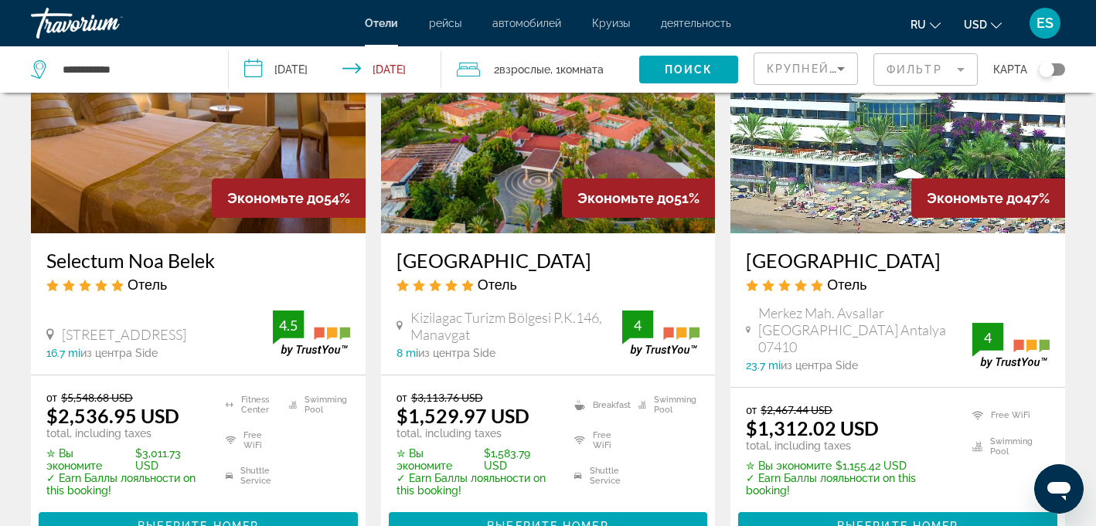
scroll to position [767, 0]
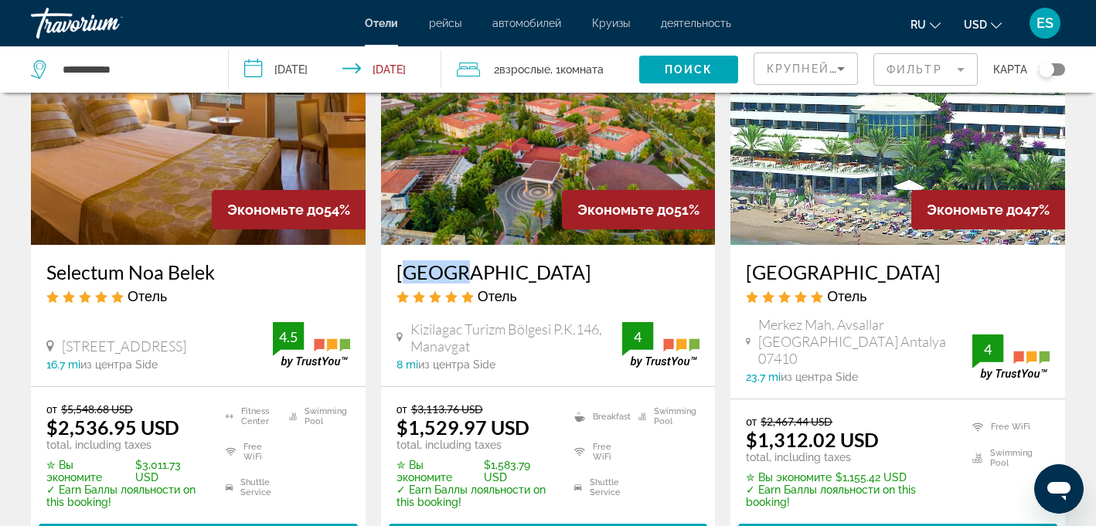
drag, startPoint x: 395, startPoint y: 271, endPoint x: 445, endPoint y: 270, distance: 50.2
click at [445, 270] on div "[GEOGRAPHIC_DATA] Отель Kizilagac Turizm Bölgesi P.K.146, Manavgat 8 mi из цент…" at bounding box center [548, 315] width 335 height 141
click at [430, 270] on h3 "[GEOGRAPHIC_DATA]" at bounding box center [548, 271] width 304 height 23
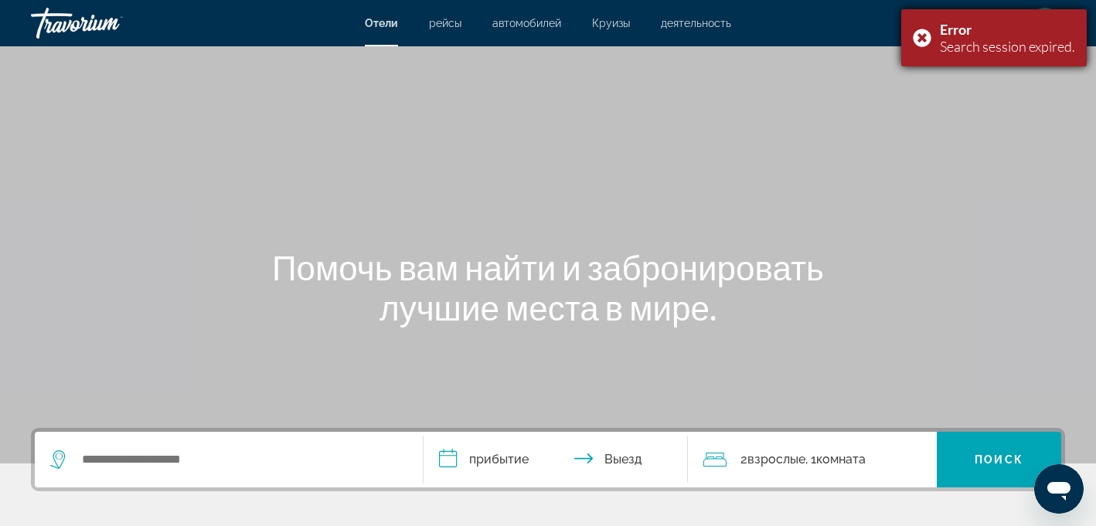
click at [925, 39] on div "Error Search session expired." at bounding box center [993, 37] width 185 height 57
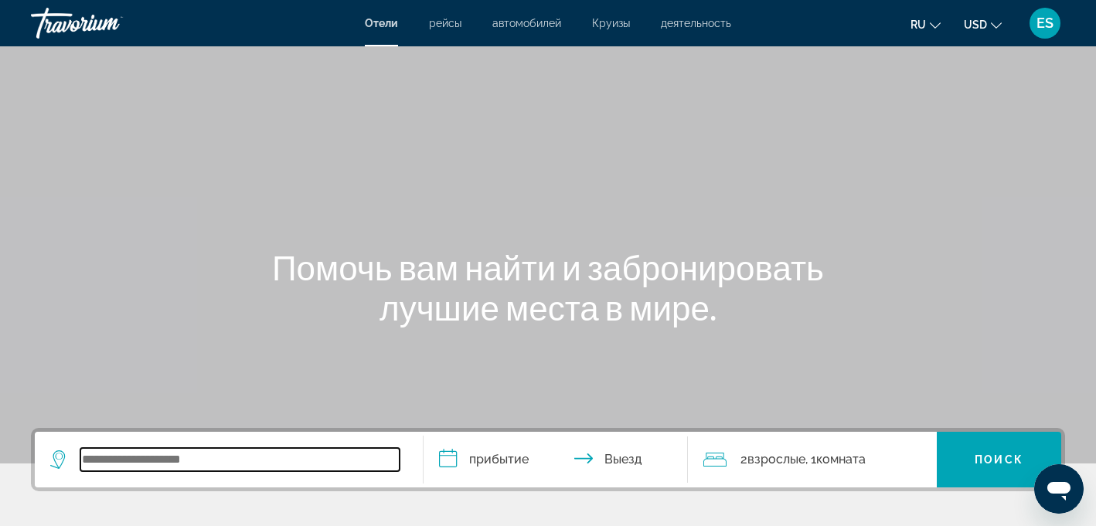
click at [234, 465] on input "Search widget" at bounding box center [239, 459] width 319 height 23
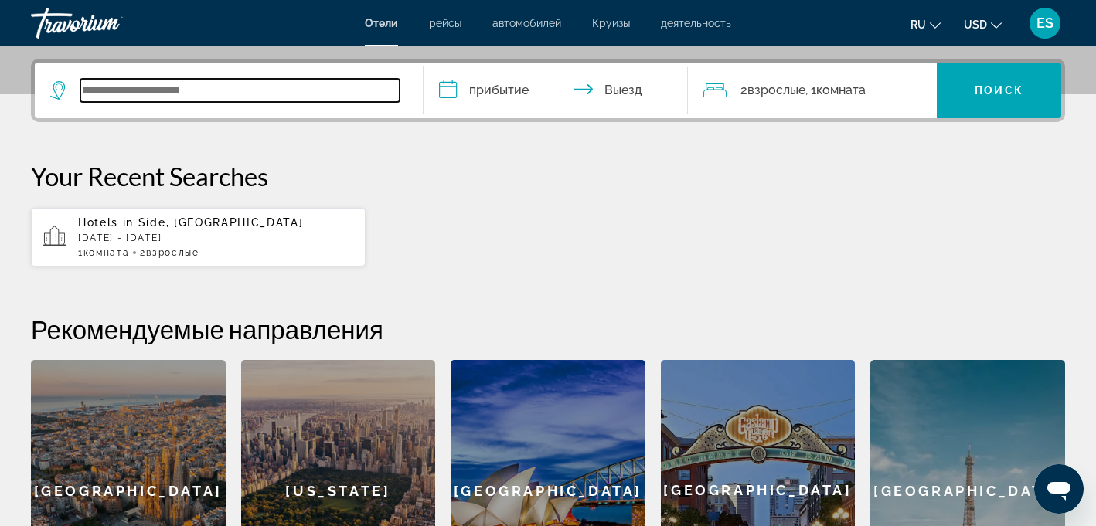
scroll to position [378, 0]
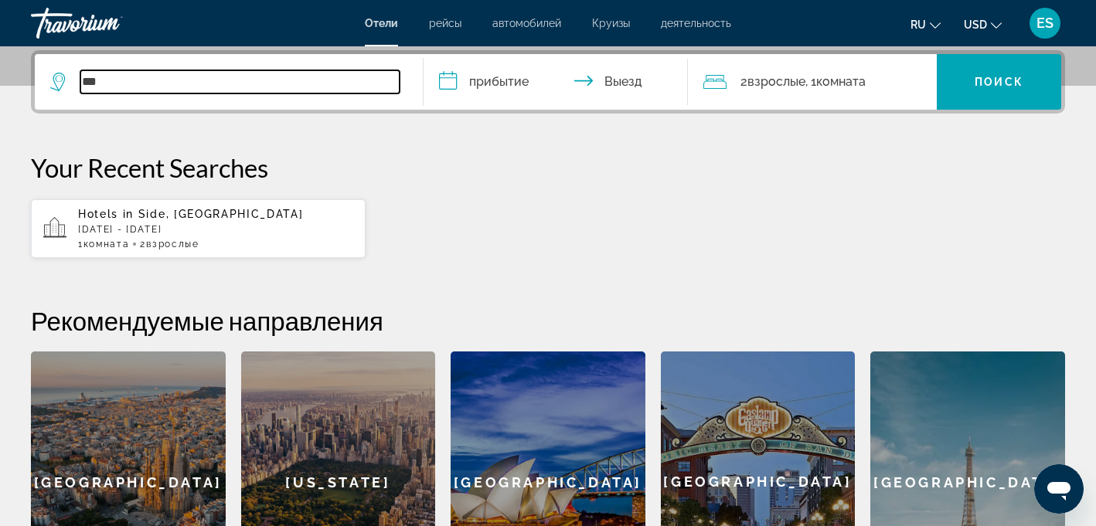
type input "***"
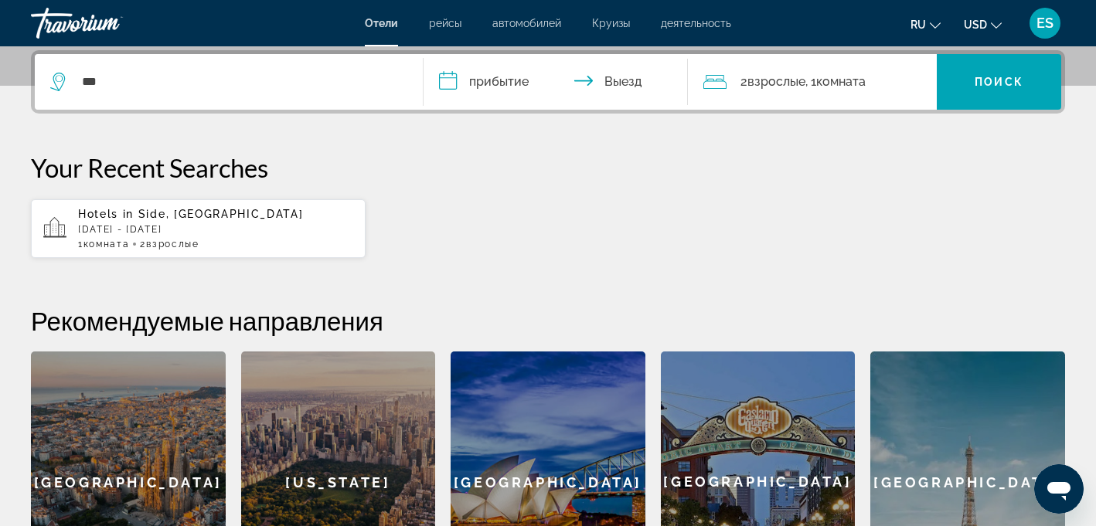
click at [173, 219] on span "Side, [GEOGRAPHIC_DATA]" at bounding box center [220, 214] width 165 height 12
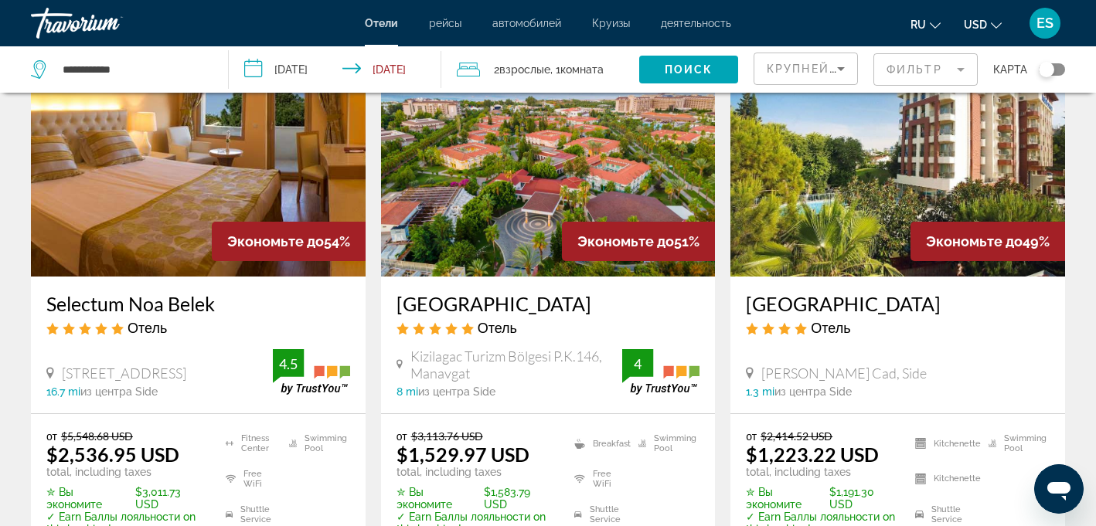
scroll to position [742, 0]
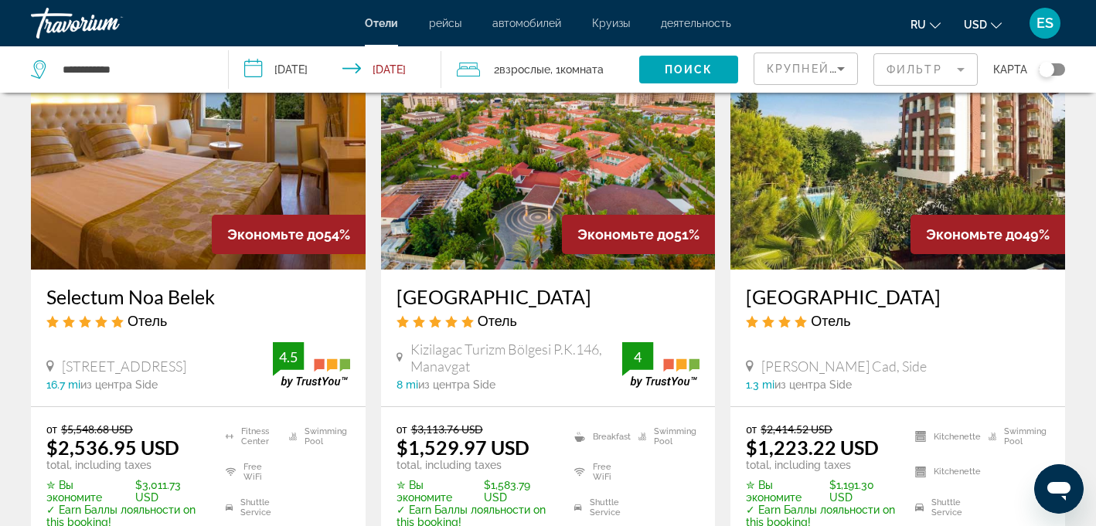
drag, startPoint x: 396, startPoint y: 297, endPoint x: 646, endPoint y: 294, distance: 250.4
click at [646, 294] on h3 "[GEOGRAPHIC_DATA]" at bounding box center [548, 296] width 304 height 23
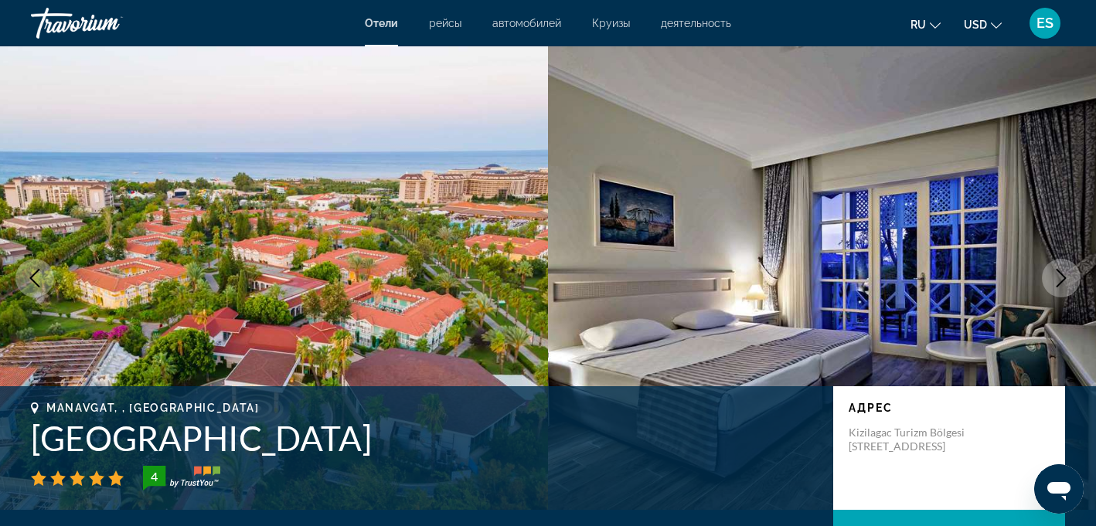
drag, startPoint x: 32, startPoint y: 446, endPoint x: 459, endPoint y: 451, distance: 426.6
click at [459, 451] on h1 "[GEOGRAPHIC_DATA]" at bounding box center [424, 438] width 787 height 40
copy h1 "[GEOGRAPHIC_DATA]"
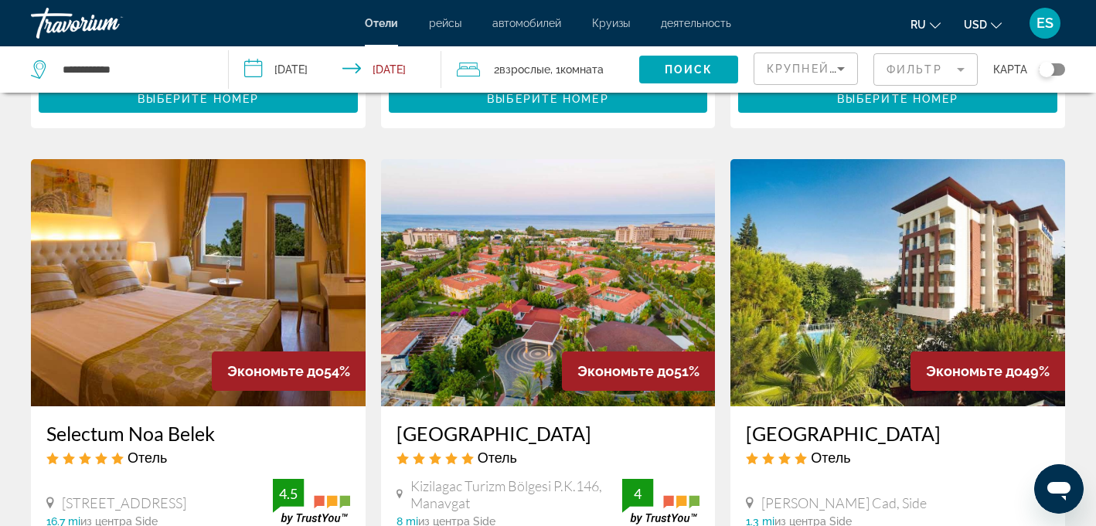
scroll to position [604, 0]
